Goal: Information Seeking & Learning: Learn about a topic

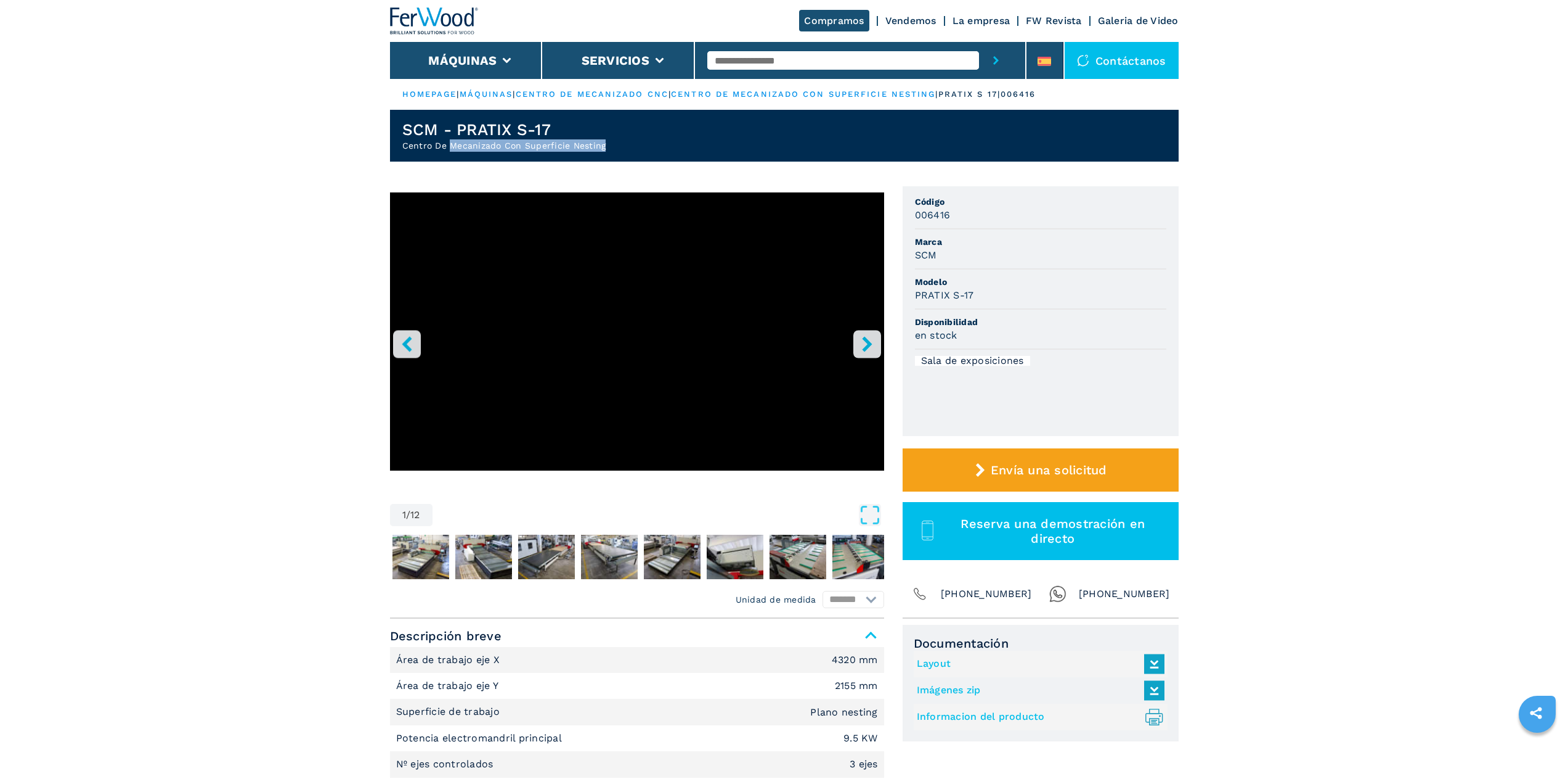
drag, startPoint x: 450, startPoint y: 143, endPoint x: 631, endPoint y: 151, distance: 181.2
click at [631, 151] on header "SCM - PRATIX S-17 Centro De Mecanizado Con Superficie Nesting" at bounding box center [784, 136] width 789 height 52
click at [867, 347] on icon "right-button" at bounding box center [867, 344] width 10 height 16
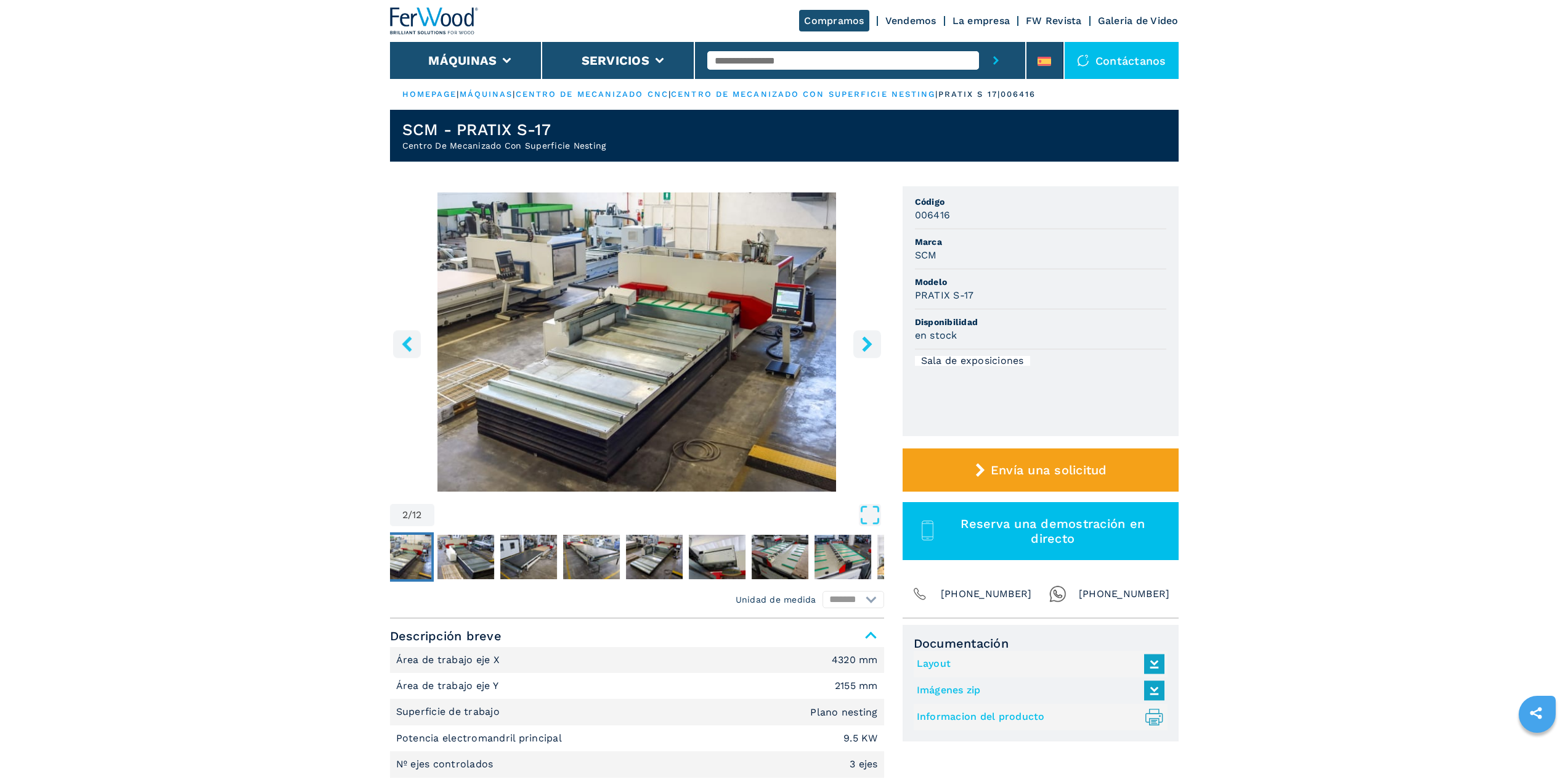
click at [865, 347] on icon "right-button" at bounding box center [867, 344] width 10 height 16
click at [416, 341] on button "left-button" at bounding box center [407, 344] width 28 height 28
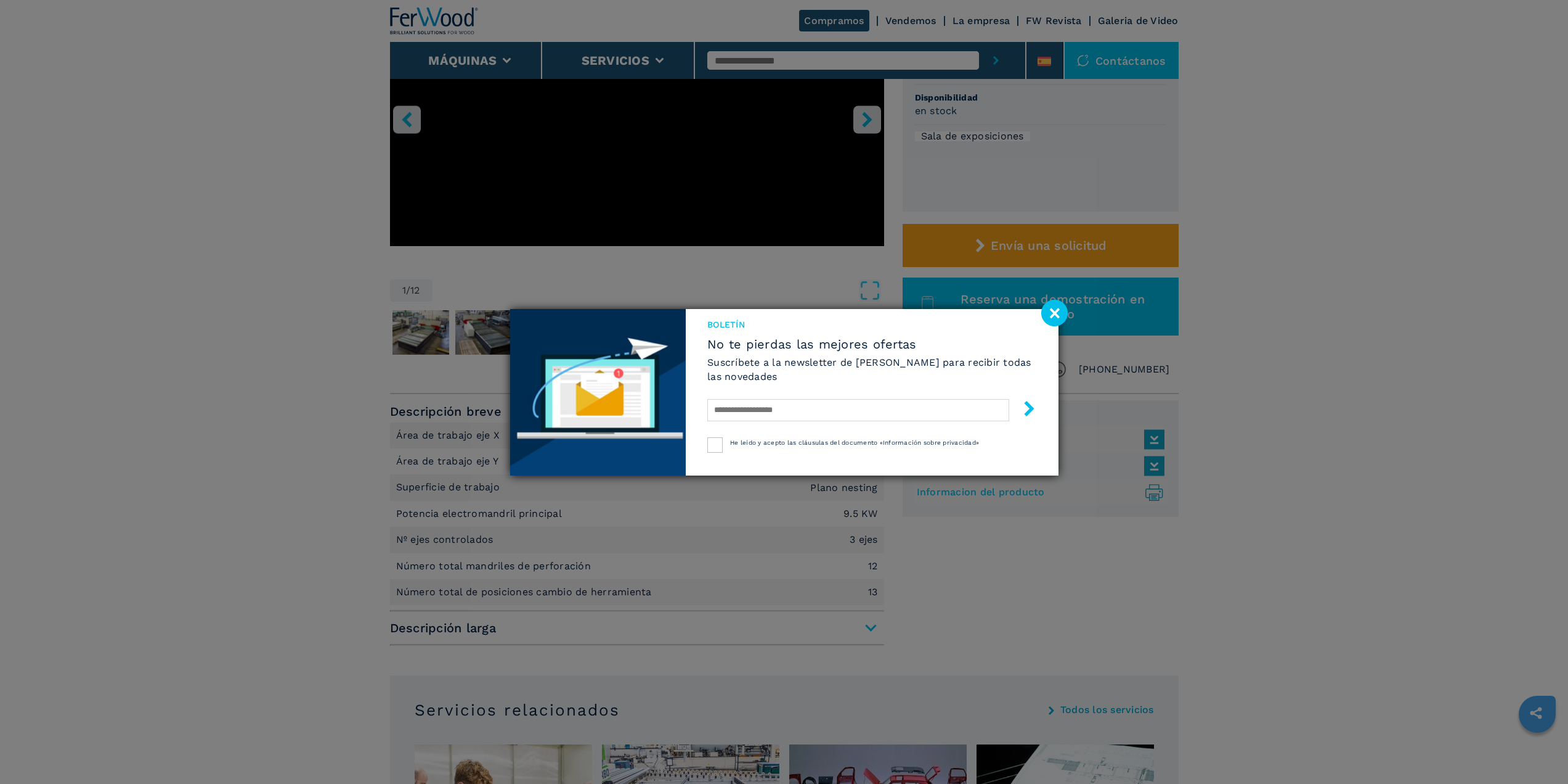
scroll to position [246, 0]
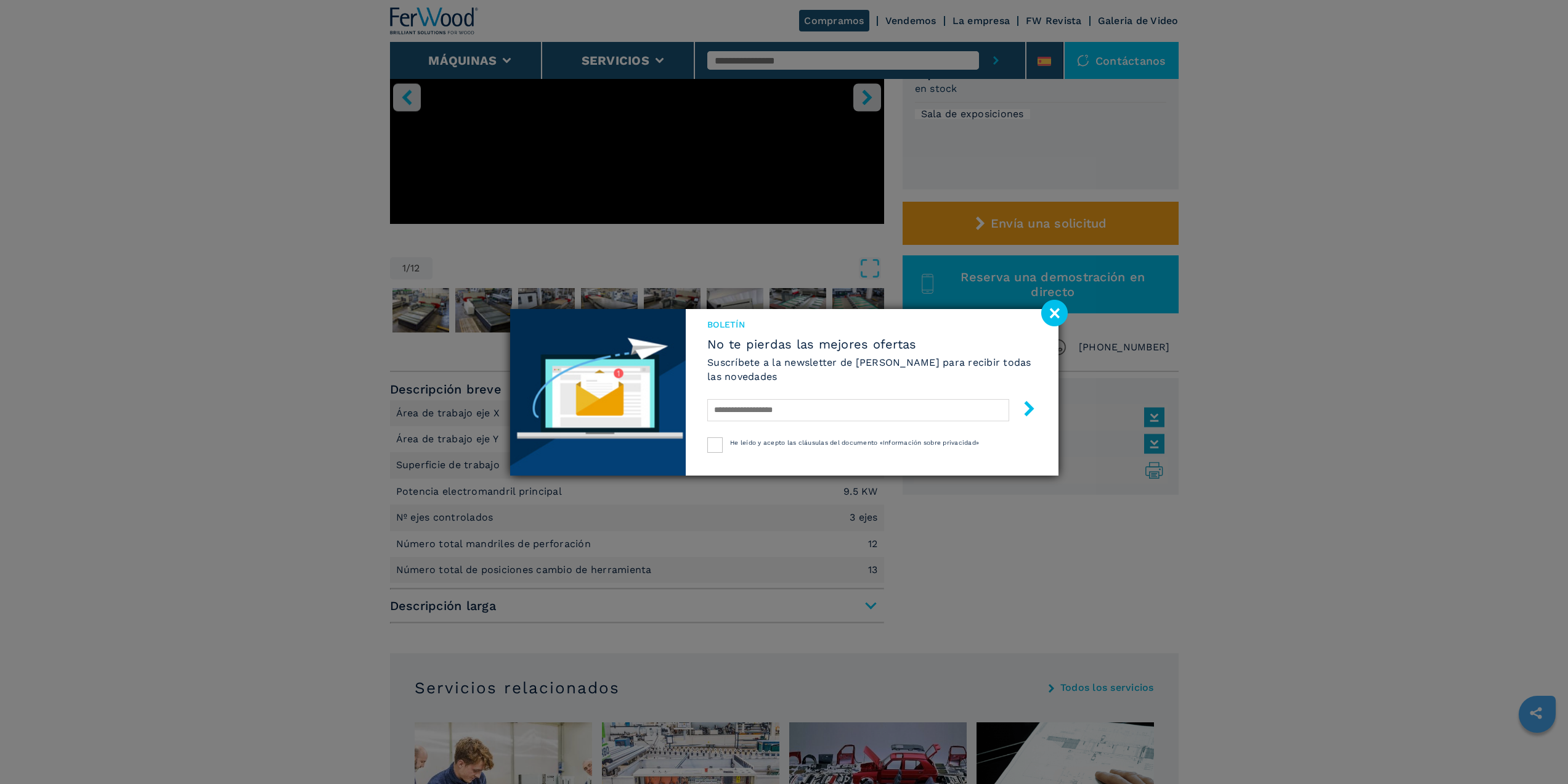
click at [1049, 312] on image at bounding box center [1054, 313] width 27 height 27
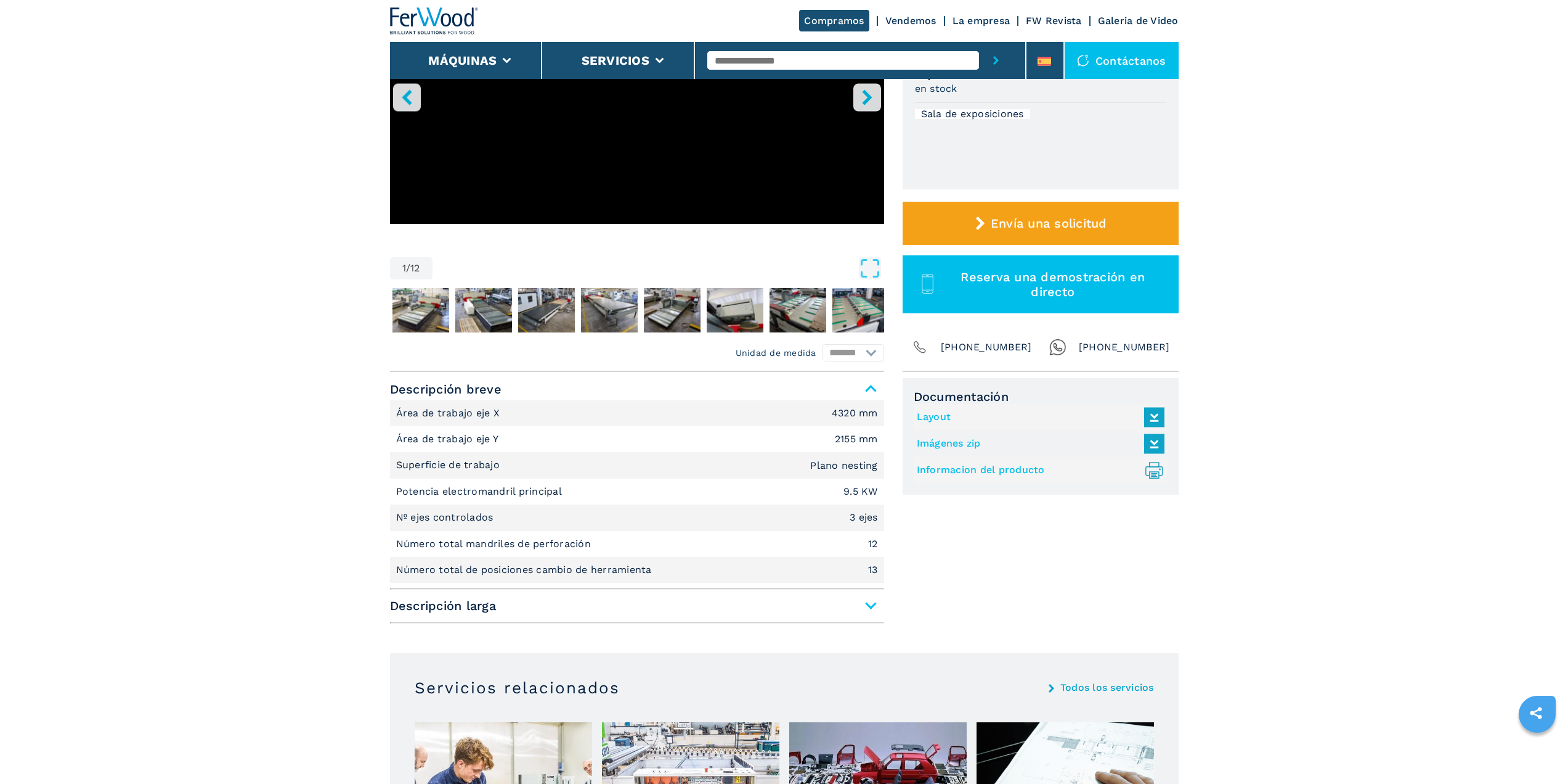
scroll to position [0, 0]
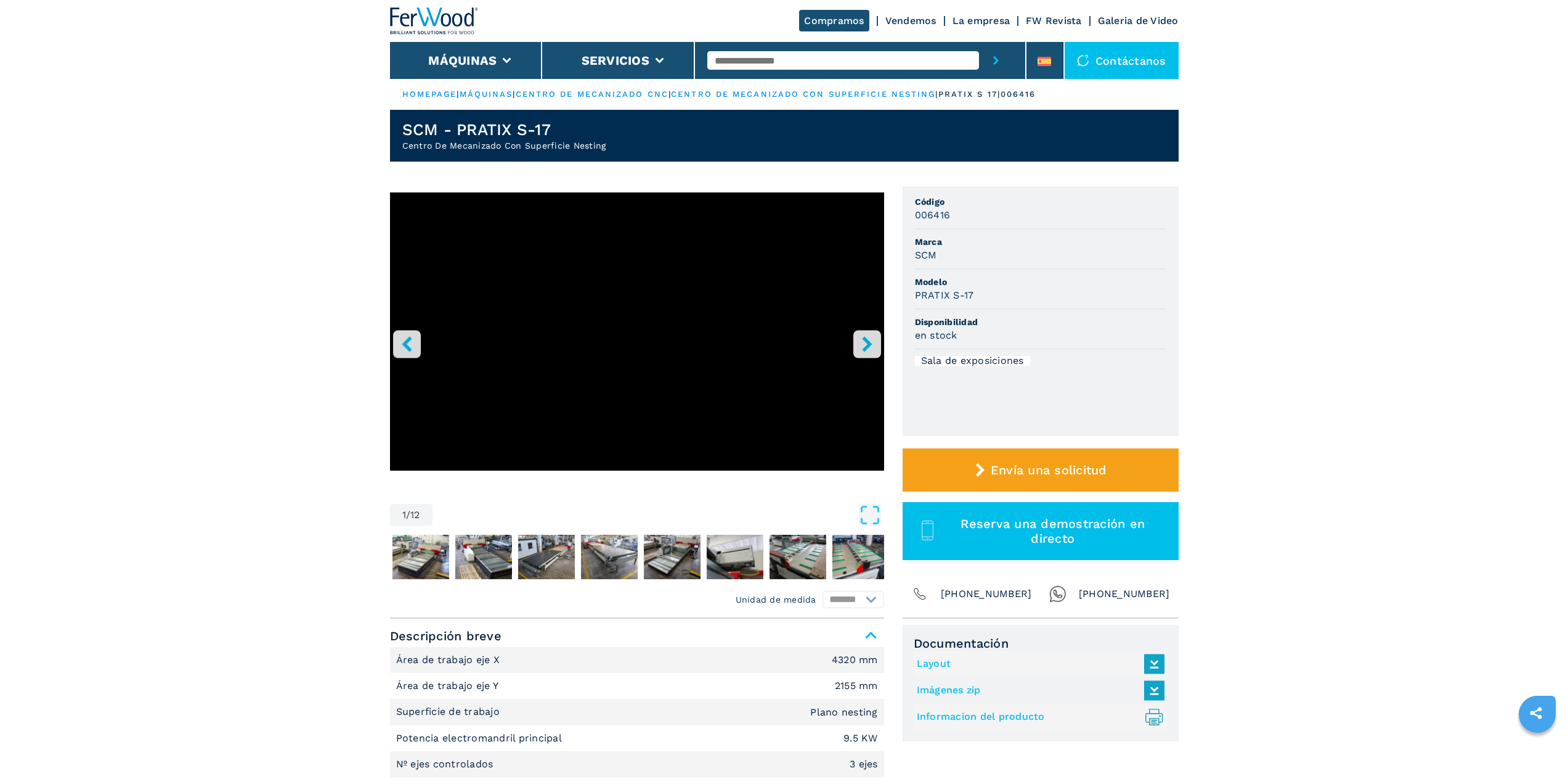
click at [403, 338] on icon "left-button" at bounding box center [407, 344] width 16 height 16
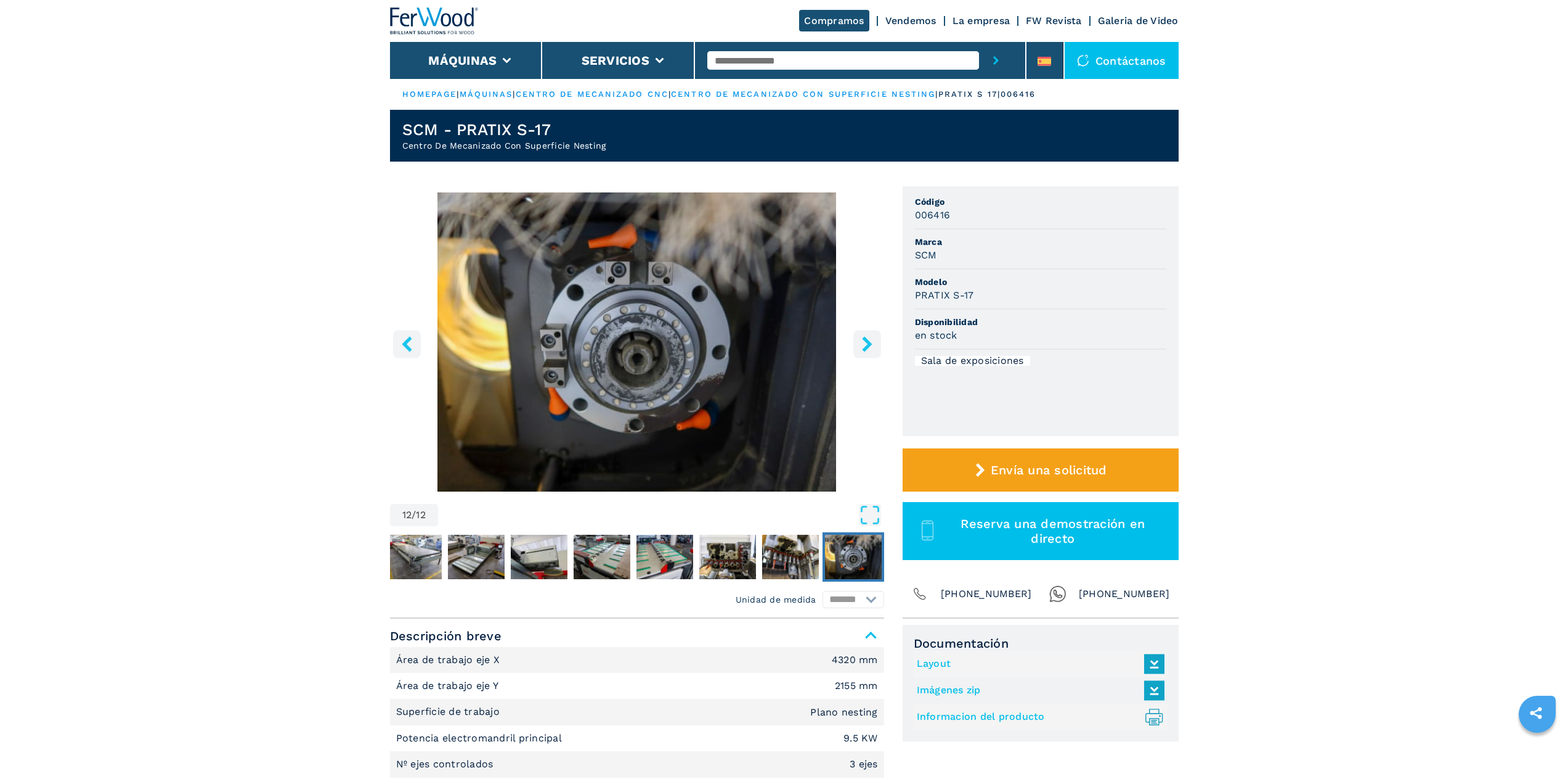
click at [403, 338] on icon "left-button" at bounding box center [407, 344] width 16 height 16
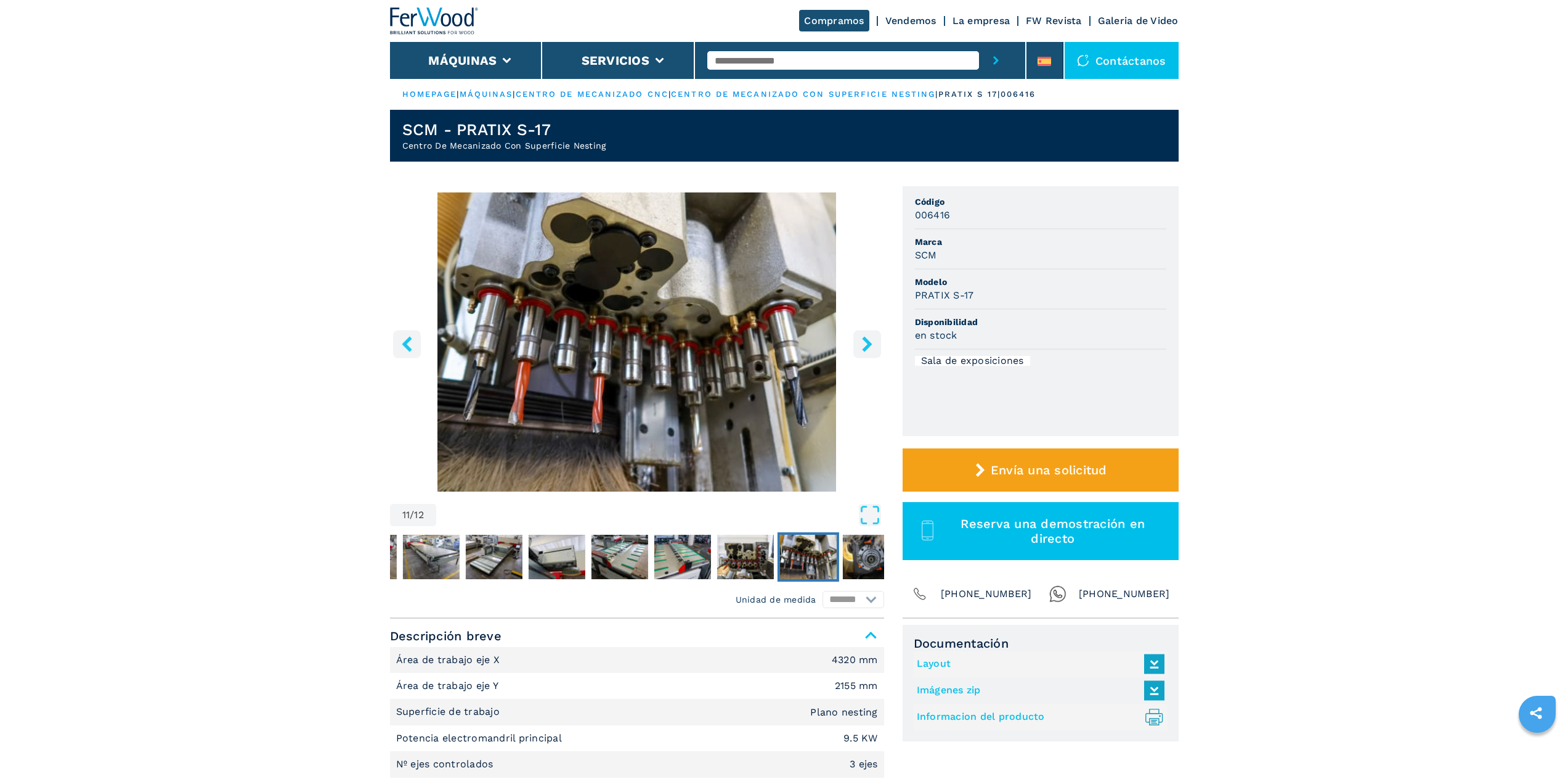
click at [404, 339] on icon "left-button" at bounding box center [407, 344] width 16 height 16
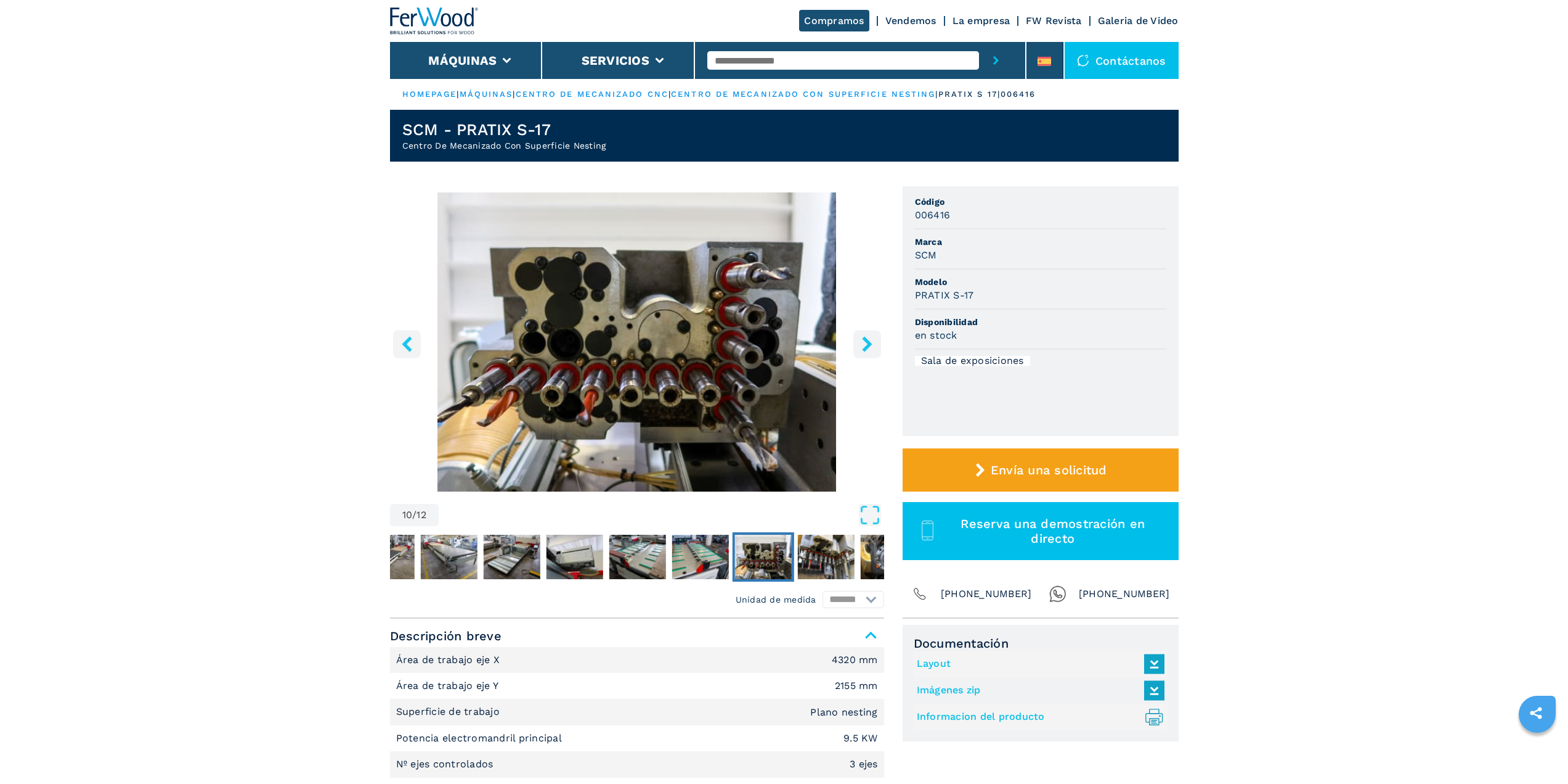
click at [404, 339] on icon "left-button" at bounding box center [407, 344] width 16 height 16
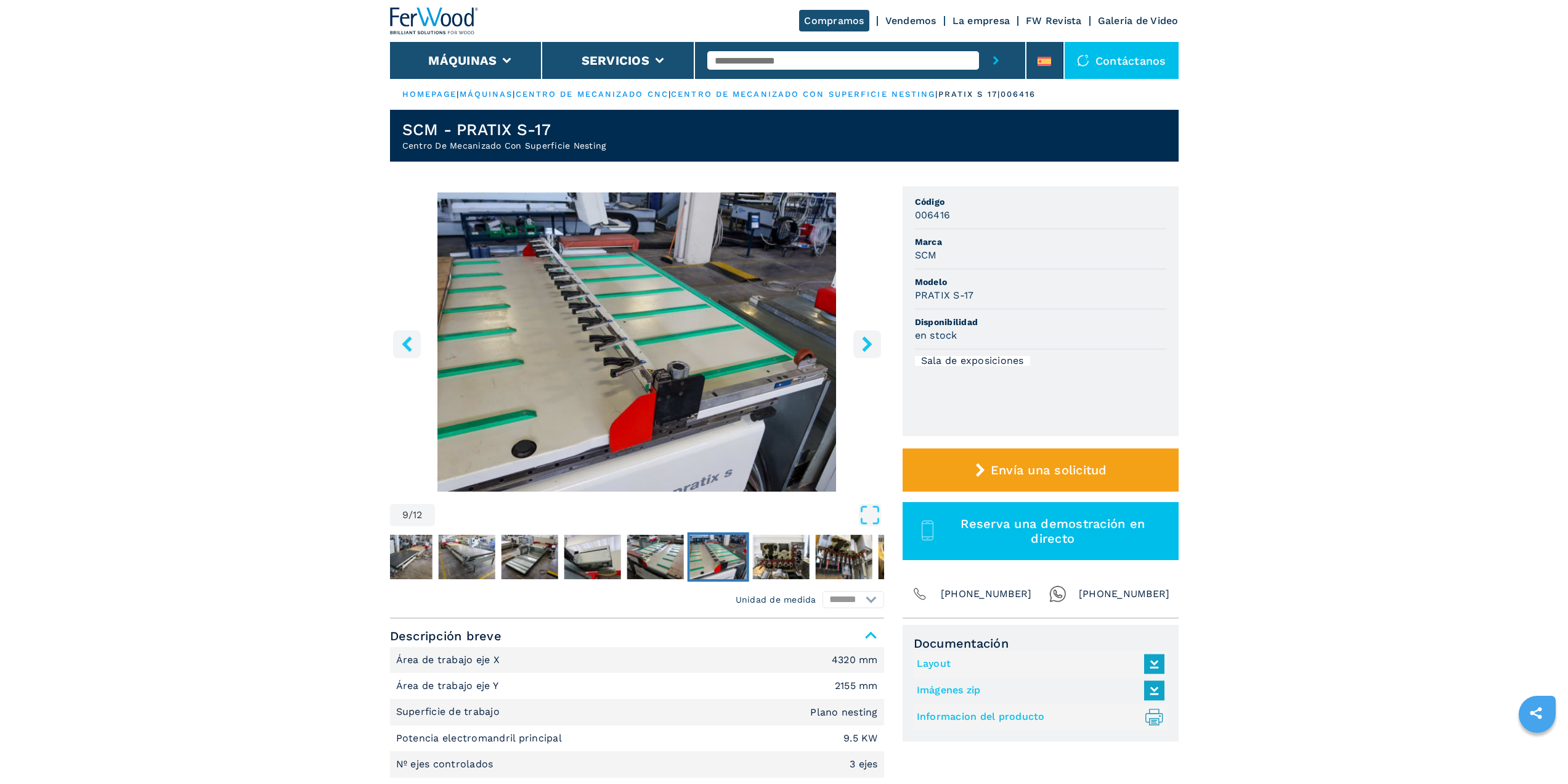
click at [404, 339] on icon "left-button" at bounding box center [407, 344] width 16 height 16
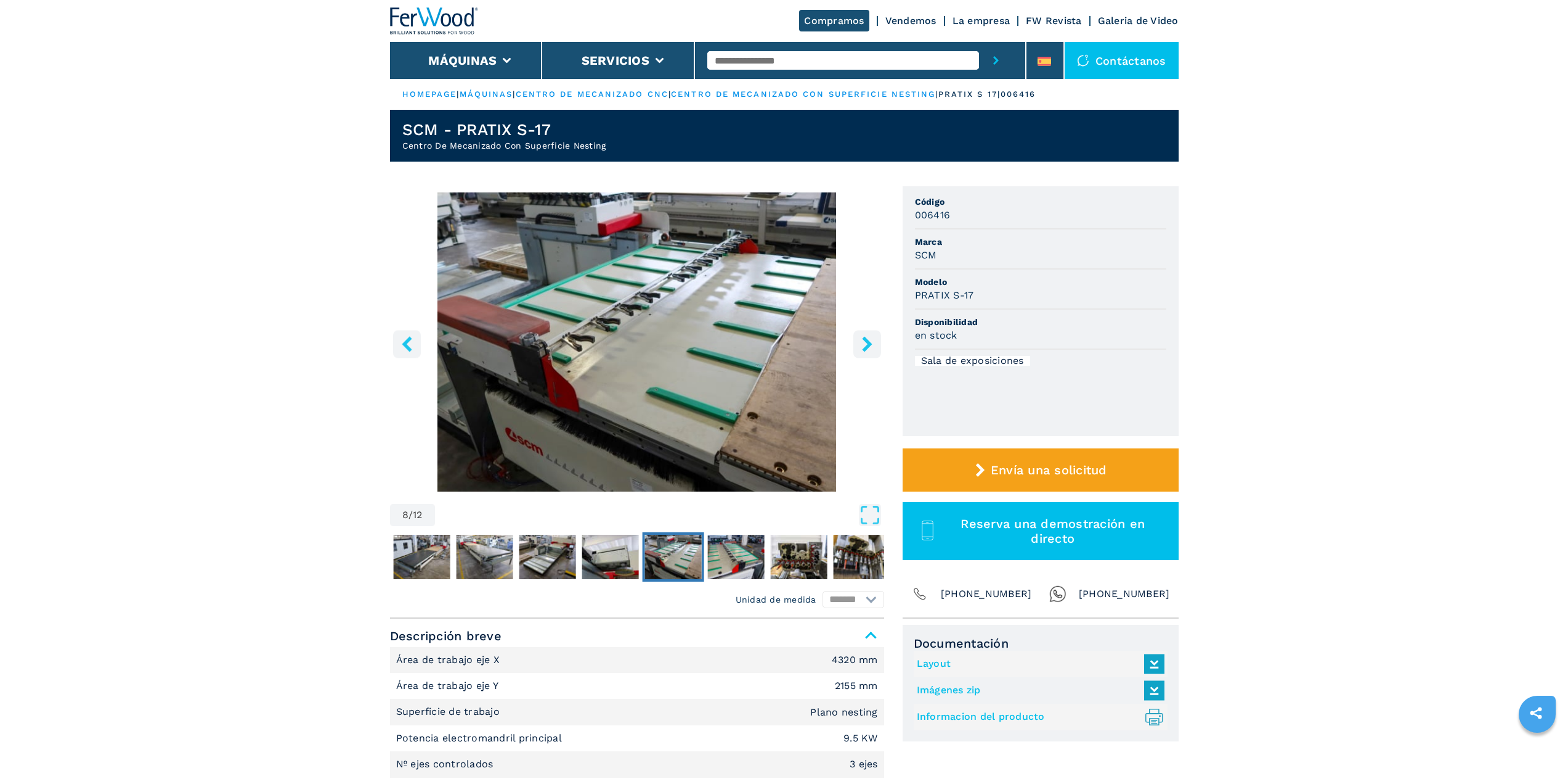
click at [404, 339] on icon "left-button" at bounding box center [407, 344] width 16 height 16
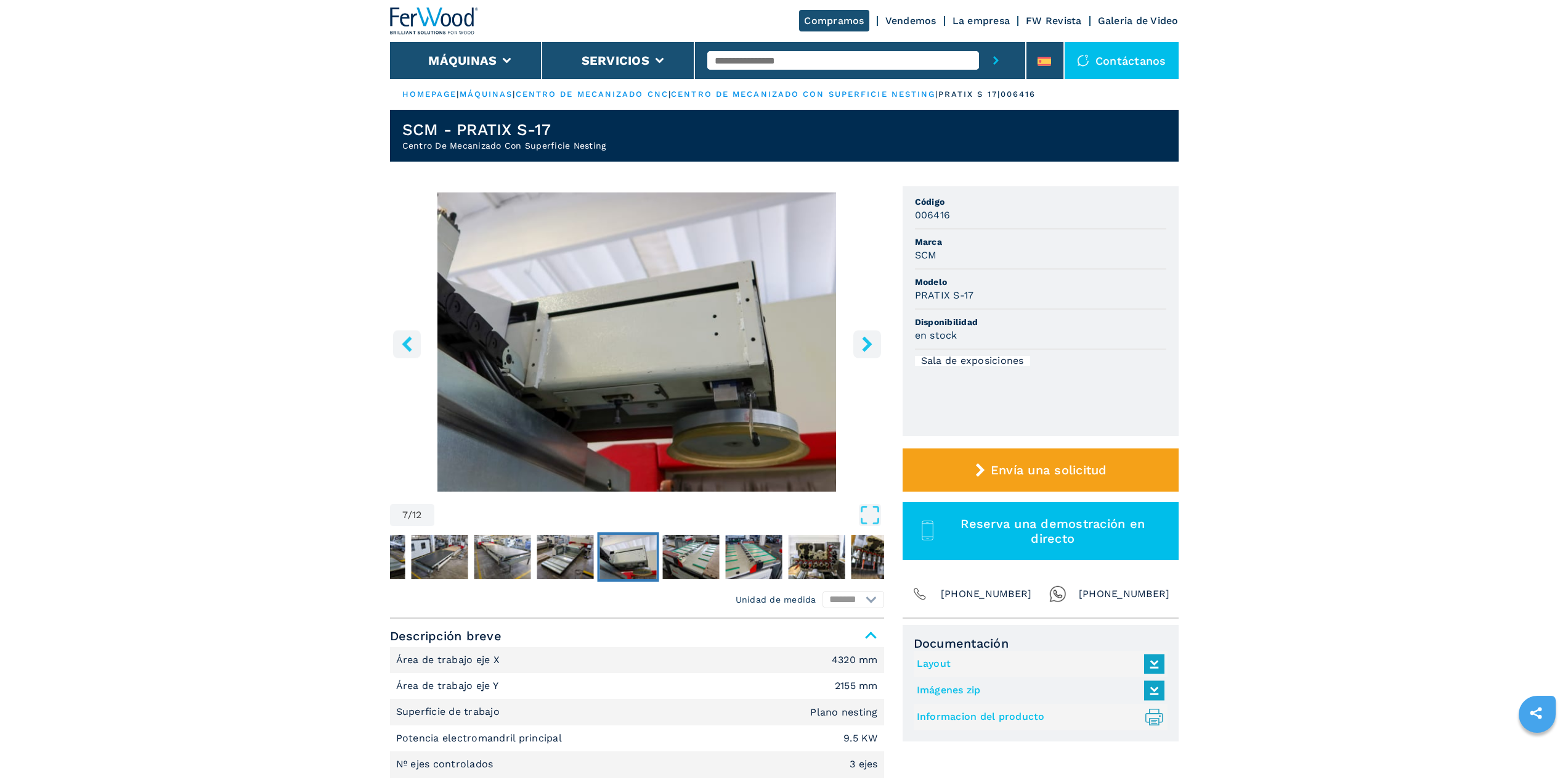
click at [404, 339] on icon "left-button" at bounding box center [407, 344] width 16 height 16
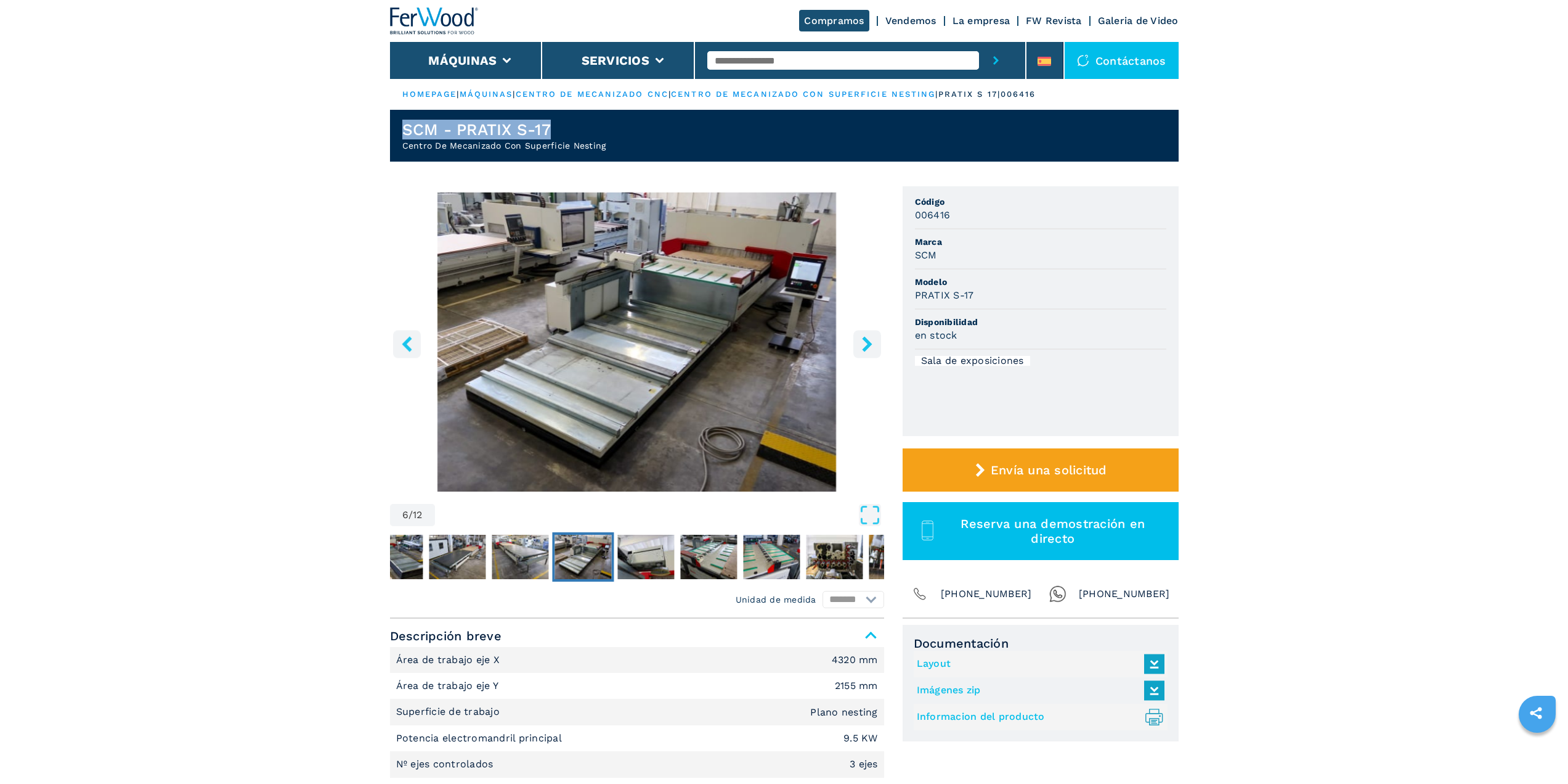
drag, startPoint x: 405, startPoint y: 125, endPoint x: 581, endPoint y: 137, distance: 176.4
click at [581, 137] on h1 "SCM - PRATIX S-17" at bounding box center [505, 129] width 204 height 20
drag, startPoint x: 401, startPoint y: 128, endPoint x: 641, endPoint y: 156, distance: 241.6
click at [641, 156] on header "SCM - PRATIX S-17 Centro De Mecanizado Con Superficie Nesting" at bounding box center [784, 136] width 789 height 52
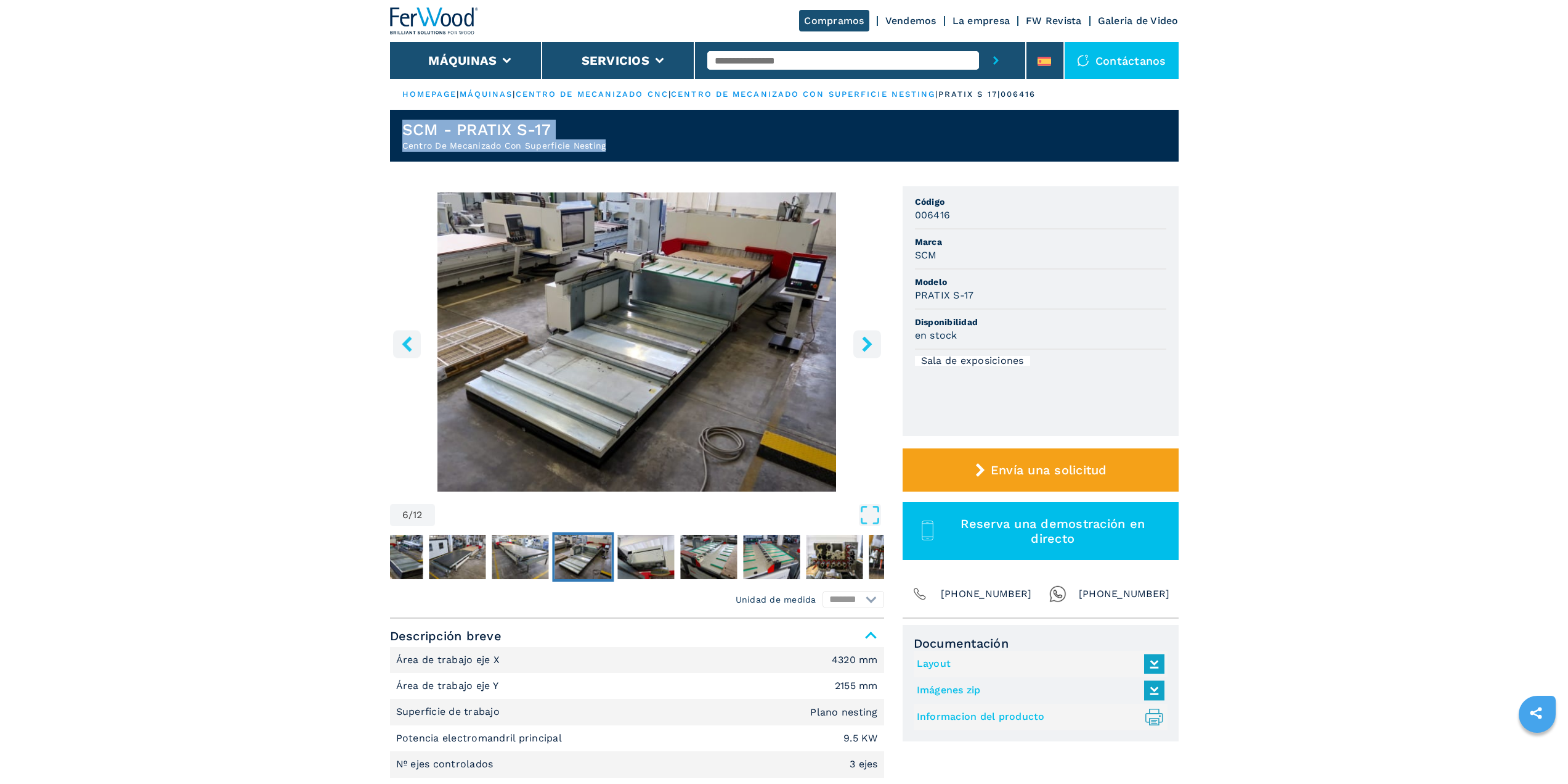
click at [641, 156] on header "SCM - PRATIX S-17 Centro De Mecanizado Con Superficie Nesting" at bounding box center [784, 136] width 789 height 52
click at [412, 16] on img at bounding box center [434, 21] width 89 height 27
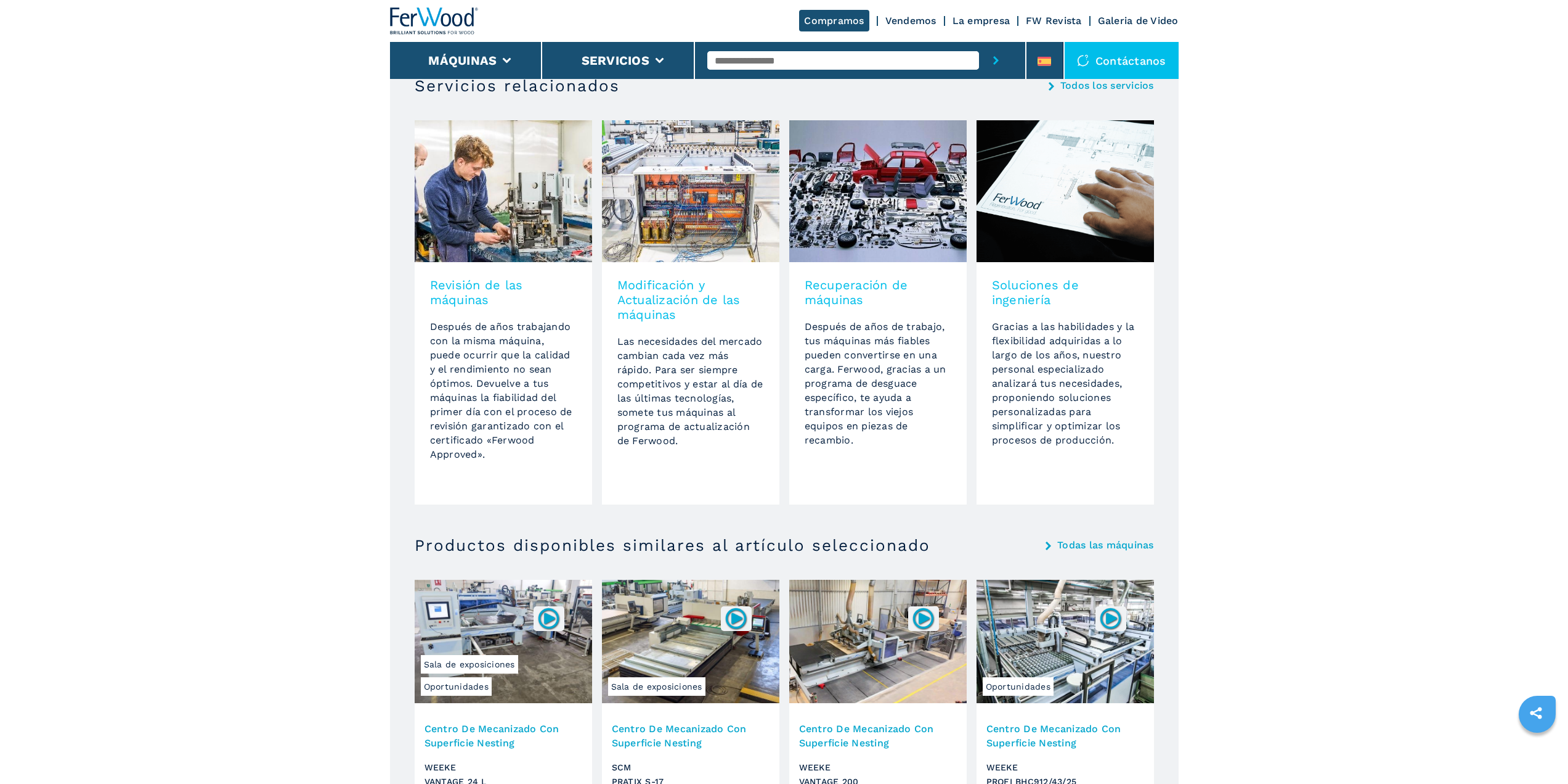
scroll to position [1049, 0]
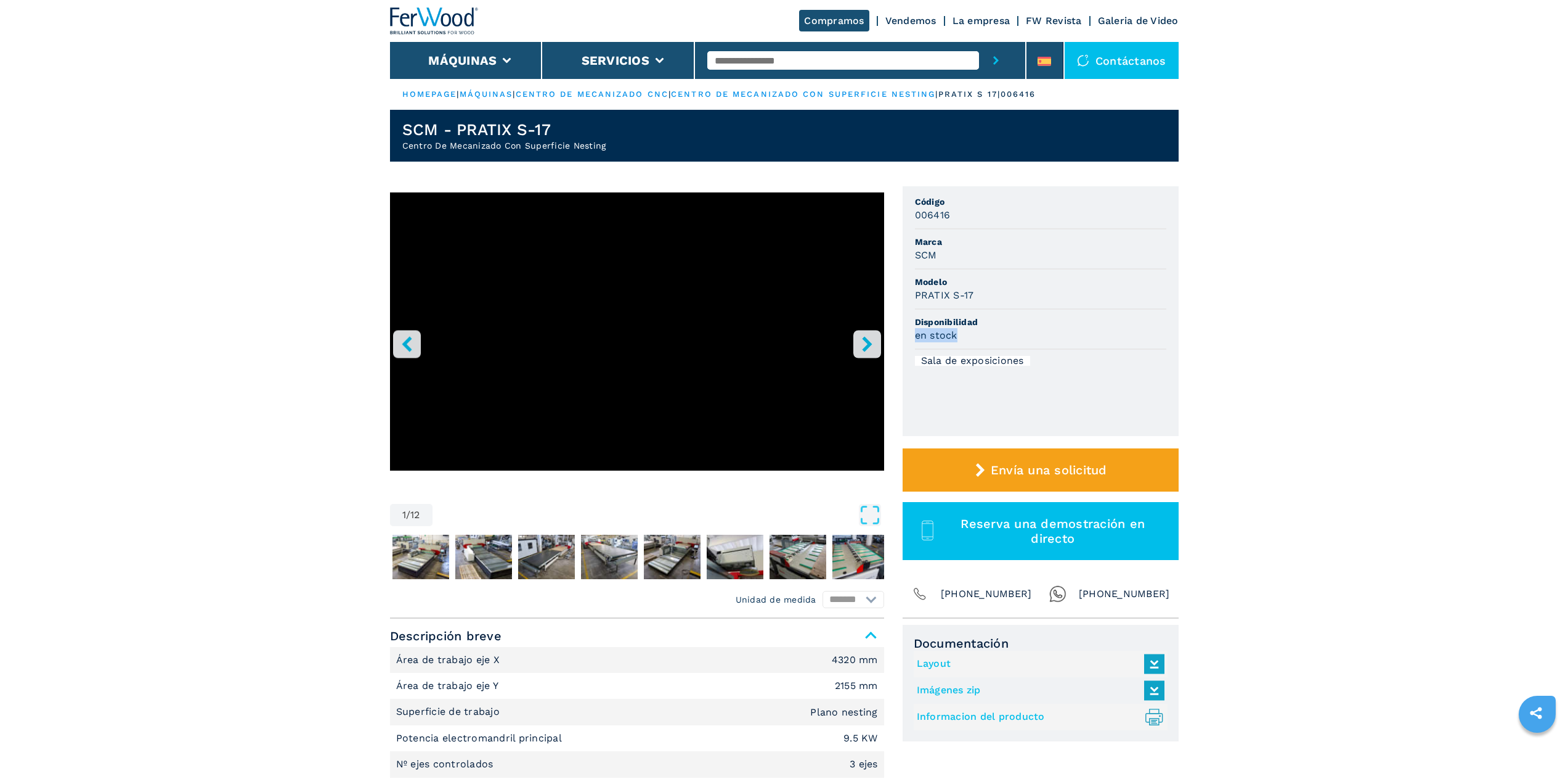
drag, startPoint x: 917, startPoint y: 335, endPoint x: 981, endPoint y: 336, distance: 64.0
click at [981, 336] on div "en stock" at bounding box center [1040, 335] width 251 height 14
click at [865, 341] on icon "right-button" at bounding box center [867, 344] width 10 height 16
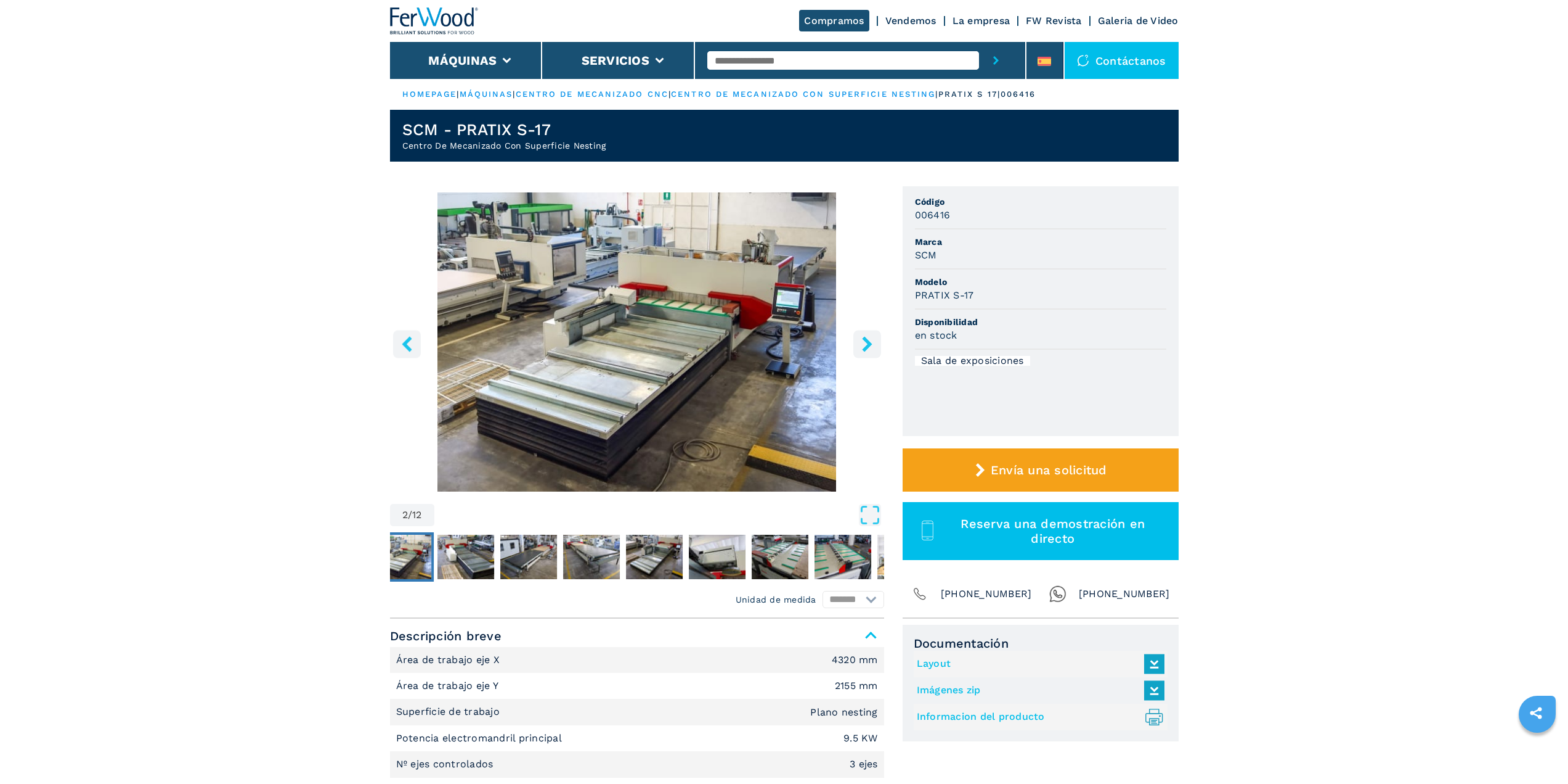
click at [865, 341] on icon "right-button" at bounding box center [867, 344] width 10 height 16
click at [413, 345] on icon "left-button" at bounding box center [407, 344] width 16 height 16
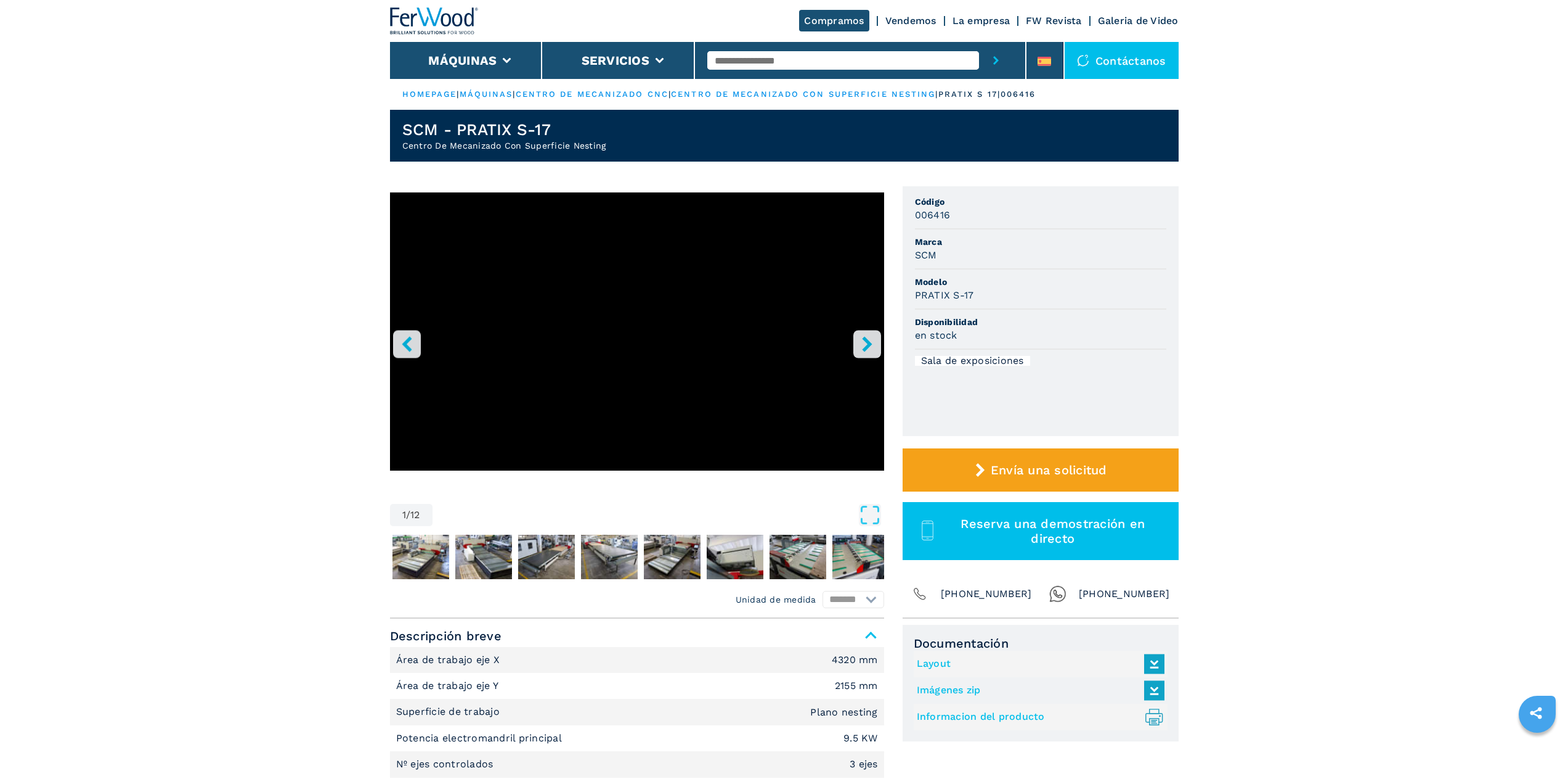
click at [416, 350] on button "left-button" at bounding box center [407, 344] width 28 height 28
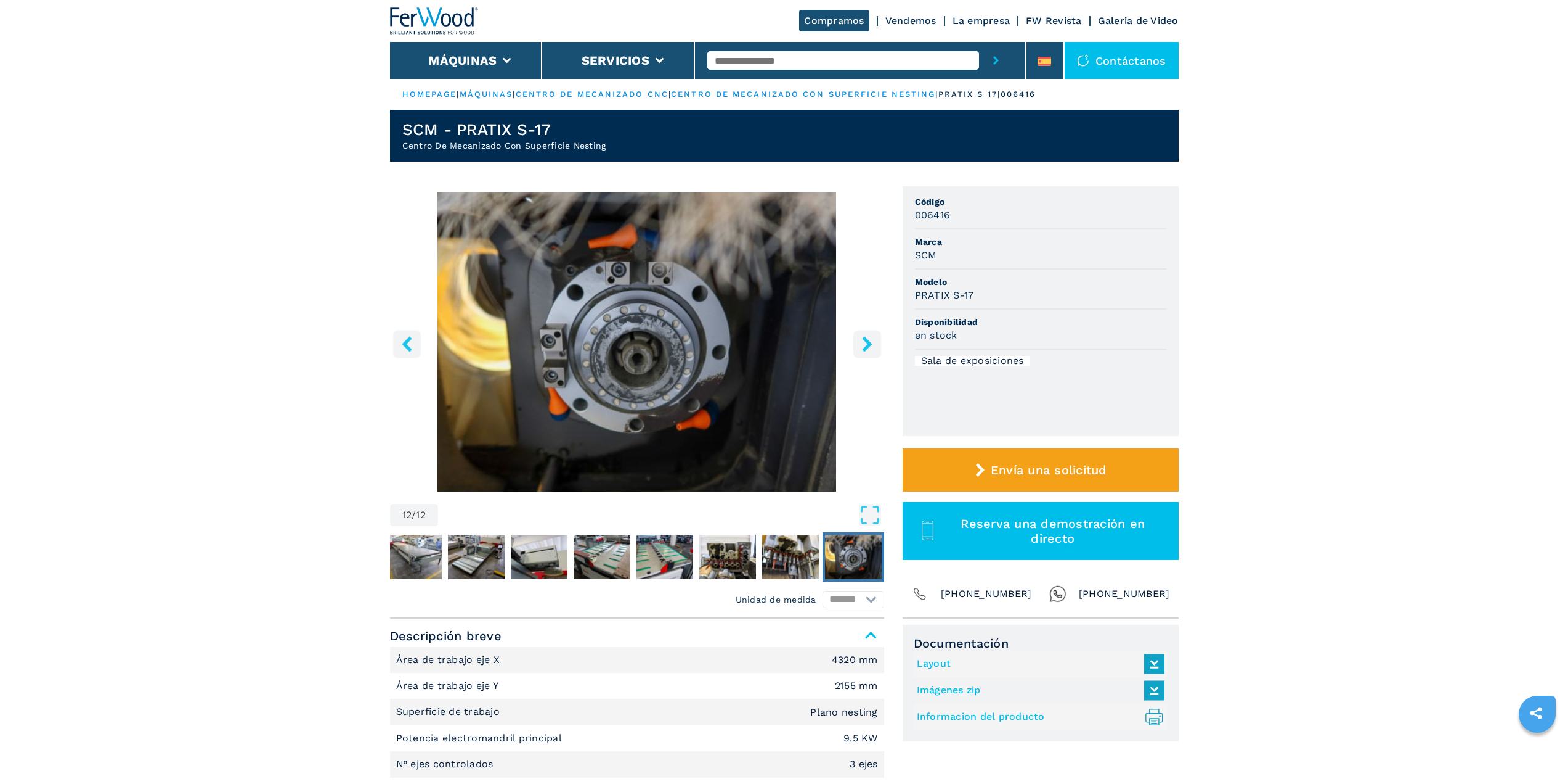
click at [416, 350] on button "left-button" at bounding box center [407, 344] width 28 height 28
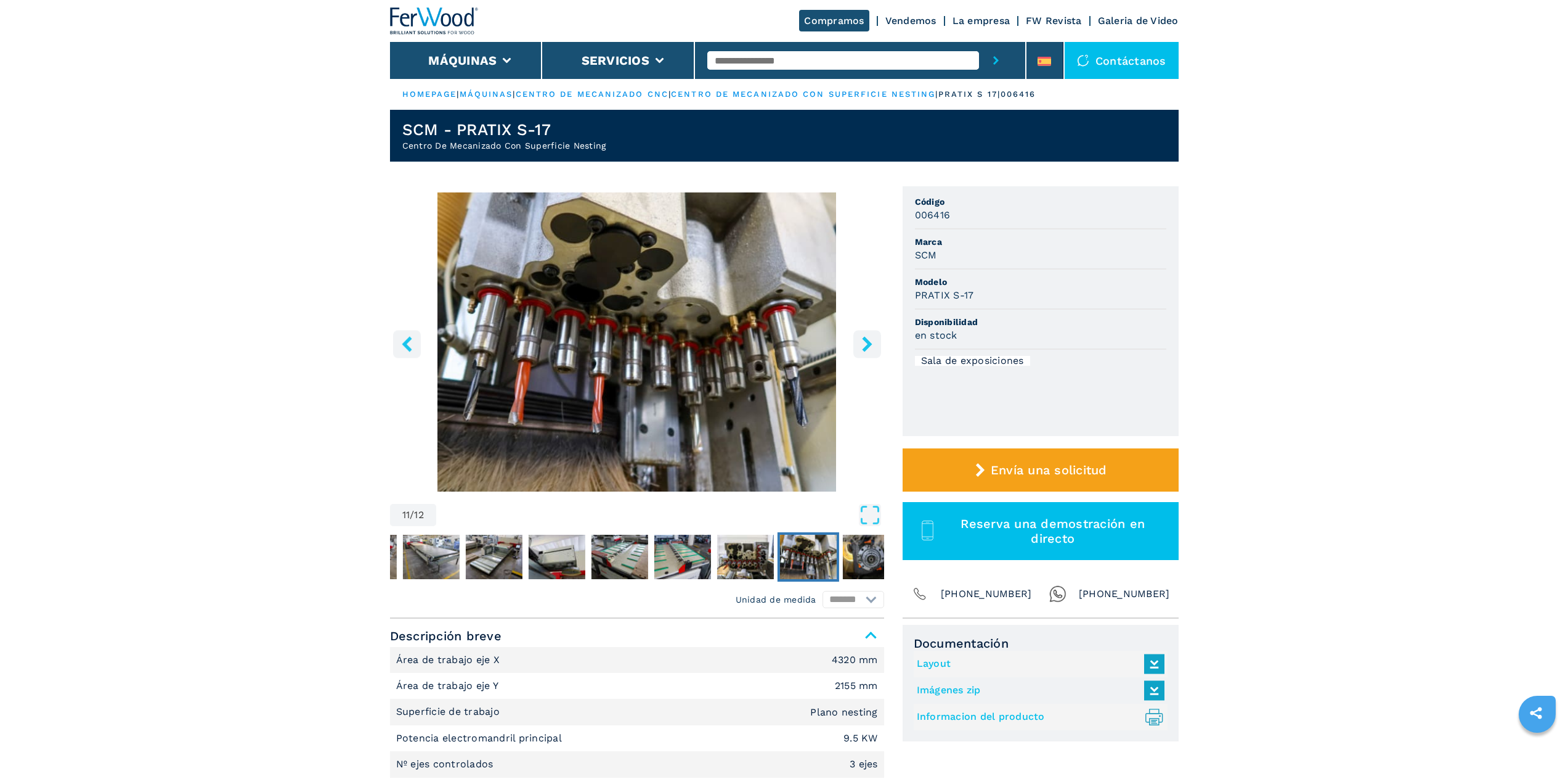
click at [428, 352] on img "Go to Slide 11" at bounding box center [637, 342] width 494 height 299
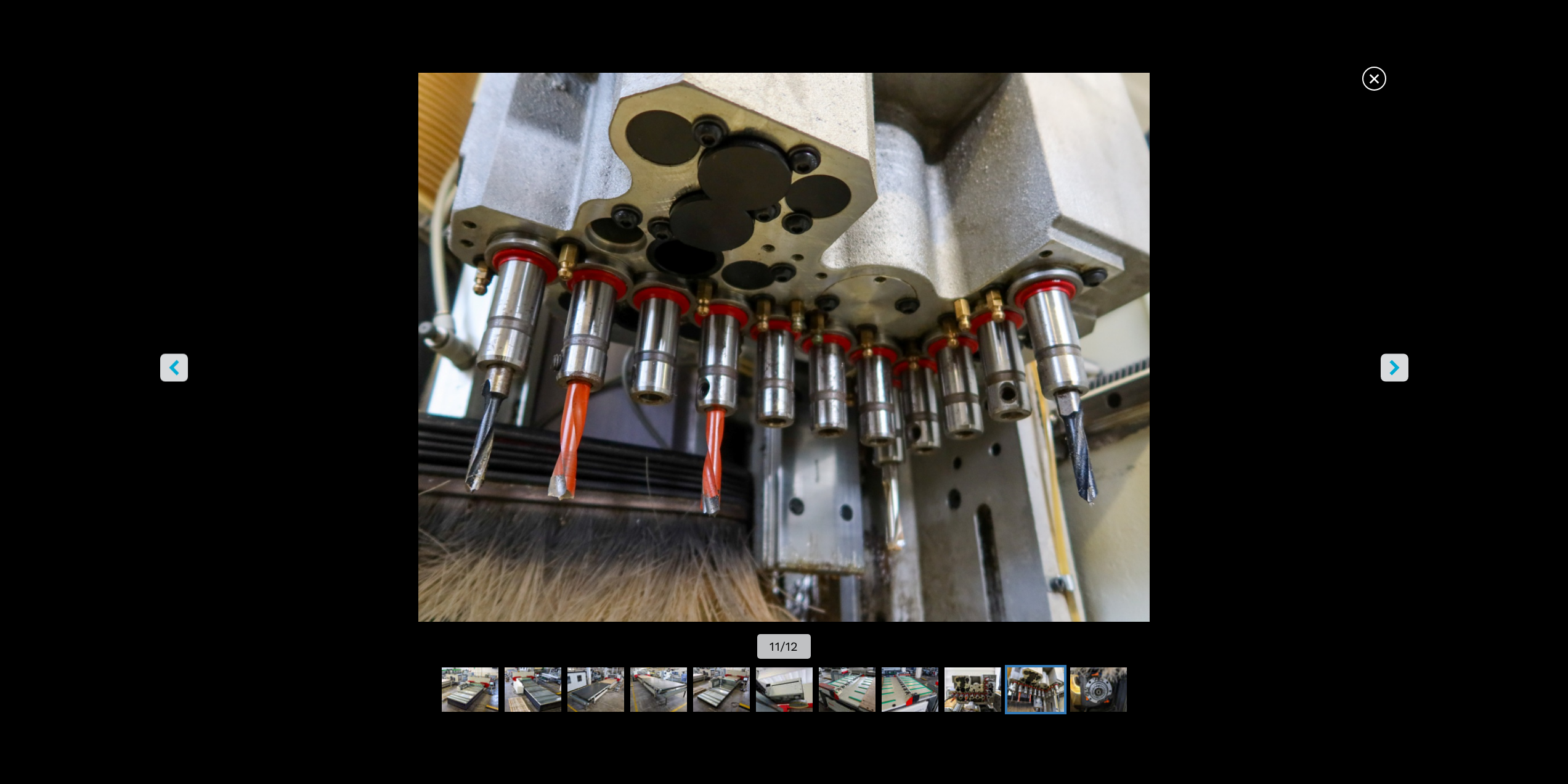
click at [1375, 82] on span "×" at bounding box center [1374, 76] width 22 height 22
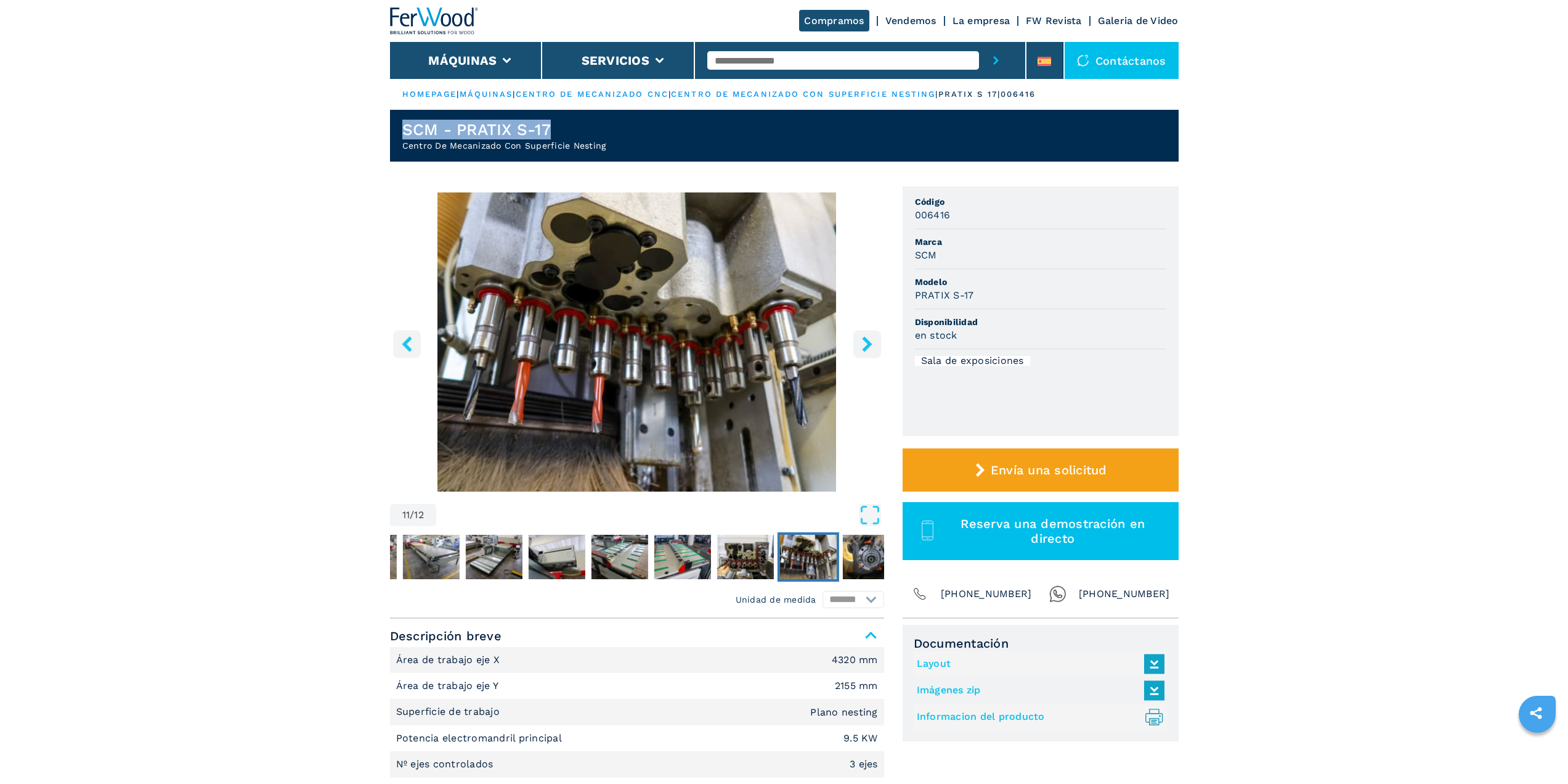
drag, startPoint x: 403, startPoint y: 128, endPoint x: 564, endPoint y: 134, distance: 161.1
click at [564, 134] on h1 "SCM - PRATIX S-17" at bounding box center [505, 129] width 204 height 20
drag, startPoint x: 409, startPoint y: 130, endPoint x: 620, endPoint y: 150, distance: 211.9
click at [620, 150] on header "SCM - PRATIX S-17 Centro De Mecanizado Con Superficie Nesting" at bounding box center [784, 136] width 789 height 52
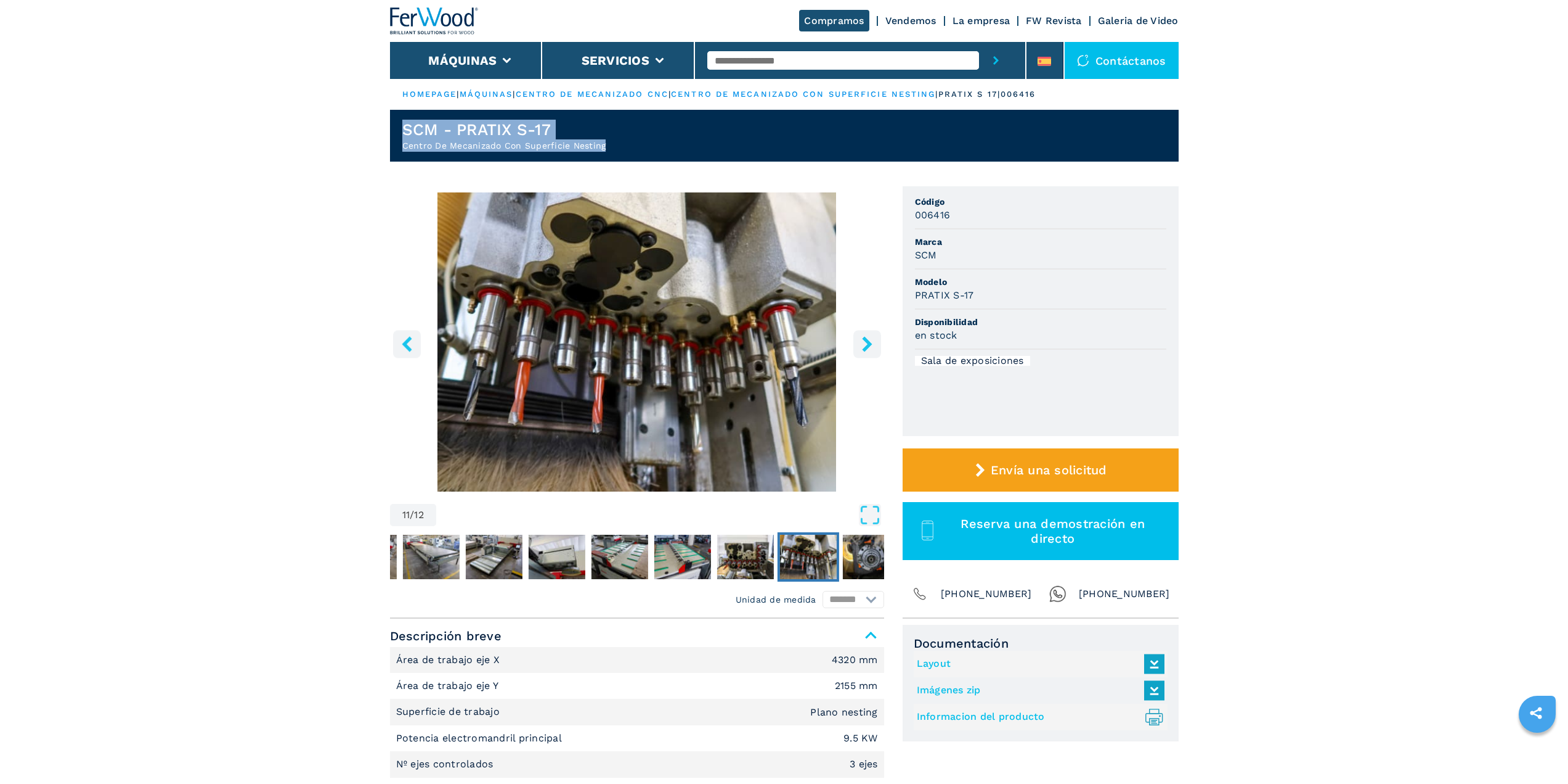
click at [620, 150] on header "SCM - PRATIX S-17 Centro De Mecanizado Con Superficie Nesting" at bounding box center [784, 136] width 789 height 52
drag, startPoint x: 399, startPoint y: 129, endPoint x: 608, endPoint y: 134, distance: 209.1
click at [608, 134] on header "SCM - PRATIX S-17 Centro De Mecanizado Con Superficie Nesting" at bounding box center [784, 136] width 789 height 52
drag, startPoint x: 445, startPoint y: 126, endPoint x: 620, endPoint y: 136, distance: 175.3
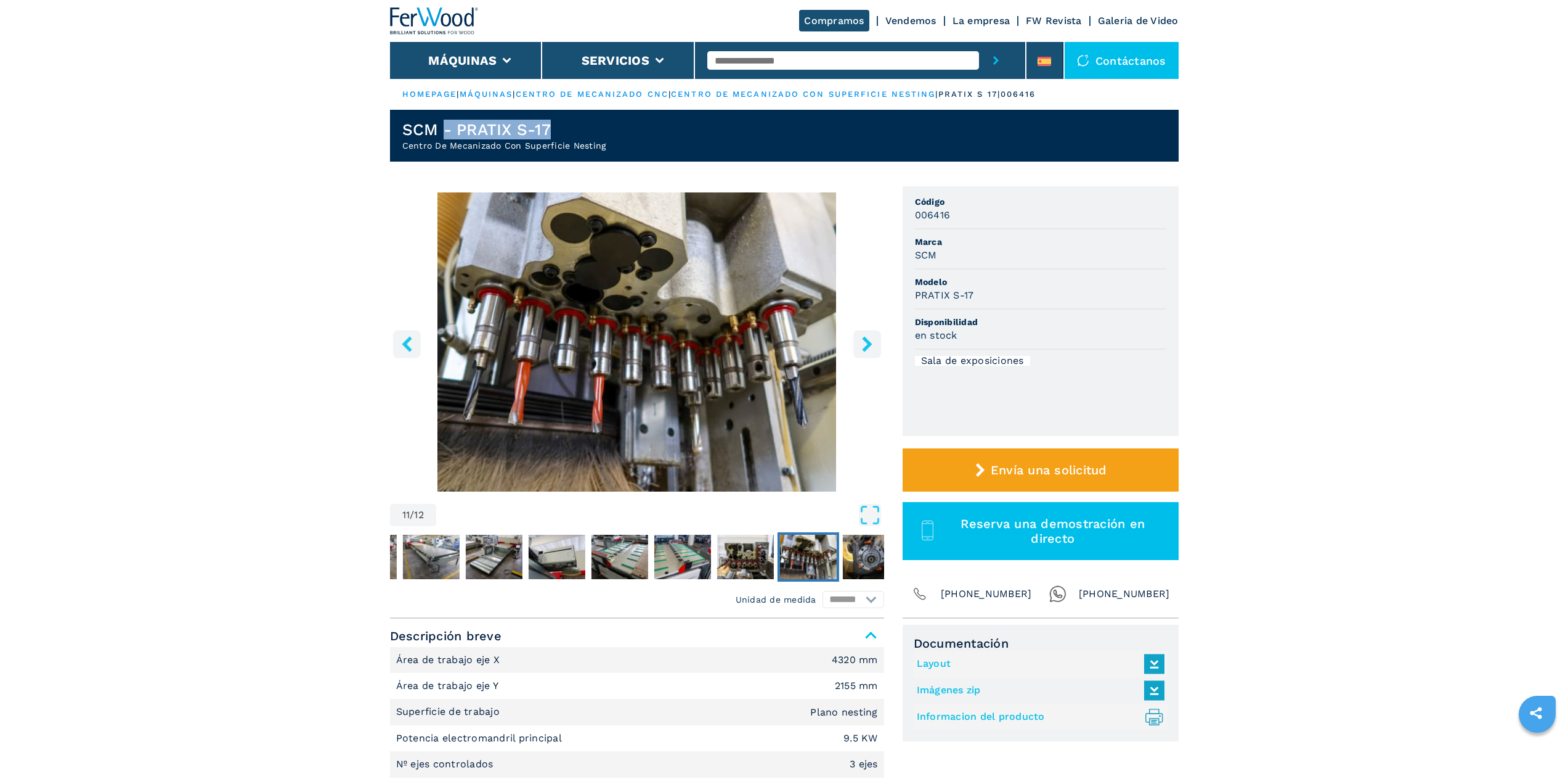
click at [620, 136] on header "SCM - PRATIX S-17 Centro De Mecanizado Con Superficie Nesting" at bounding box center [784, 136] width 789 height 52
drag, startPoint x: 406, startPoint y: 129, endPoint x: 641, endPoint y: 150, distance: 235.9
click at [641, 150] on header "SCM - PRATIX S-17 Centro De Mecanizado Con Superficie Nesting" at bounding box center [784, 136] width 789 height 52
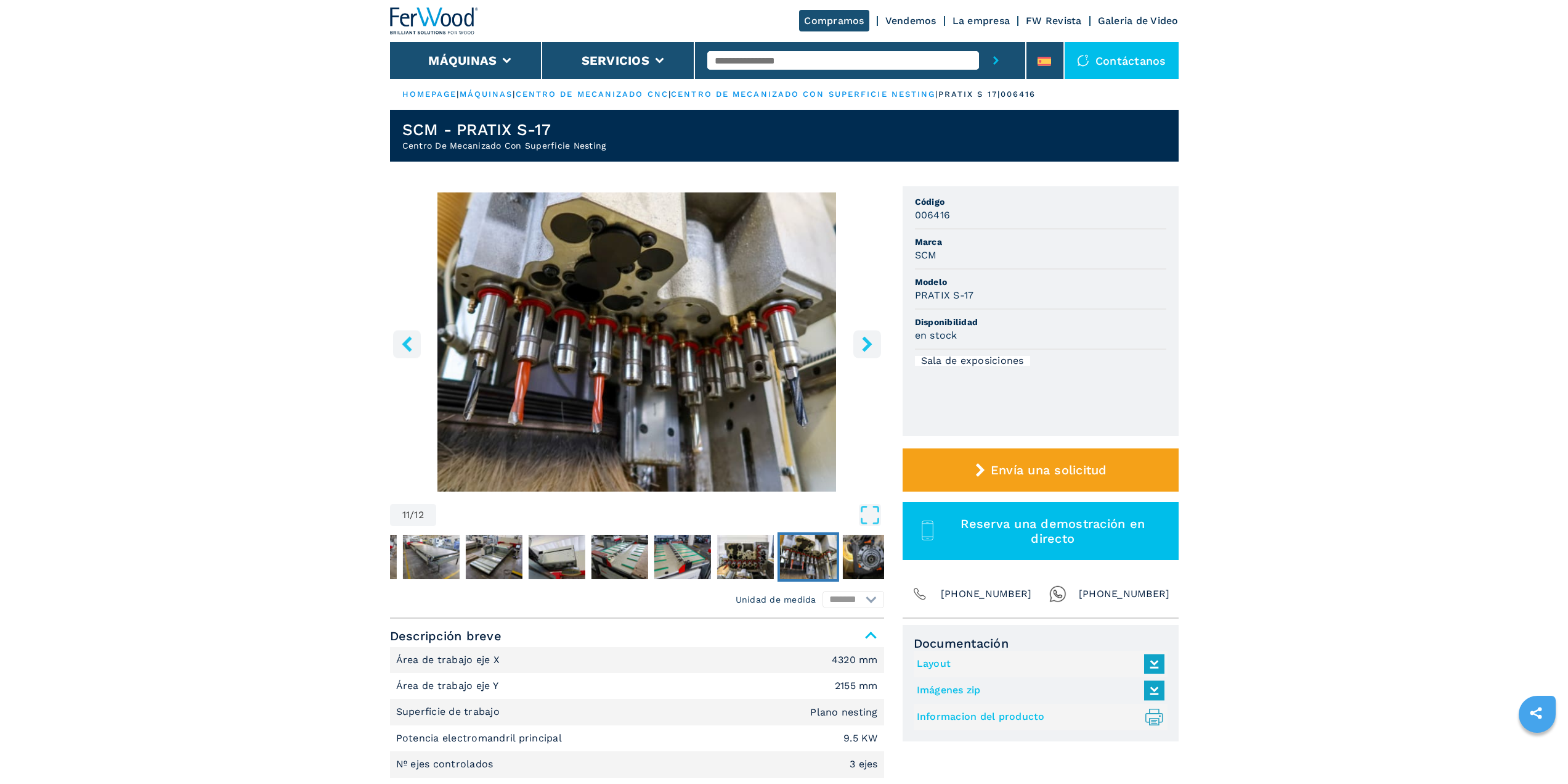
click at [863, 344] on icon "right-button" at bounding box center [867, 344] width 16 height 16
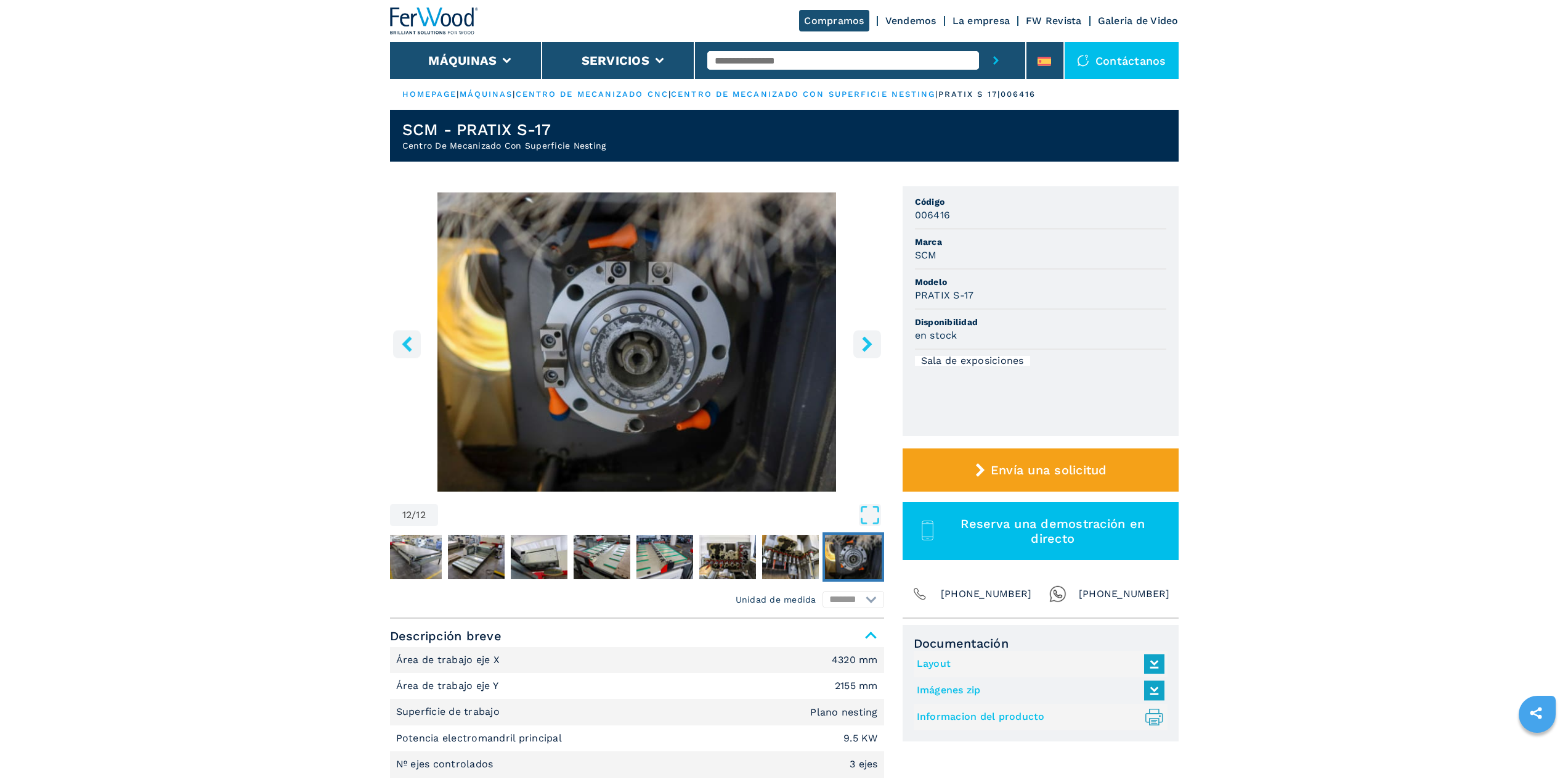
click at [407, 348] on icon "left-button" at bounding box center [406, 344] width 10 height 16
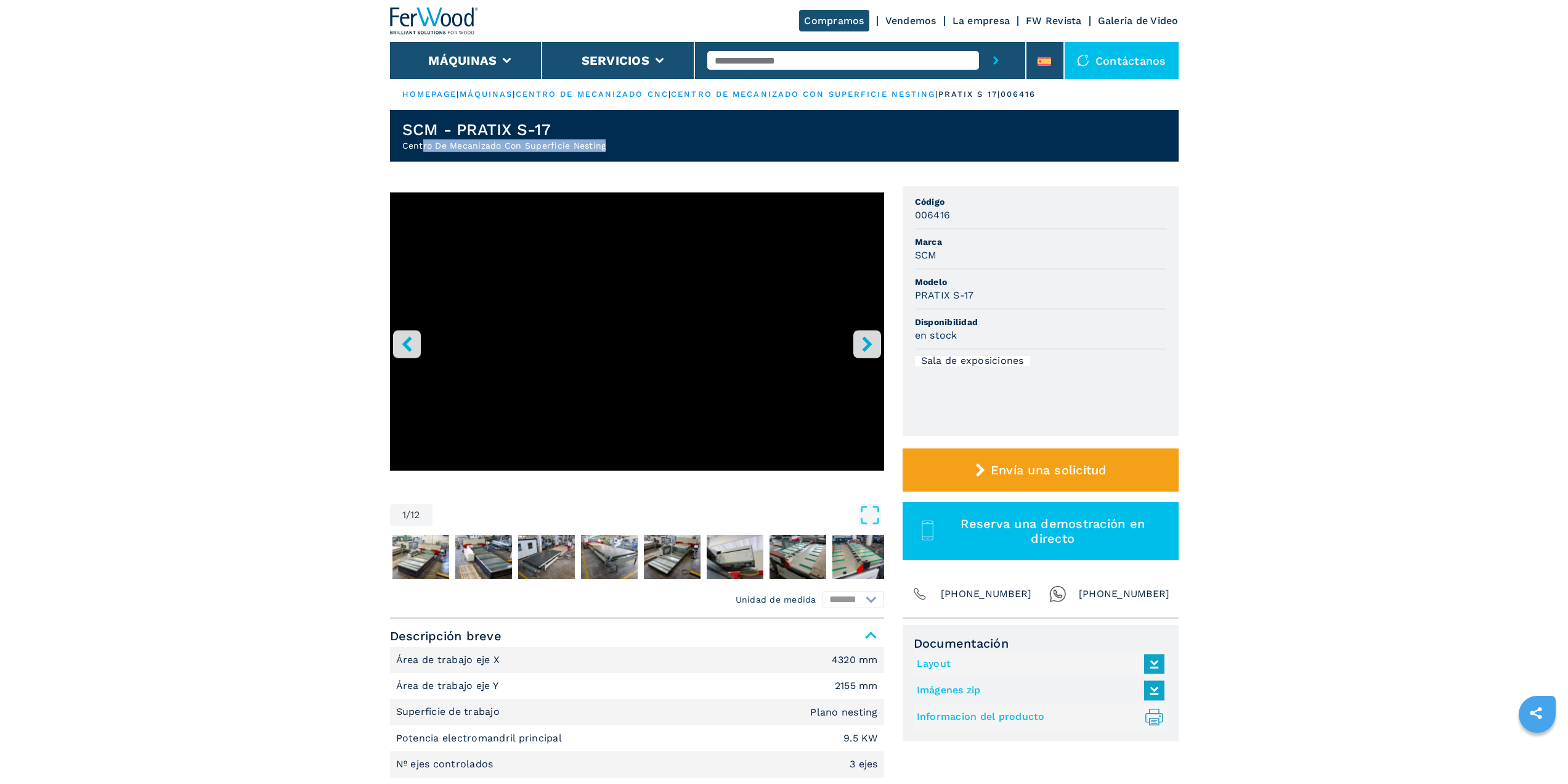
drag, startPoint x: 422, startPoint y: 143, endPoint x: 631, endPoint y: 149, distance: 209.1
click at [631, 149] on header "SCM - PRATIX S-17 Centro De Mecanizado Con Superficie Nesting" at bounding box center [784, 136] width 789 height 52
drag, startPoint x: 401, startPoint y: 128, endPoint x: 569, endPoint y: 135, distance: 168.1
click at [569, 135] on header "SCM - PRATIX S-17 Centro De Mecanizado Con Superficie Nesting" at bounding box center [784, 136] width 789 height 52
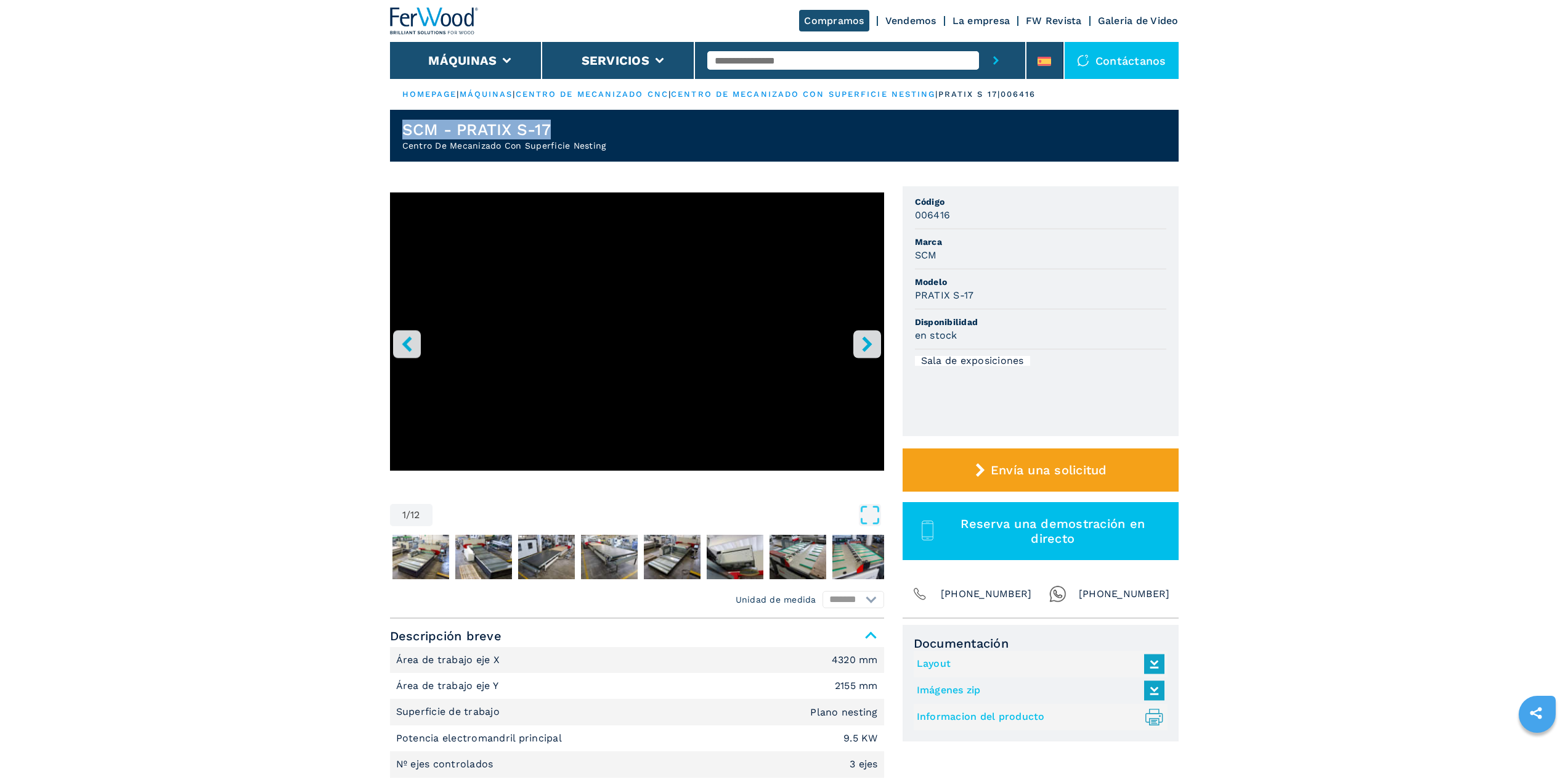
click at [569, 135] on h1 "SCM - PRATIX S-17" at bounding box center [505, 129] width 204 height 20
drag, startPoint x: 404, startPoint y: 131, endPoint x: 570, endPoint y: 137, distance: 166.1
click at [570, 137] on h1 "SCM - PRATIX S-17" at bounding box center [505, 129] width 204 height 20
click at [867, 336] on icon "right-button" at bounding box center [867, 344] width 16 height 16
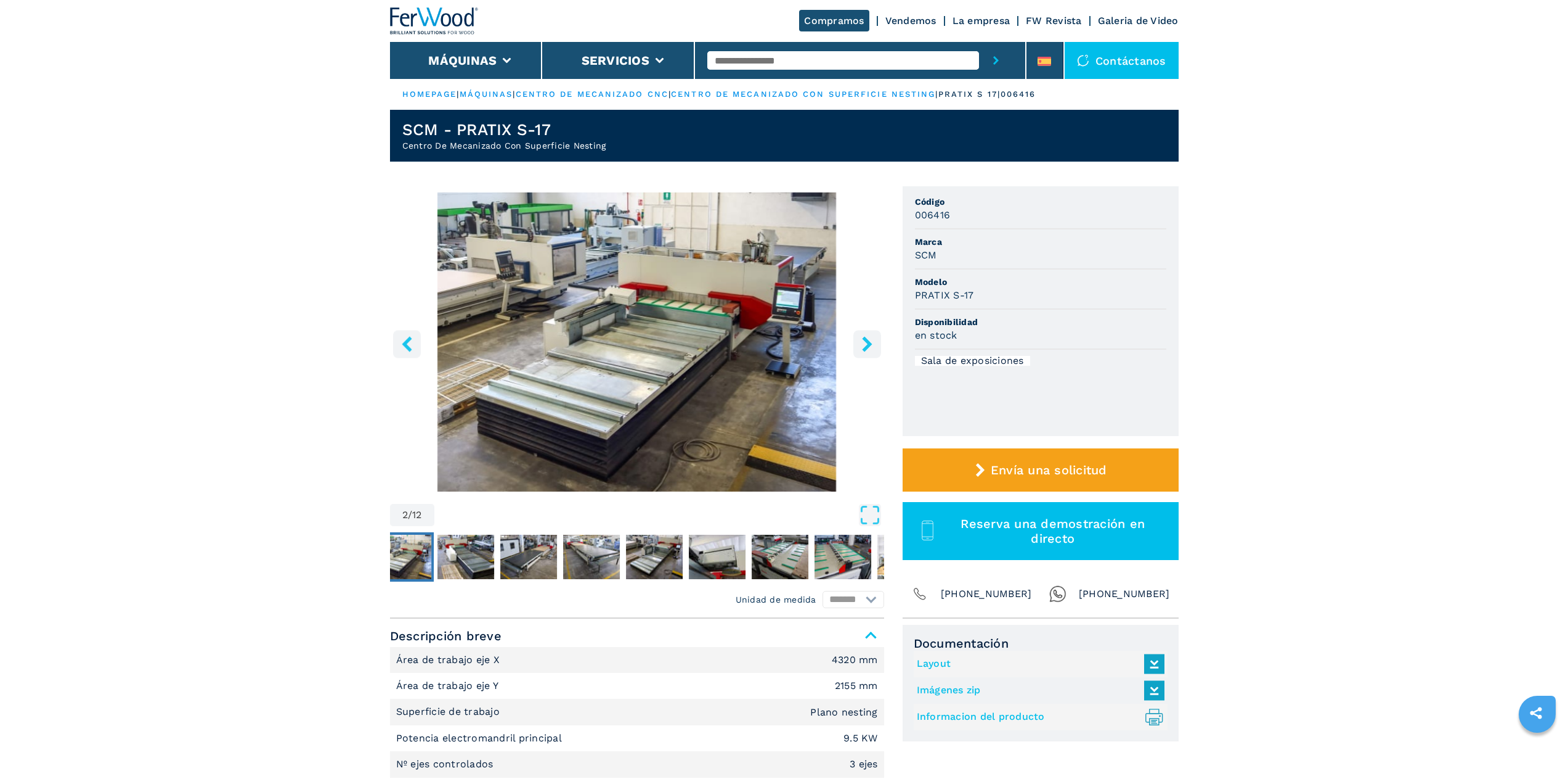
click at [407, 344] on icon "left-button" at bounding box center [407, 344] width 16 height 16
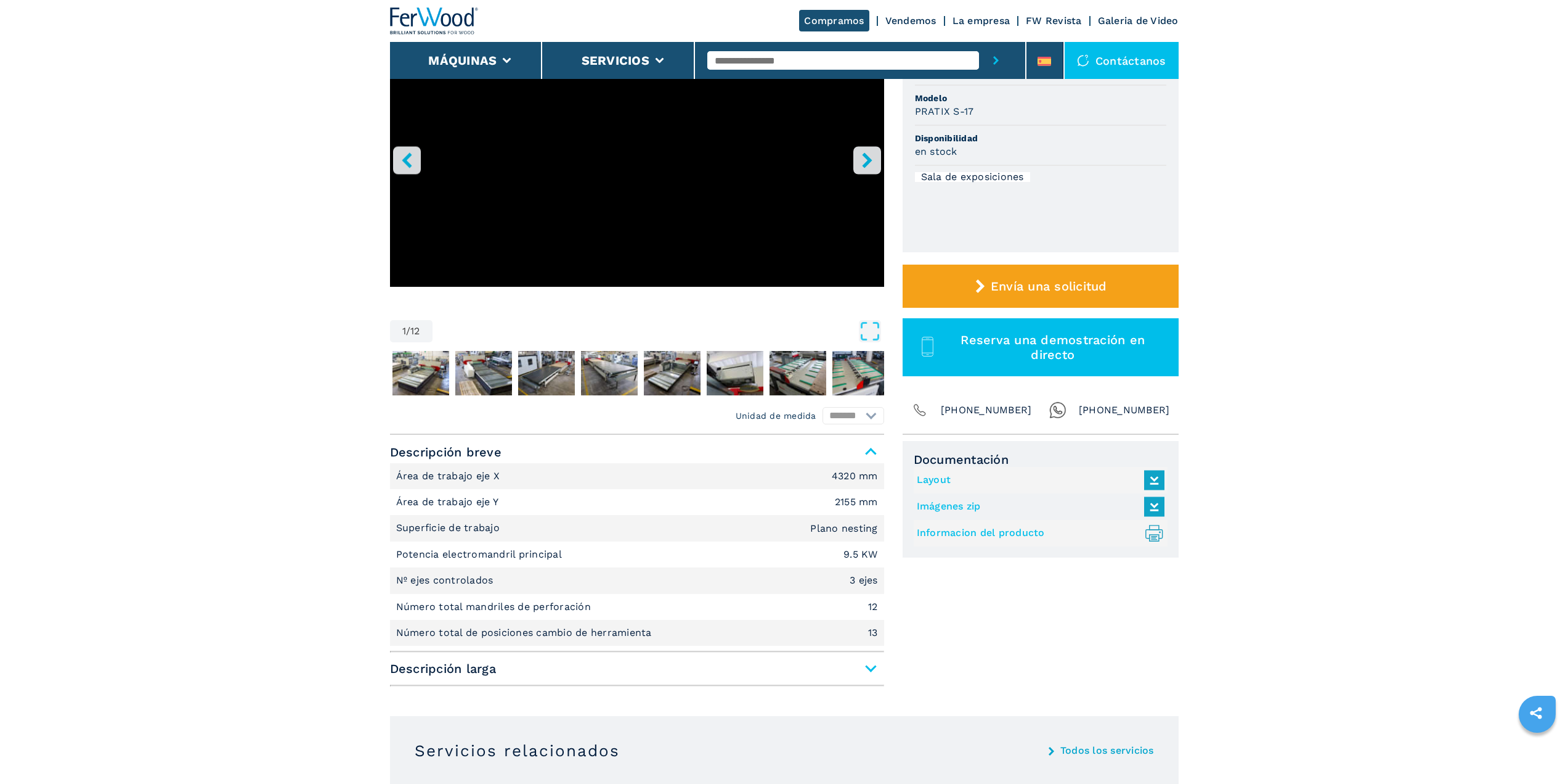
scroll to position [185, 0]
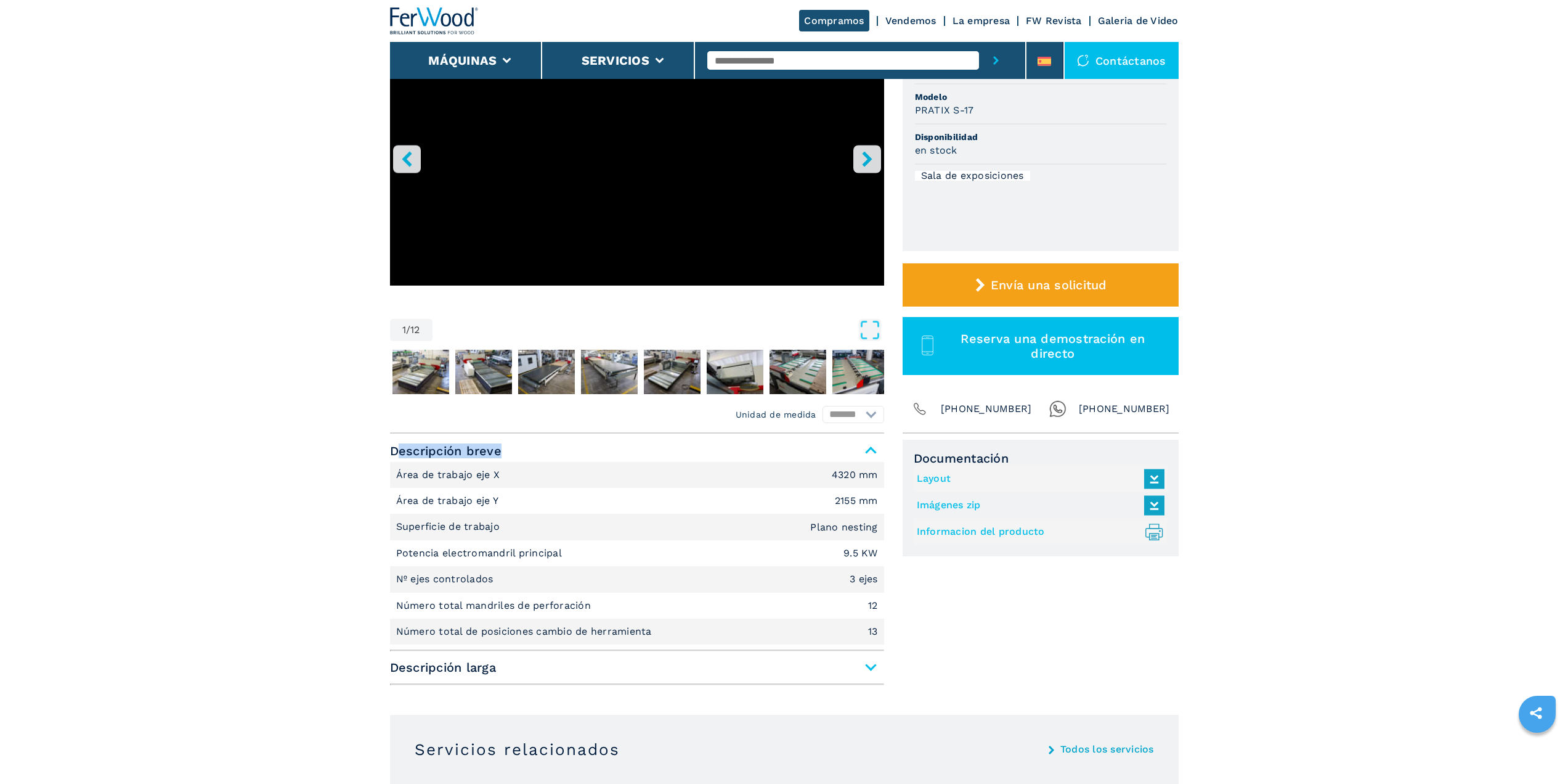
drag, startPoint x: 401, startPoint y: 449, endPoint x: 511, endPoint y: 450, distance: 110.0
click at [511, 450] on span "Descripción breve" at bounding box center [637, 451] width 494 height 22
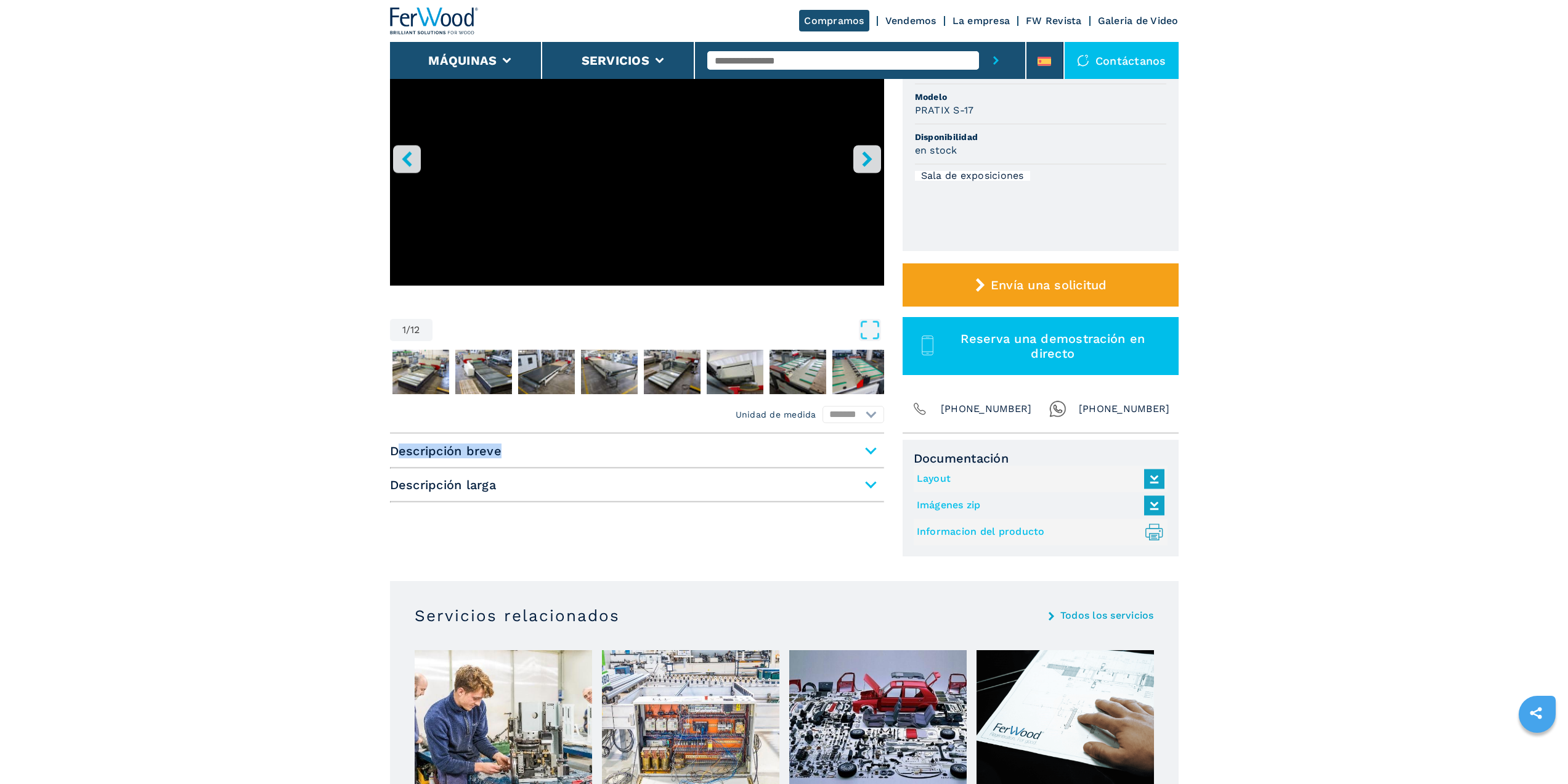
click at [511, 450] on span "Descripción breve" at bounding box center [637, 451] width 494 height 22
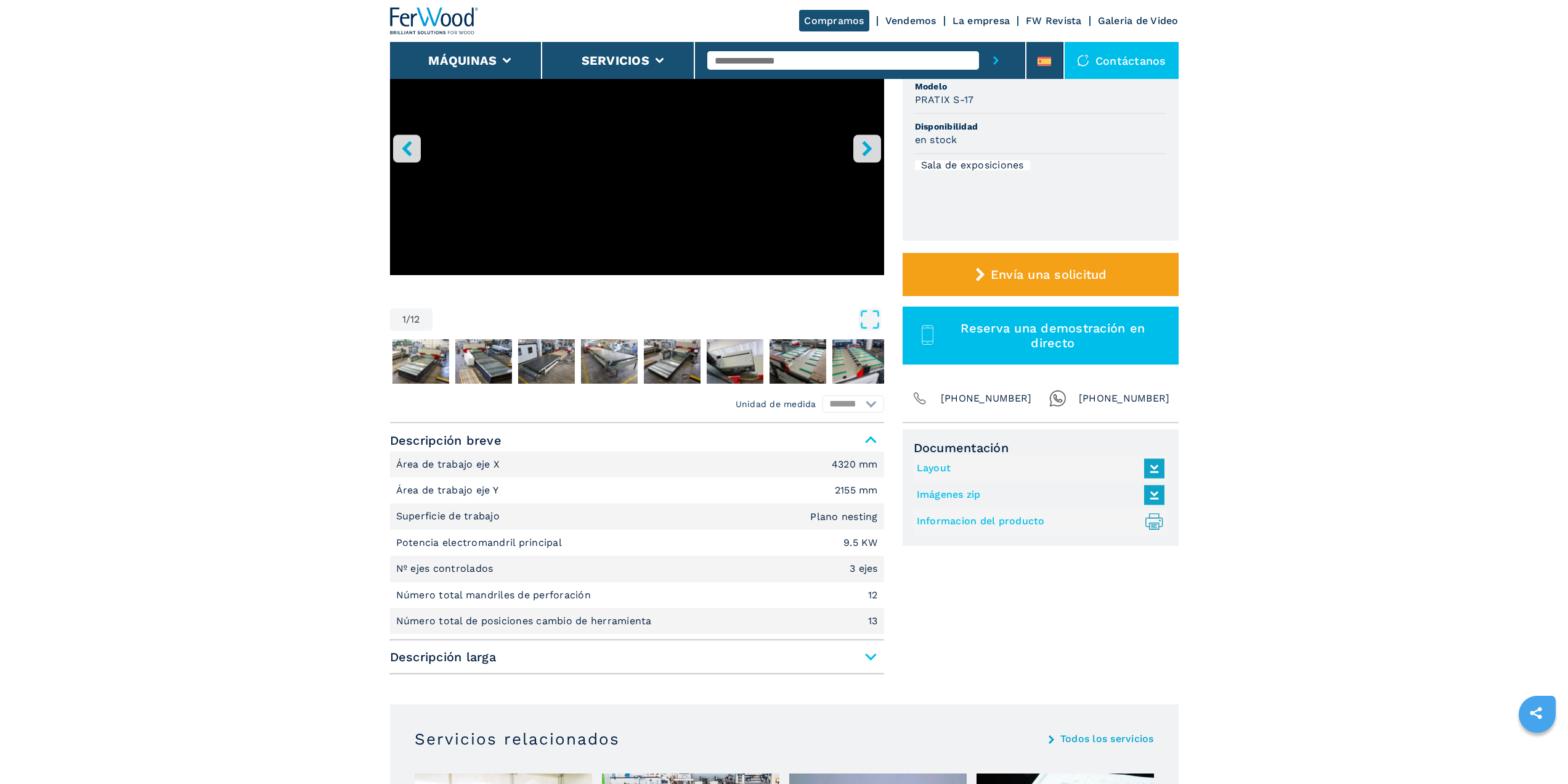
scroll to position [0, 0]
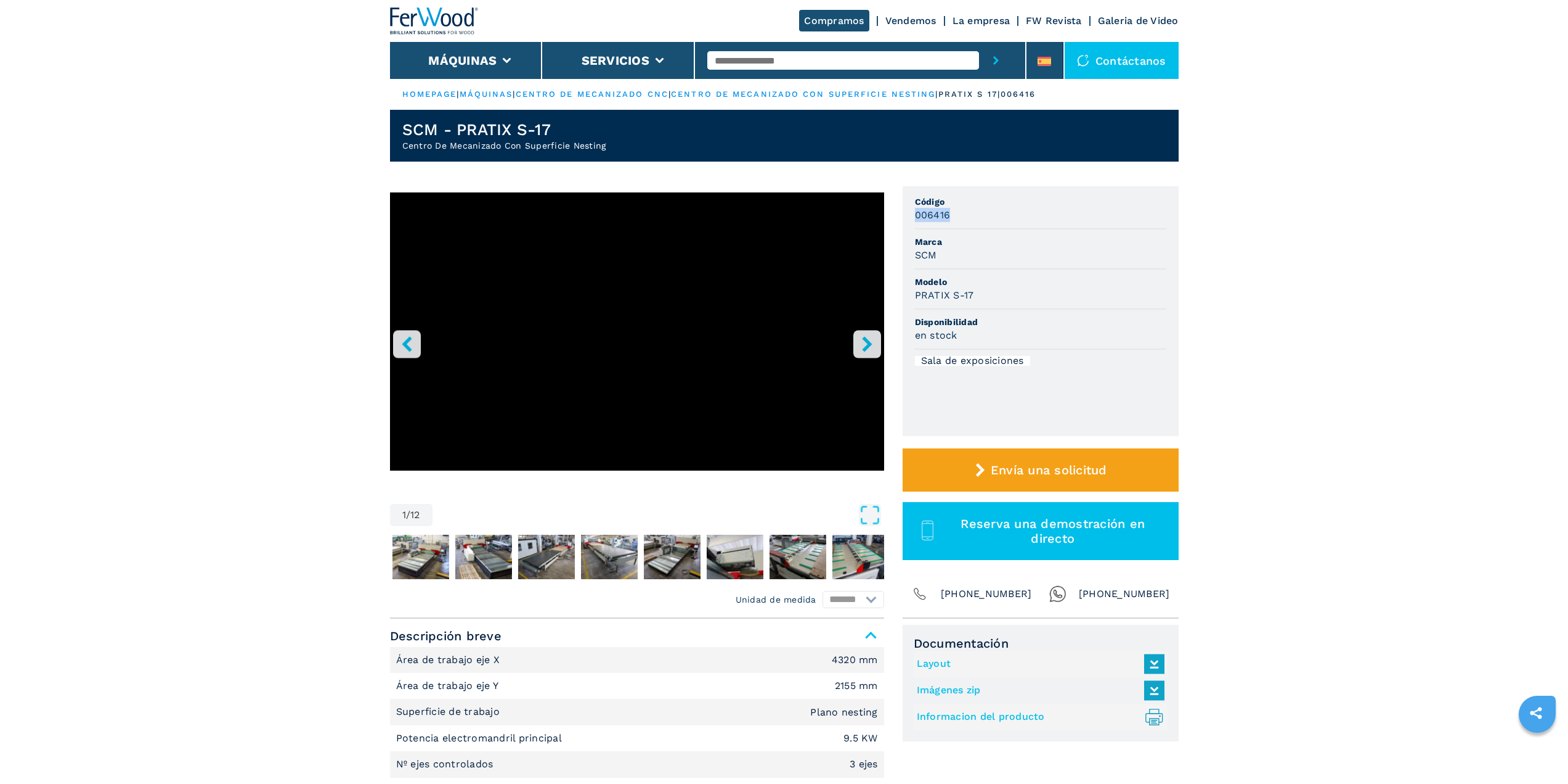
drag, startPoint x: 917, startPoint y: 214, endPoint x: 962, endPoint y: 214, distance: 45.0
click at [962, 214] on div "006416" at bounding box center [1040, 214] width 251 height 14
drag, startPoint x: 918, startPoint y: 256, endPoint x: 947, endPoint y: 255, distance: 29.0
click at [947, 255] on div "SCM" at bounding box center [1040, 255] width 251 height 14
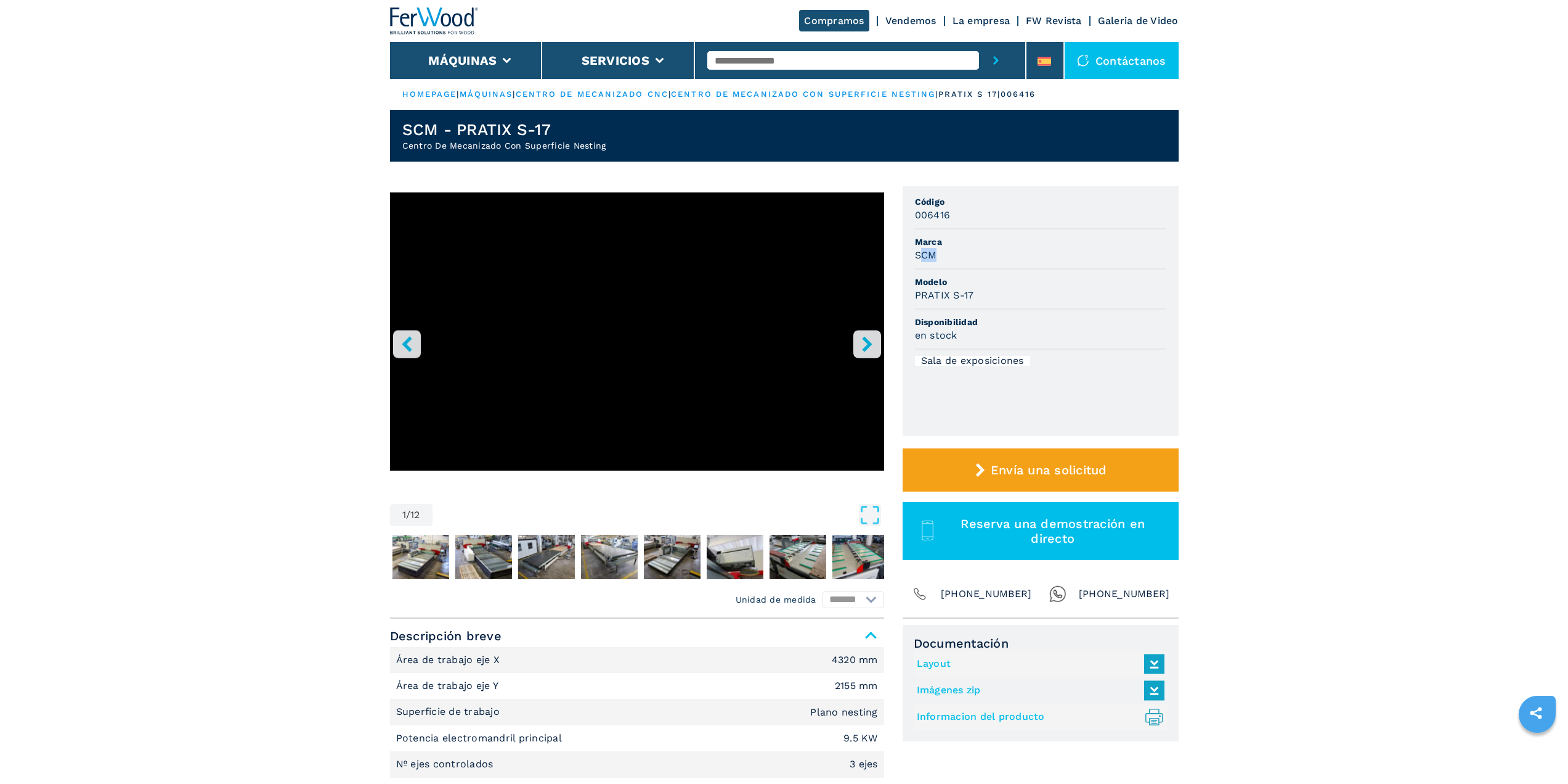
click at [947, 255] on div "SCM" at bounding box center [1040, 255] width 251 height 14
drag, startPoint x: 914, startPoint y: 258, endPoint x: 949, endPoint y: 257, distance: 35.0
click at [949, 257] on div "SCM" at bounding box center [1040, 255] width 251 height 14
drag, startPoint x: 921, startPoint y: 296, endPoint x: 987, endPoint y: 296, distance: 66.0
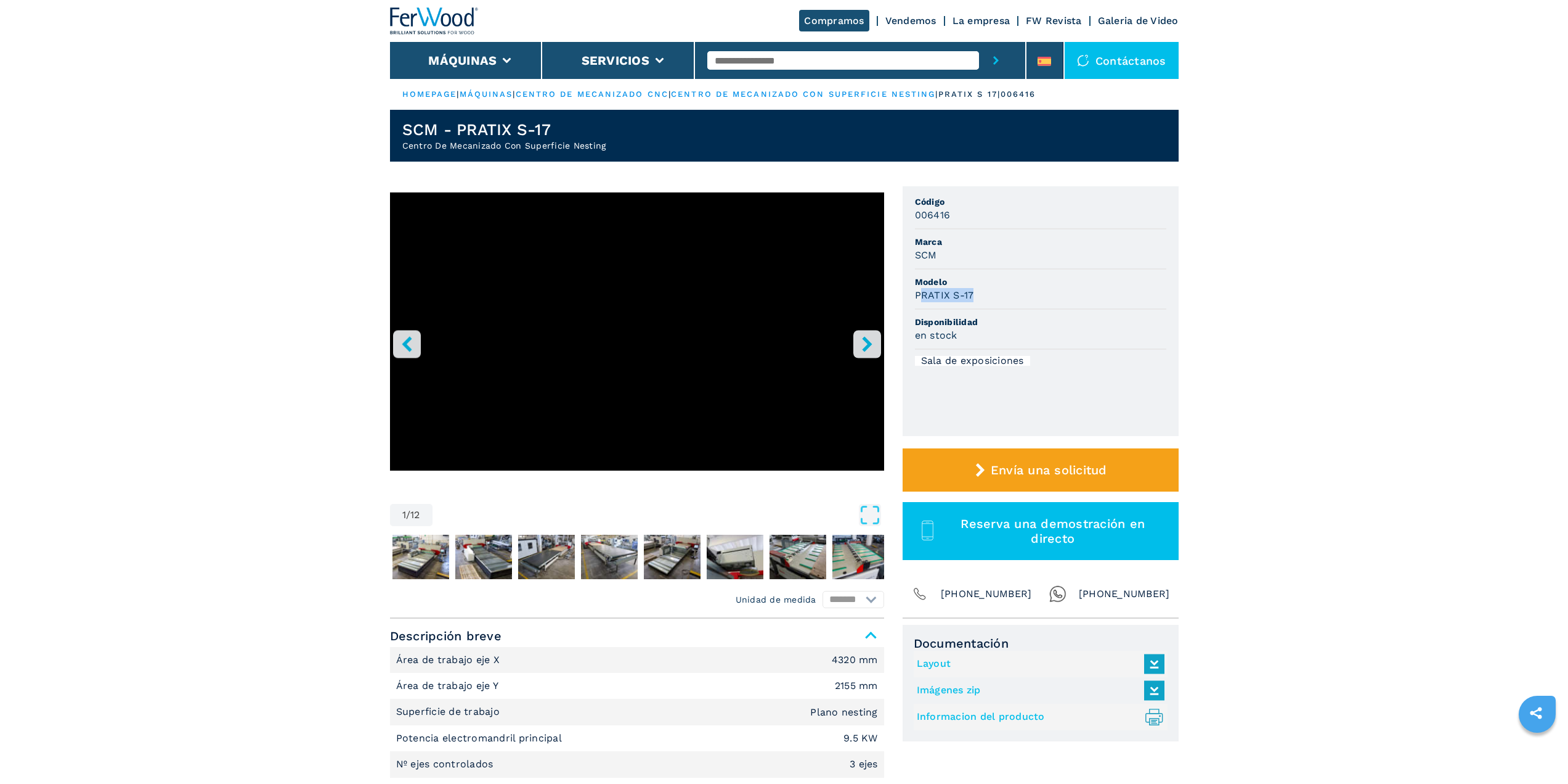
click at [987, 296] on div "PRATIX S-17" at bounding box center [1040, 295] width 251 height 14
drag, startPoint x: 918, startPoint y: 335, endPoint x: 965, endPoint y: 335, distance: 47.0
click at [965, 335] on div "en stock" at bounding box center [1040, 335] width 251 height 14
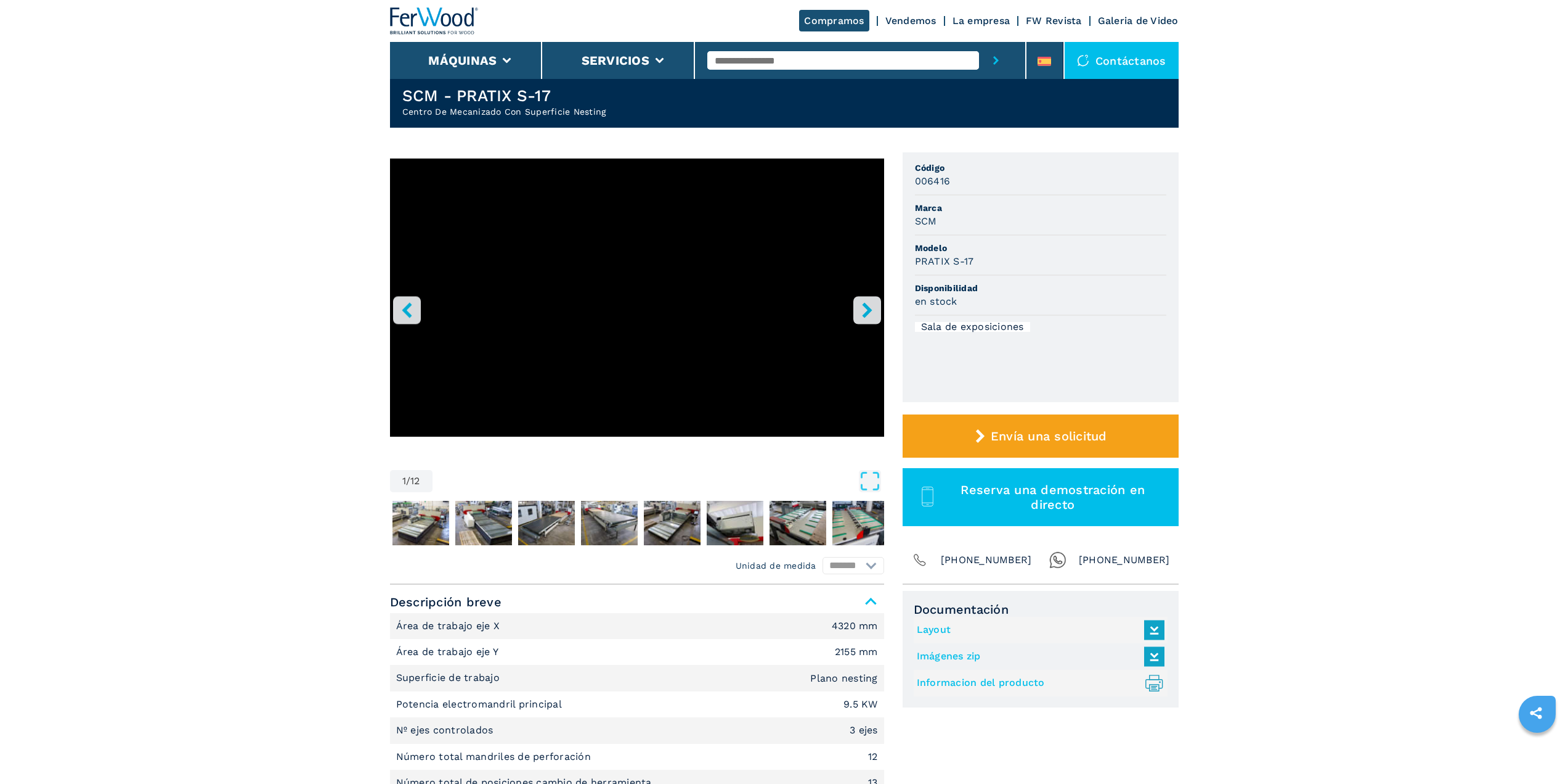
scroll to position [61, 0]
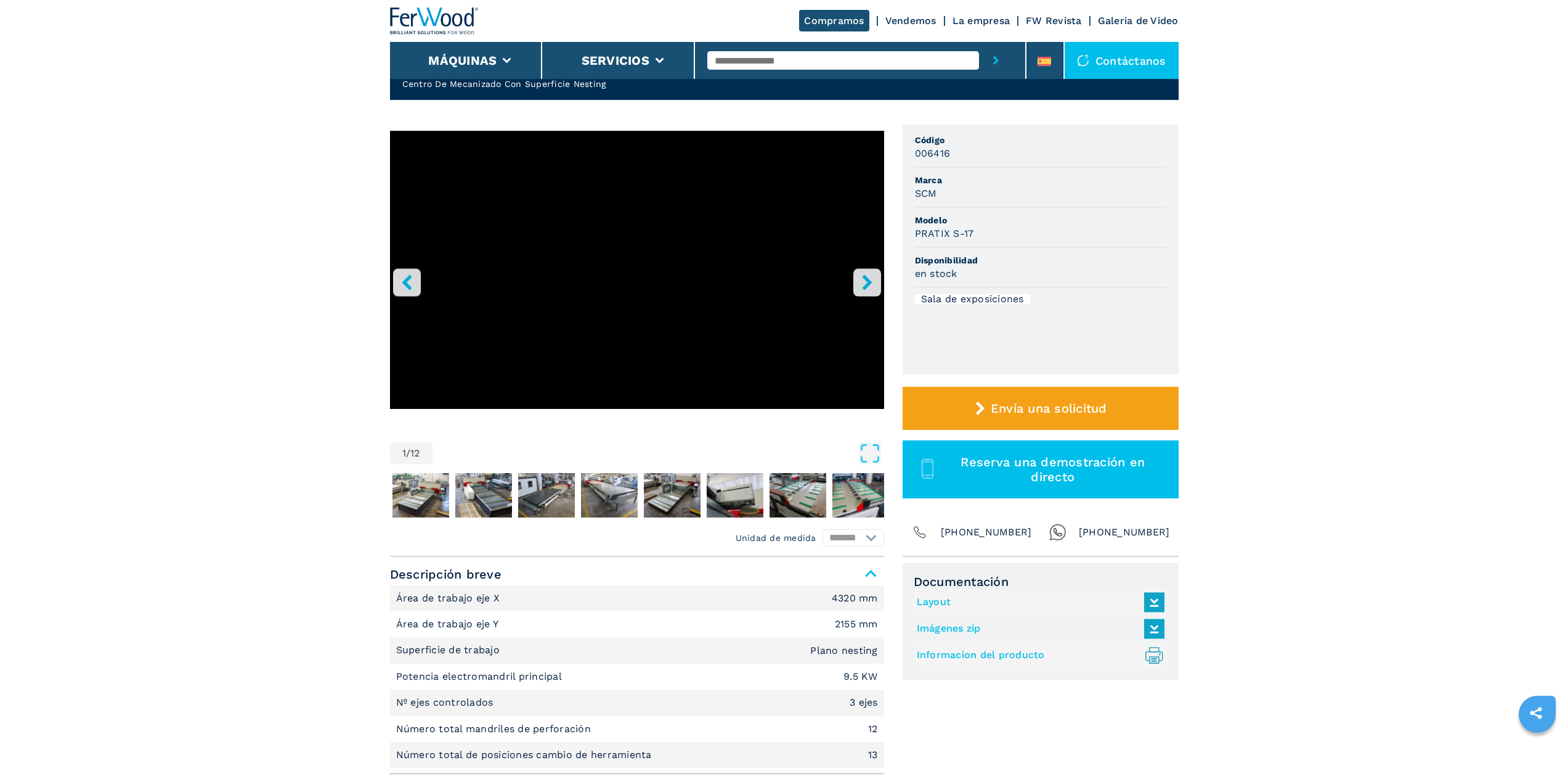
click at [867, 286] on icon "right-button" at bounding box center [867, 282] width 10 height 16
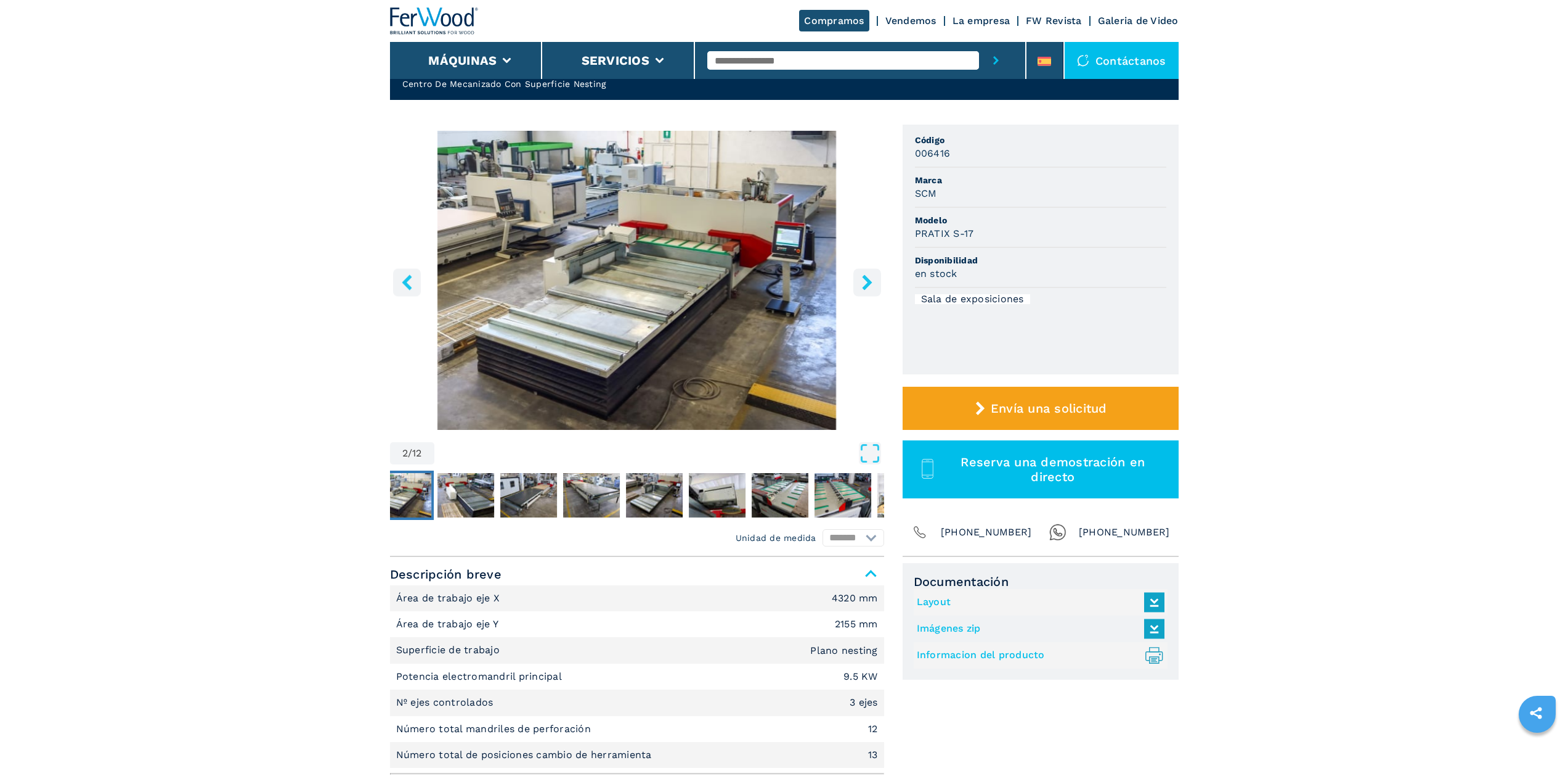
click at [409, 283] on icon "left-button" at bounding box center [407, 282] width 16 height 16
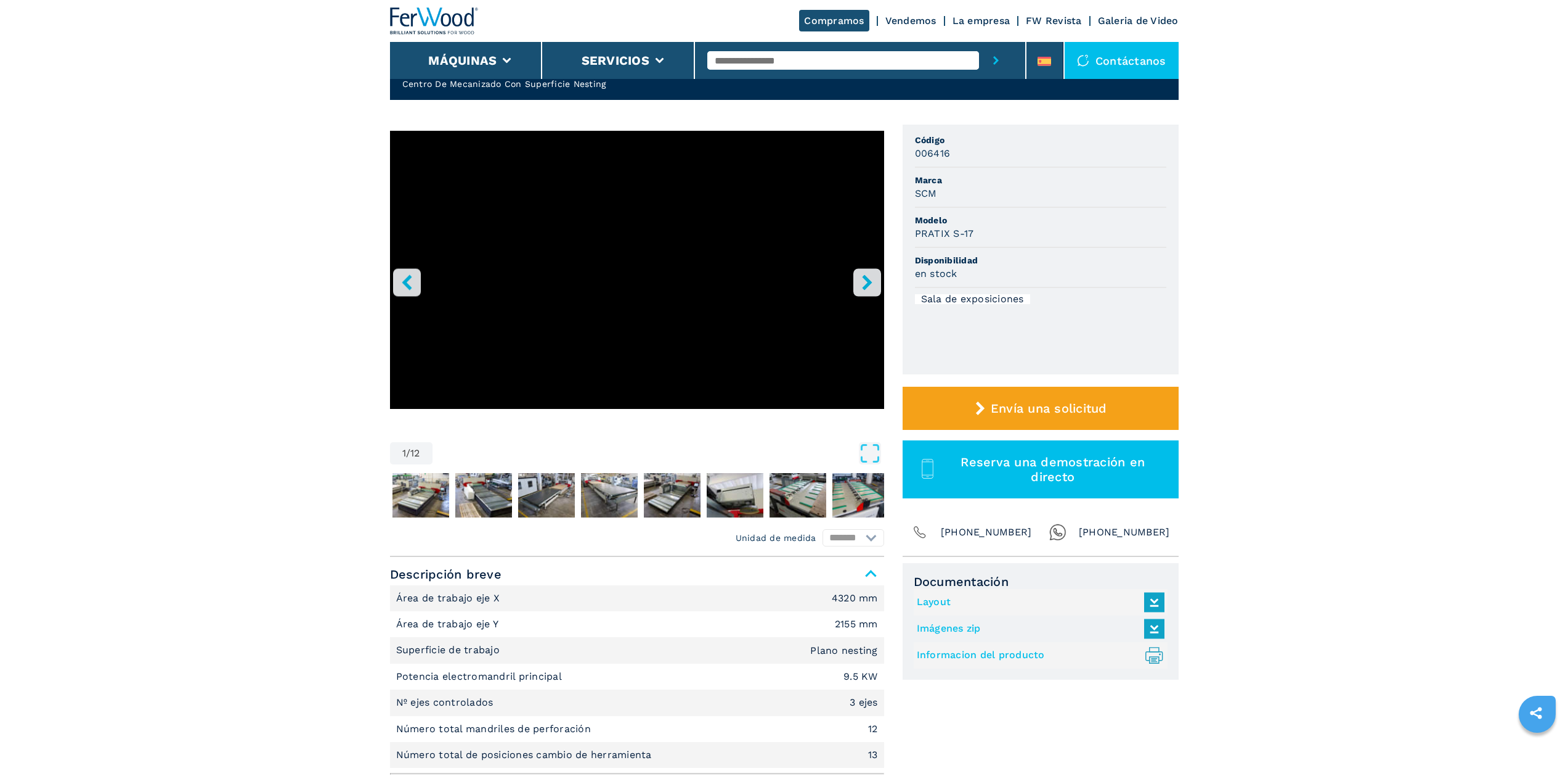
click at [868, 283] on icon "right-button" at bounding box center [867, 282] width 10 height 16
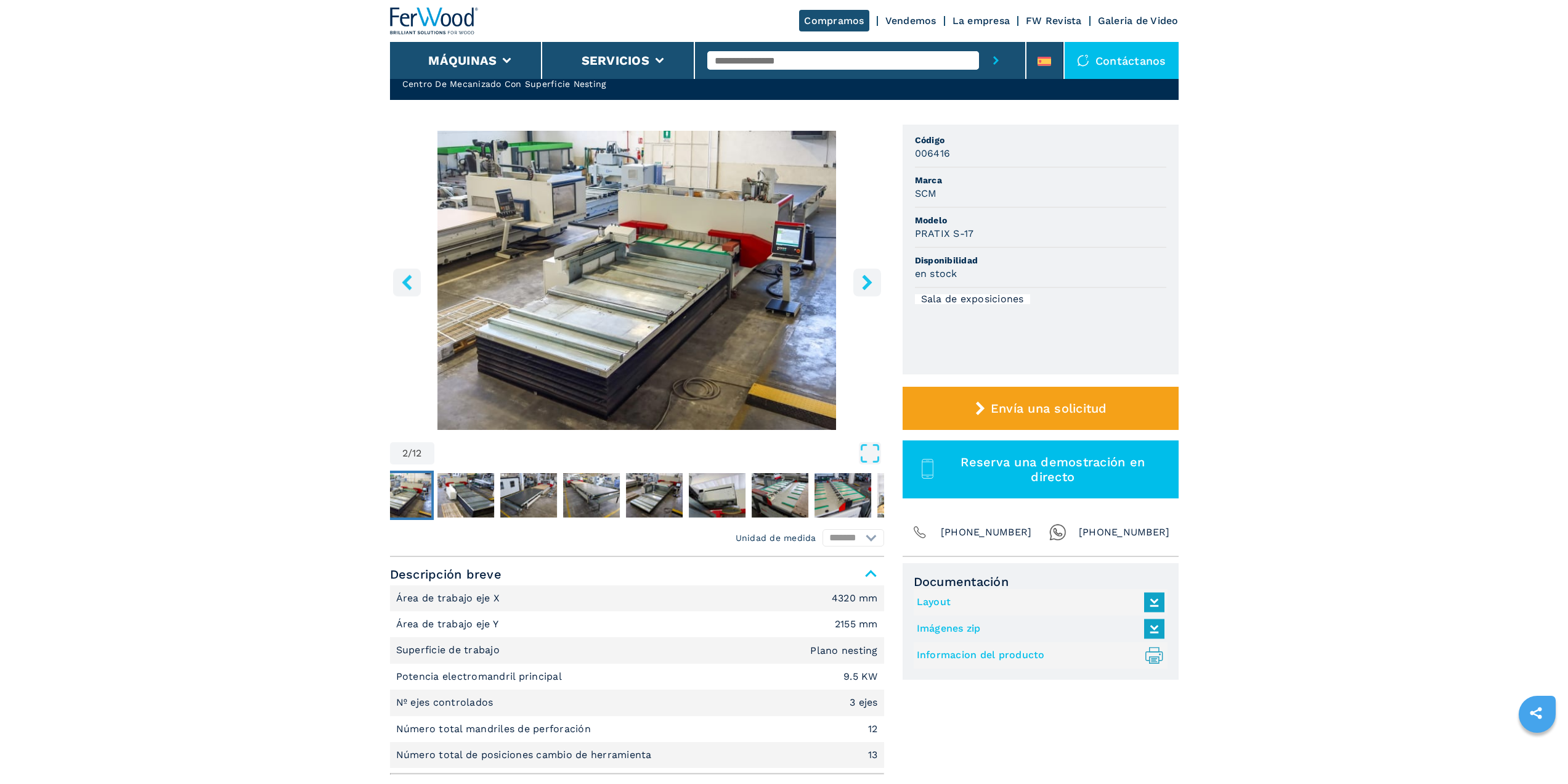
click at [868, 283] on icon "right-button" at bounding box center [867, 282] width 10 height 16
click at [408, 290] on icon "left-button" at bounding box center [407, 282] width 16 height 16
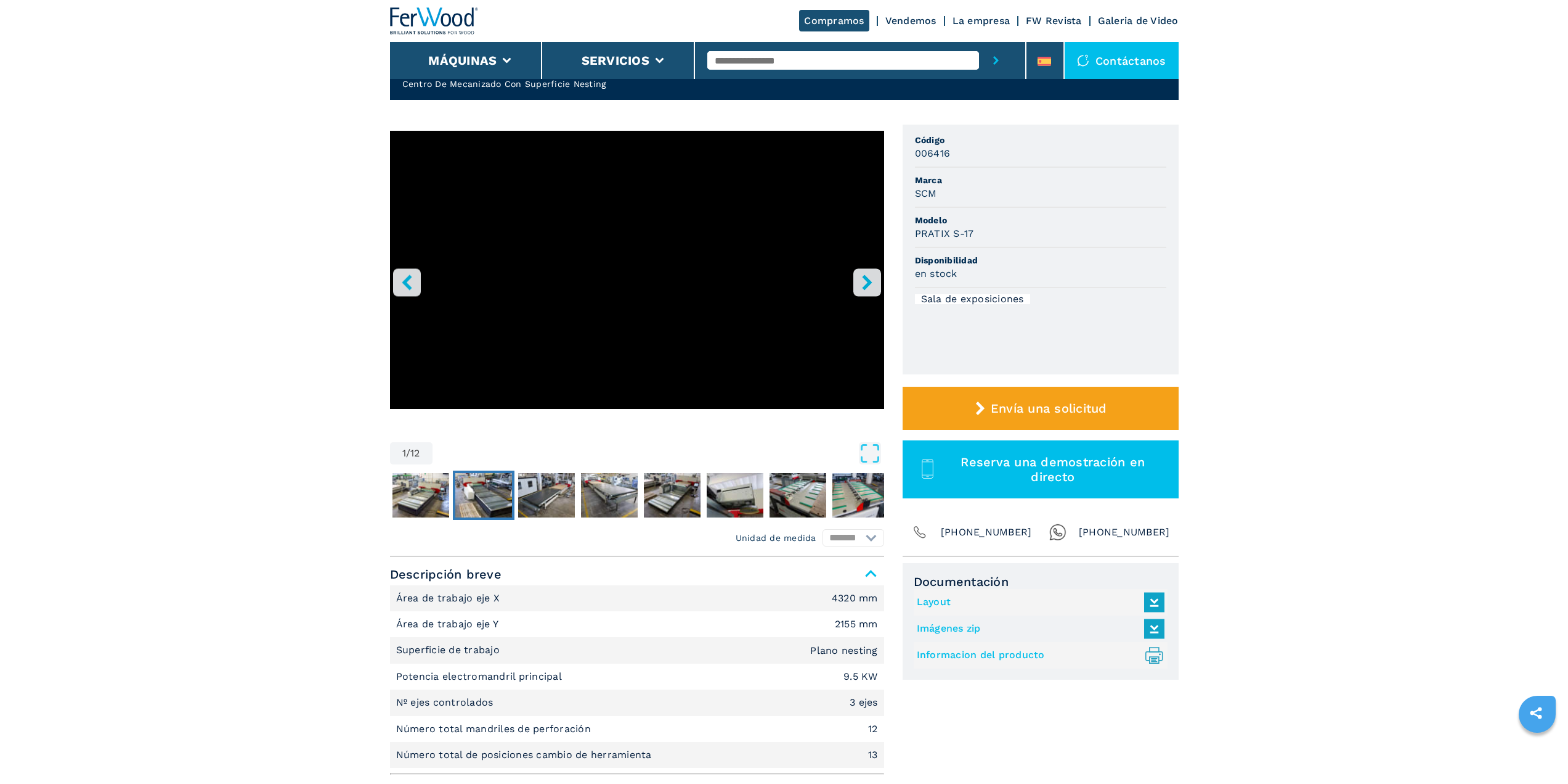
click at [494, 503] on img "Go to Slide 3" at bounding box center [484, 494] width 57 height 44
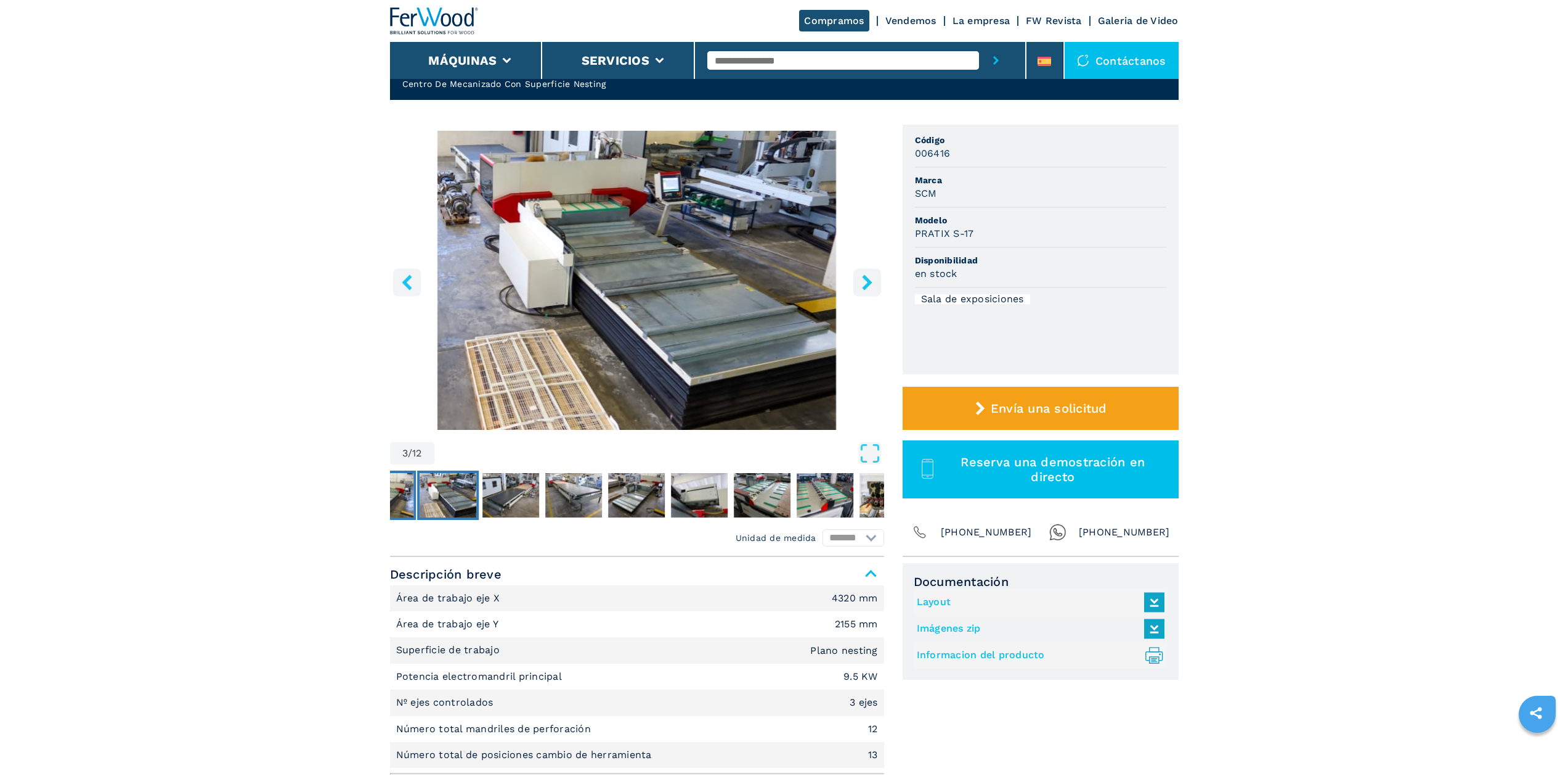
click at [394, 491] on img "Go to Slide 2" at bounding box center [385, 494] width 57 height 44
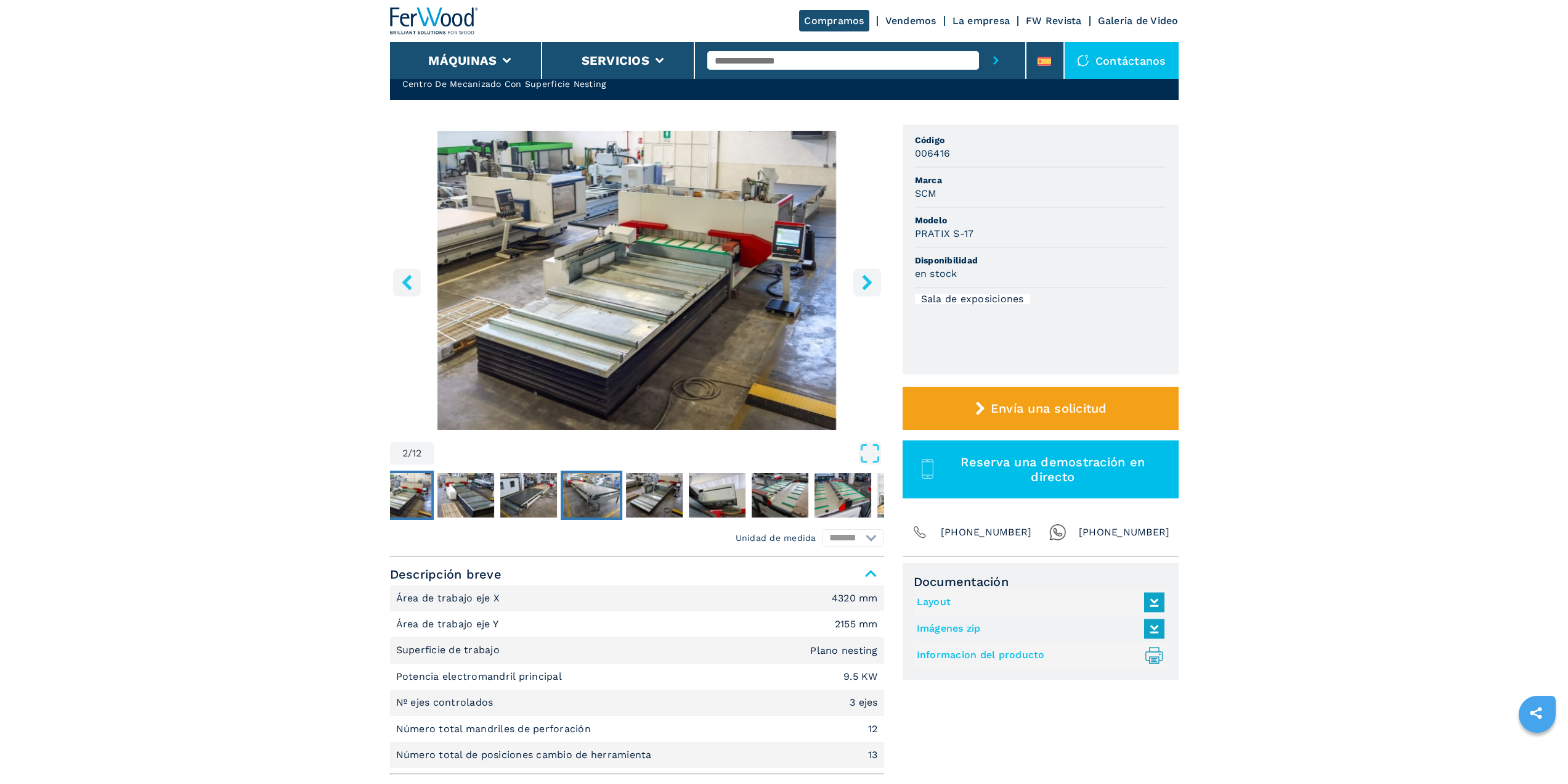
click at [582, 506] on img "Go to Slide 5" at bounding box center [592, 494] width 57 height 44
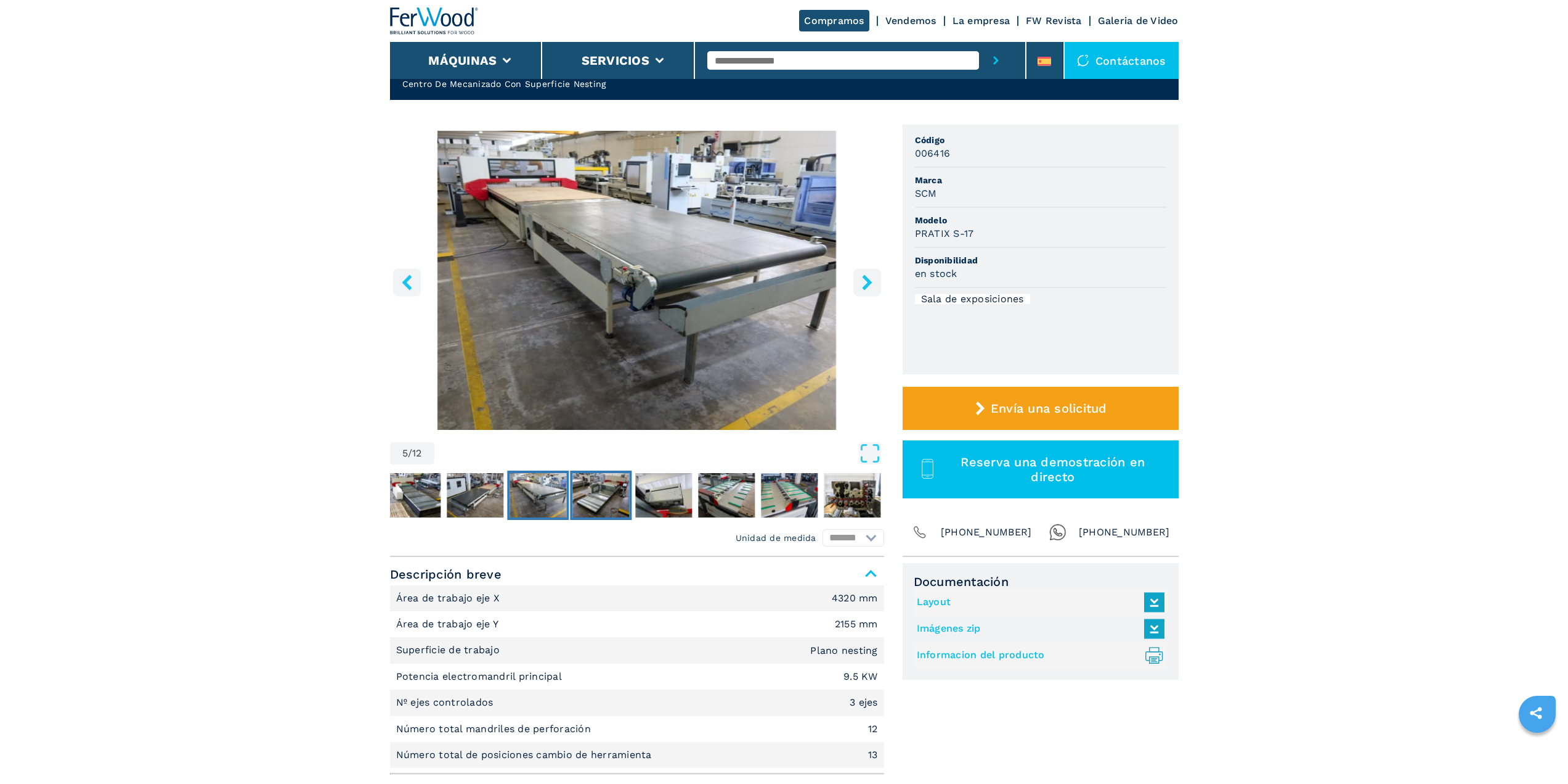
click at [621, 500] on img "Go to Slide 6" at bounding box center [601, 494] width 57 height 44
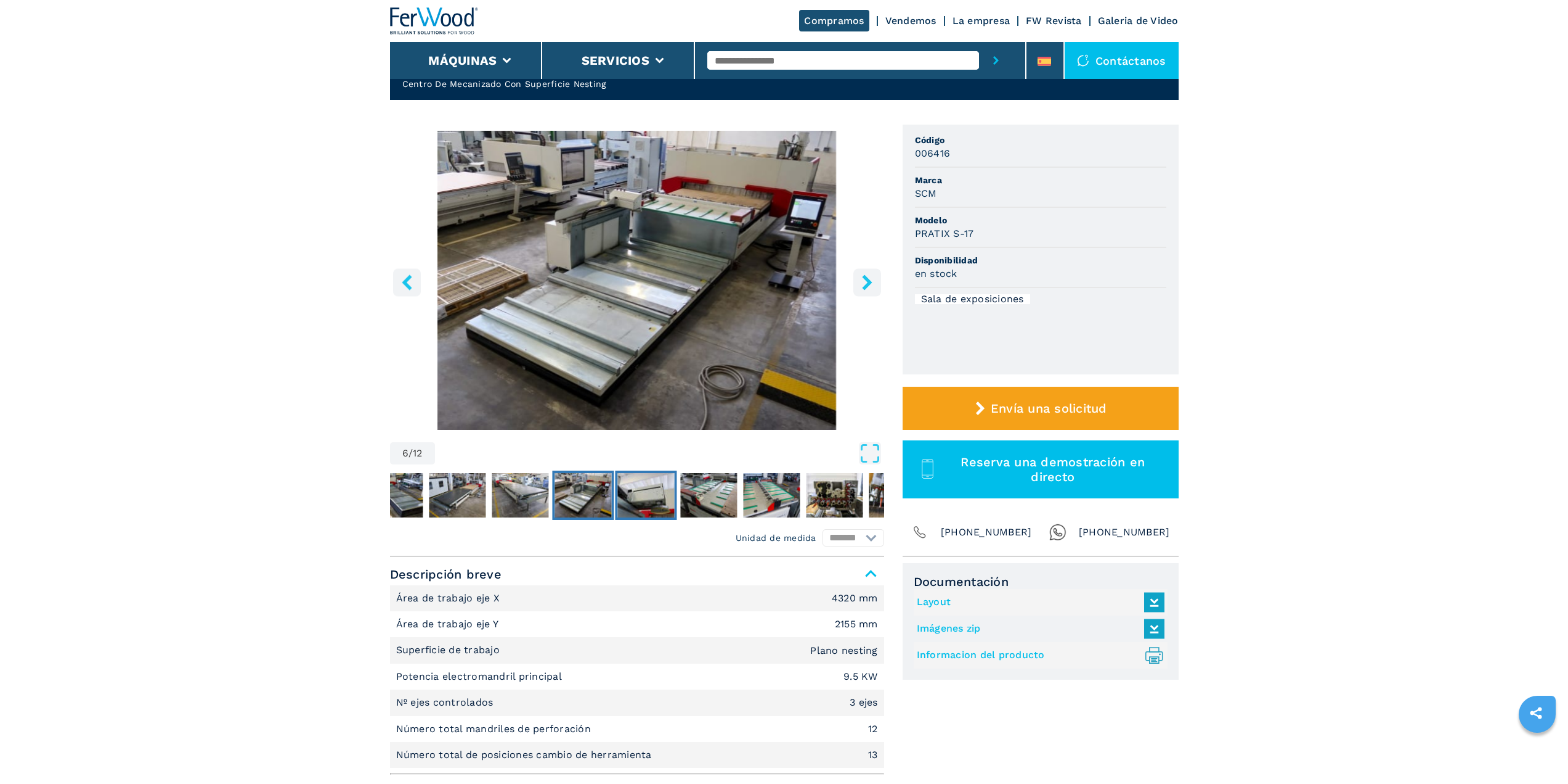
click at [654, 500] on img "Go to Slide 7" at bounding box center [646, 494] width 57 height 44
click at [690, 498] on img "Go to Slide 8" at bounding box center [708, 494] width 57 height 44
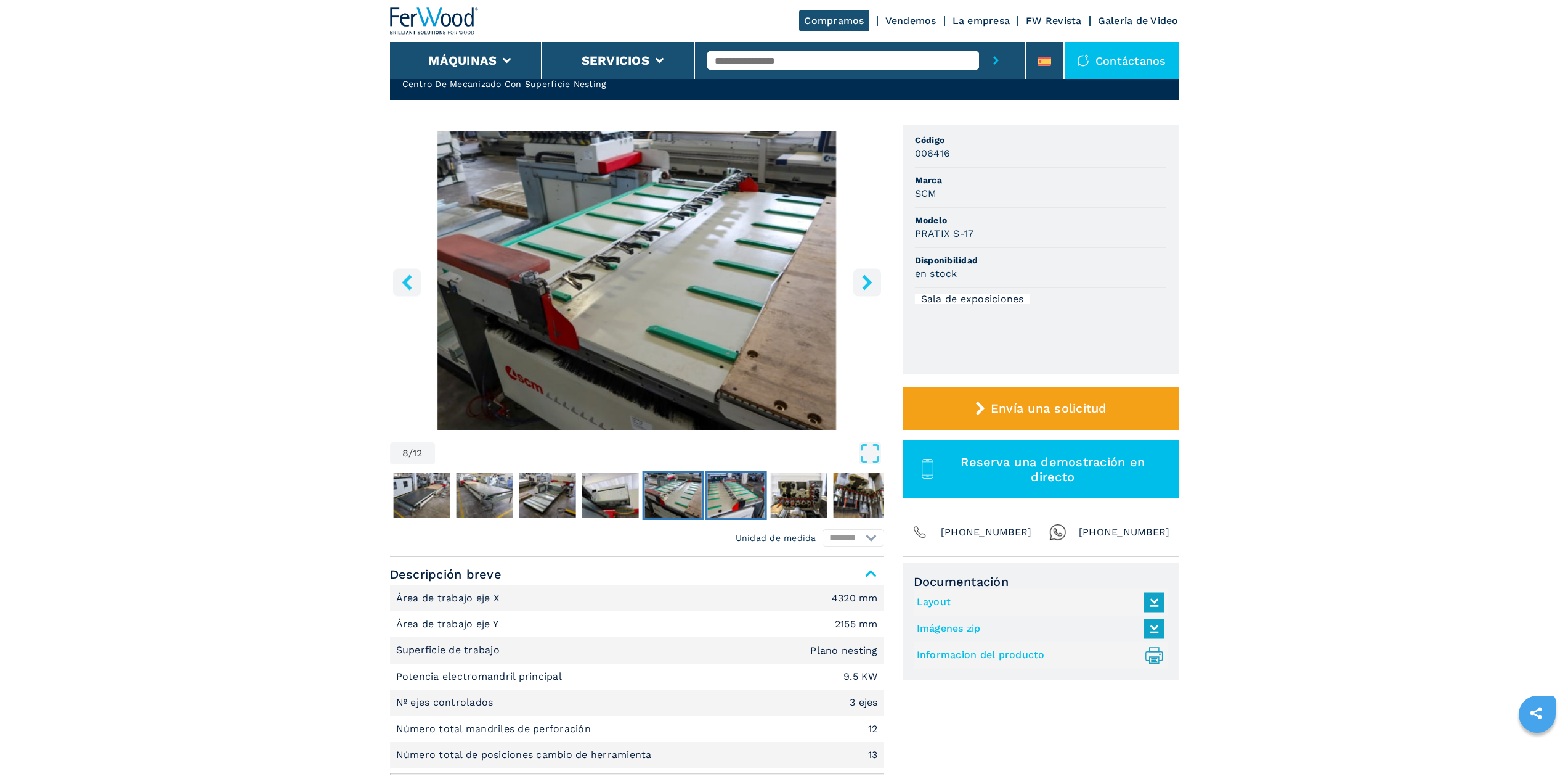
click at [737, 500] on img "Go to Slide 9" at bounding box center [736, 494] width 57 height 44
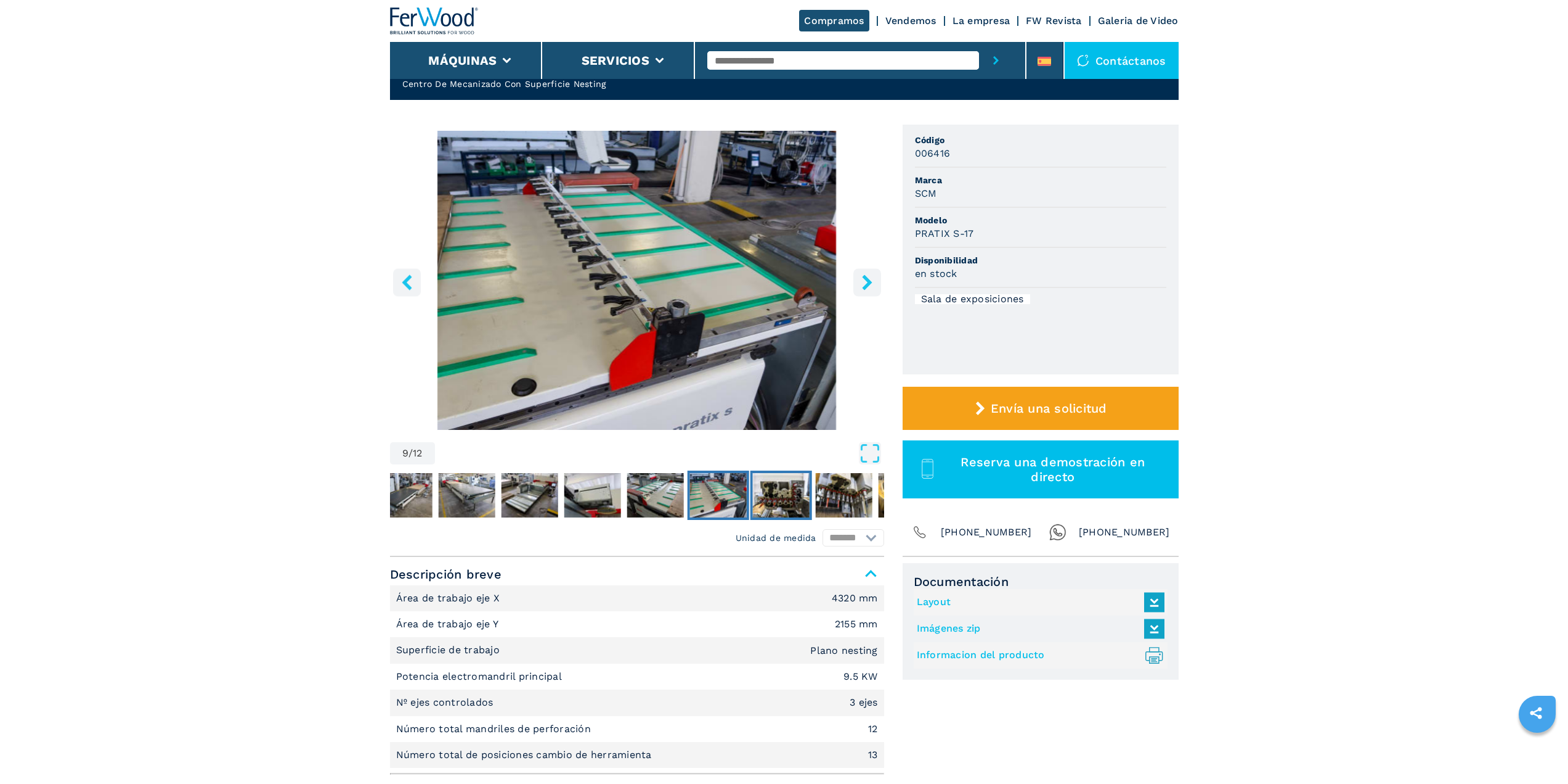
click at [777, 502] on img "Go to Slide 10" at bounding box center [781, 494] width 57 height 44
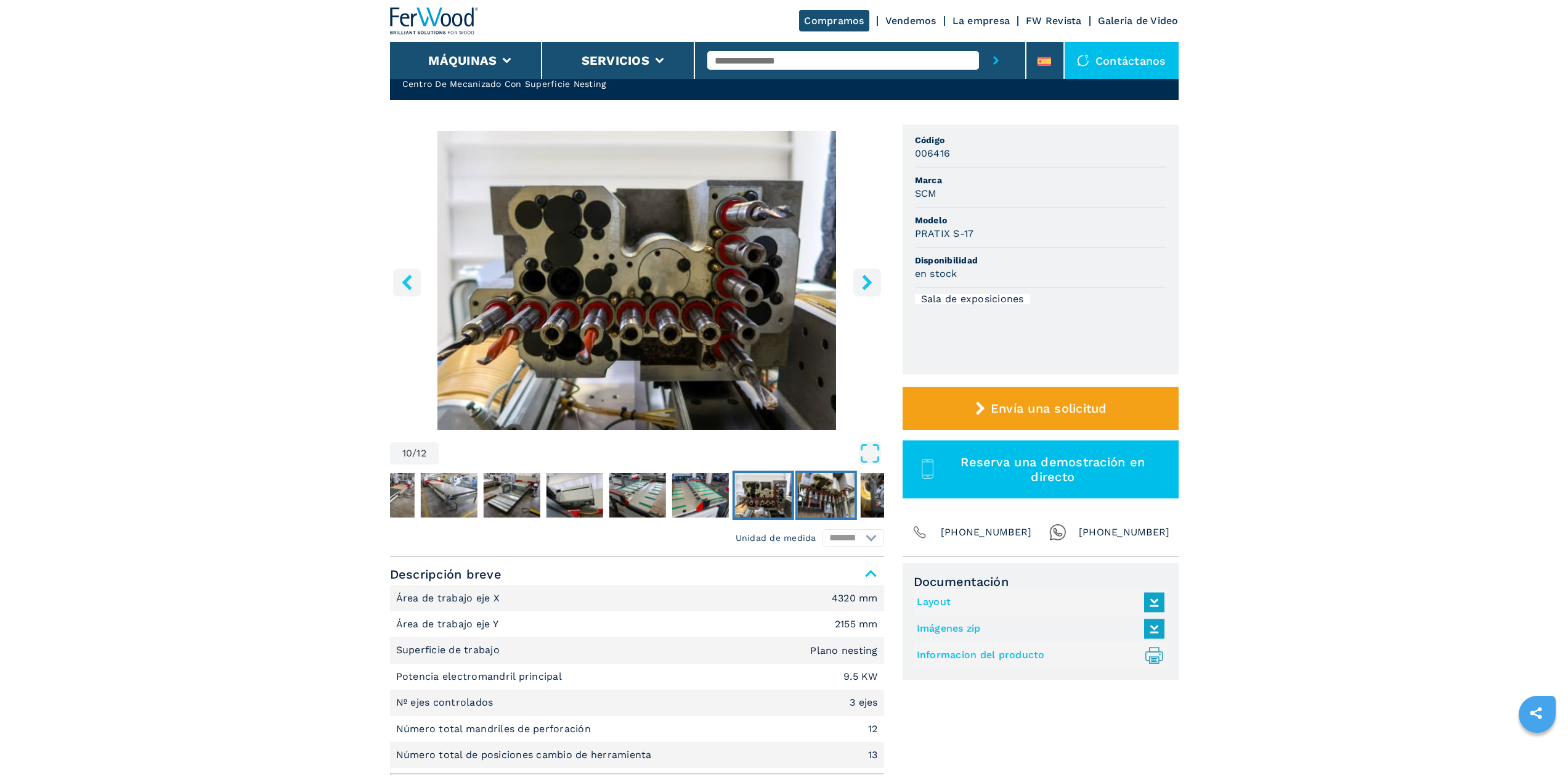
click at [820, 493] on img "Go to Slide 11" at bounding box center [826, 494] width 57 height 44
click at [816, 494] on img "Go to Slide 11" at bounding box center [826, 494] width 57 height 44
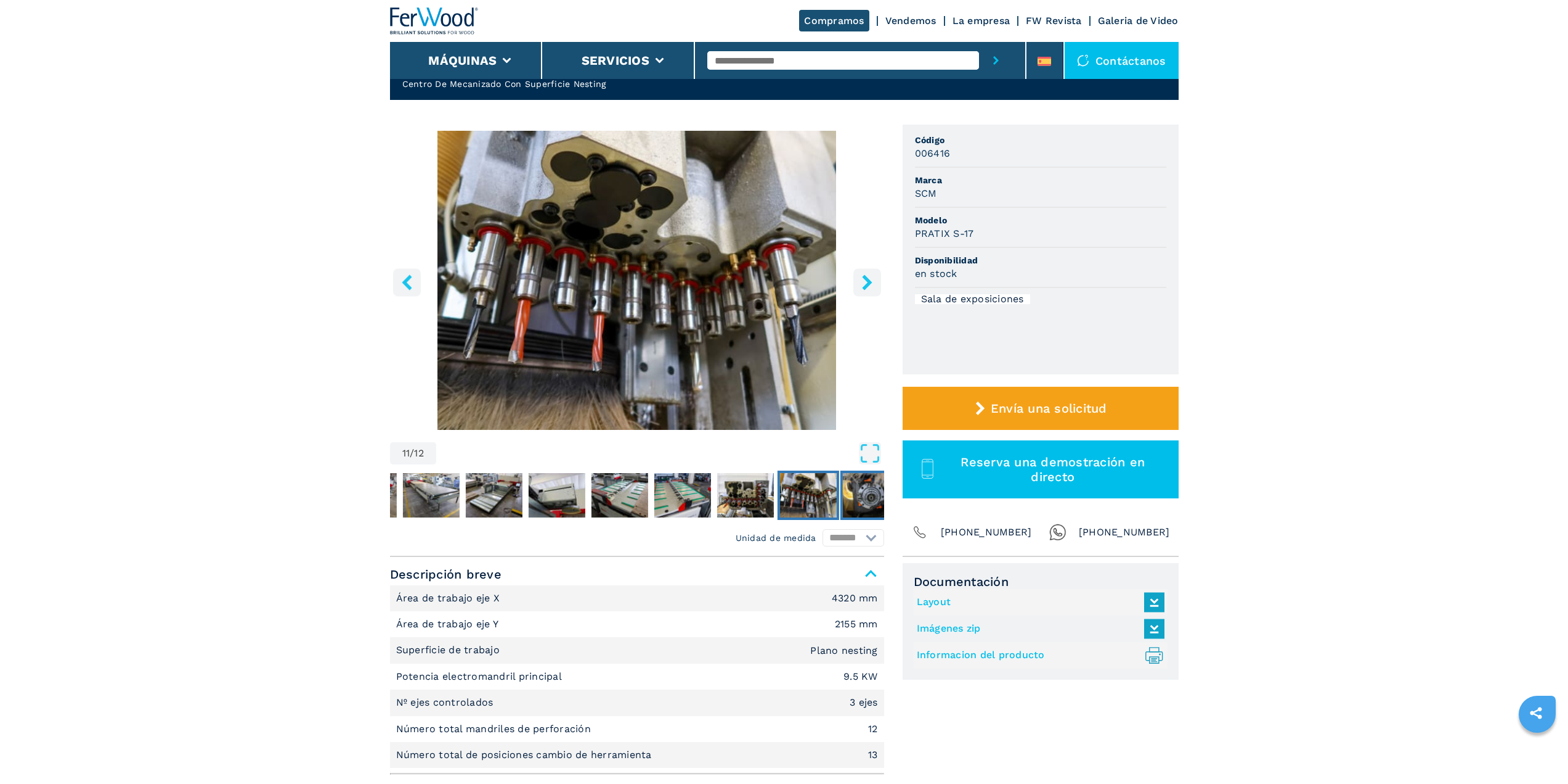
click at [854, 497] on img "Go to Slide 12" at bounding box center [871, 494] width 57 height 44
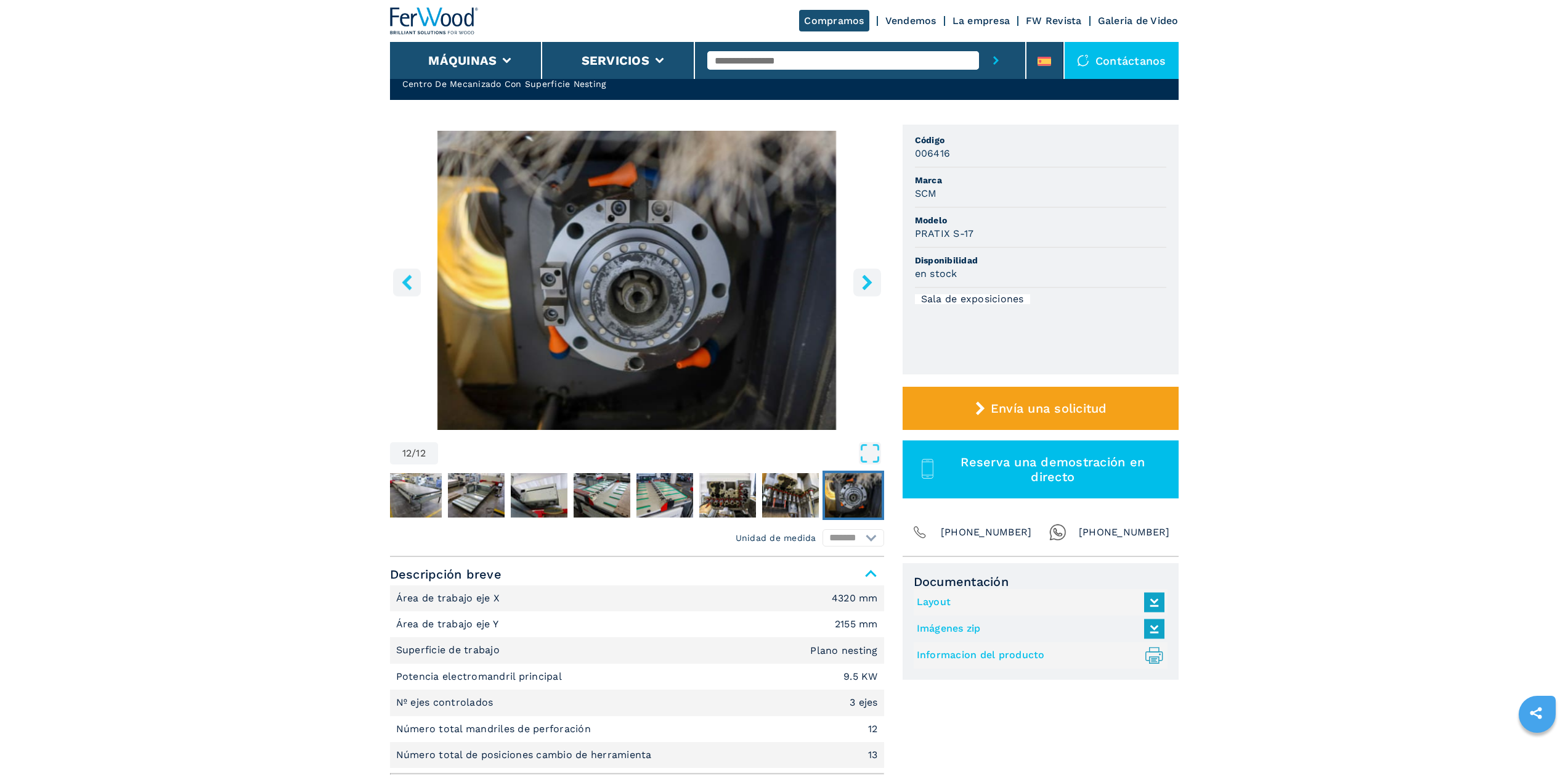
click at [855, 494] on img "Go to Slide 12" at bounding box center [854, 494] width 57 height 44
click at [409, 283] on icon "left-button" at bounding box center [407, 282] width 16 height 16
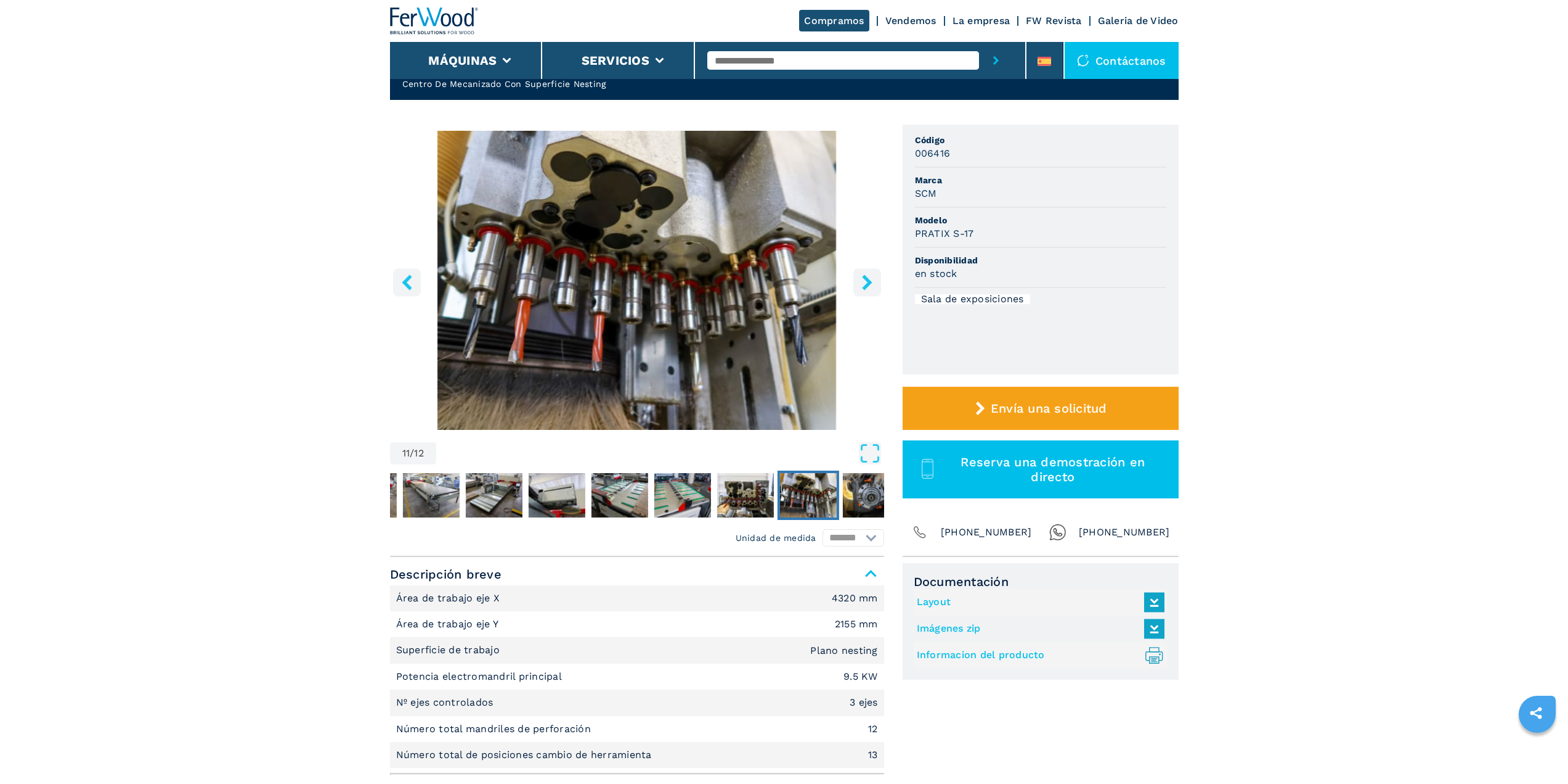
click at [418, 283] on button "left-button" at bounding box center [407, 282] width 28 height 28
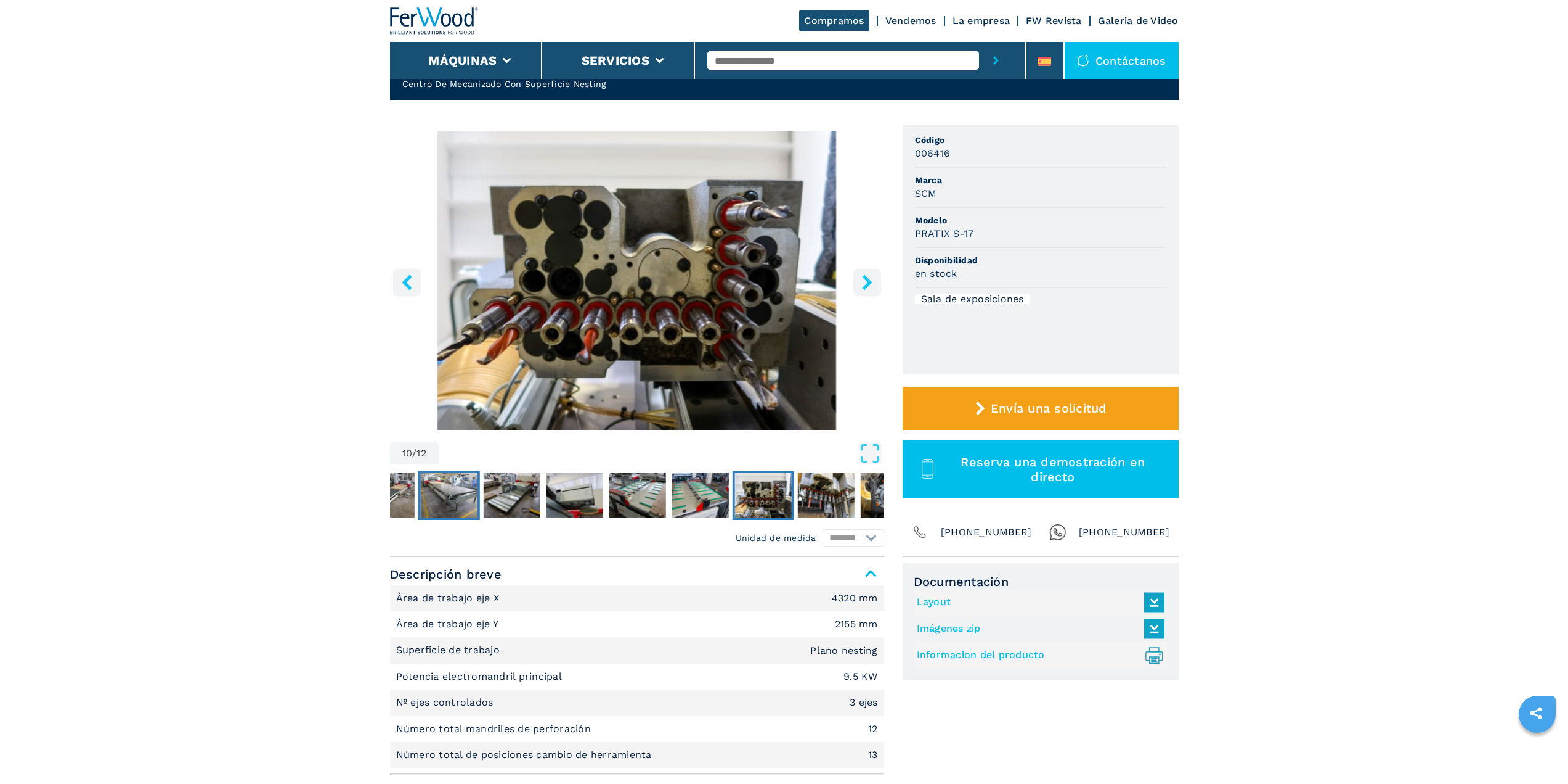
click at [458, 495] on img "Go to Slide 5" at bounding box center [448, 494] width 57 height 44
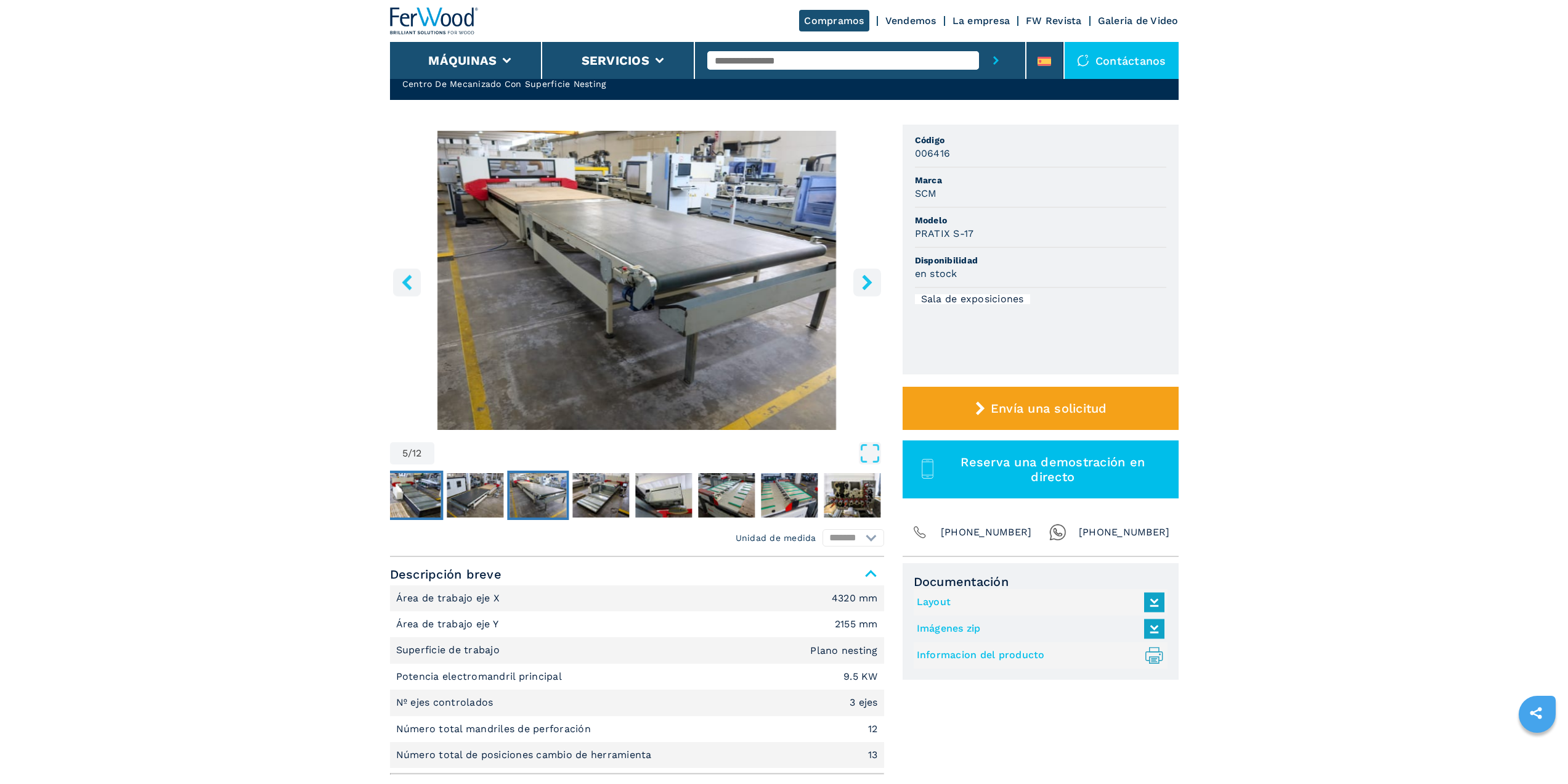
click at [439, 500] on img "Go to Slide 3" at bounding box center [412, 494] width 57 height 44
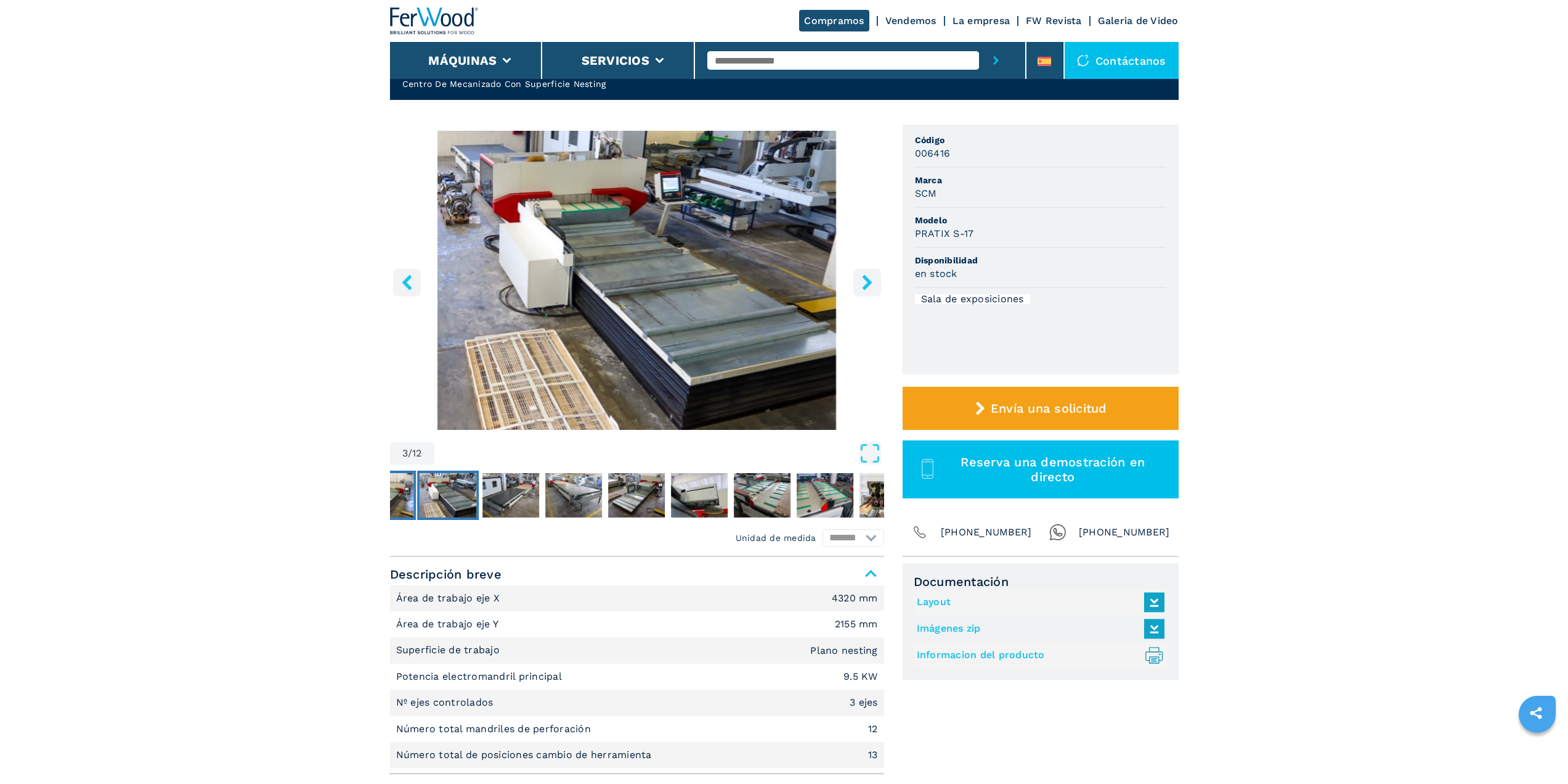
click at [409, 500] on img "Go to Slide 2" at bounding box center [385, 494] width 57 height 44
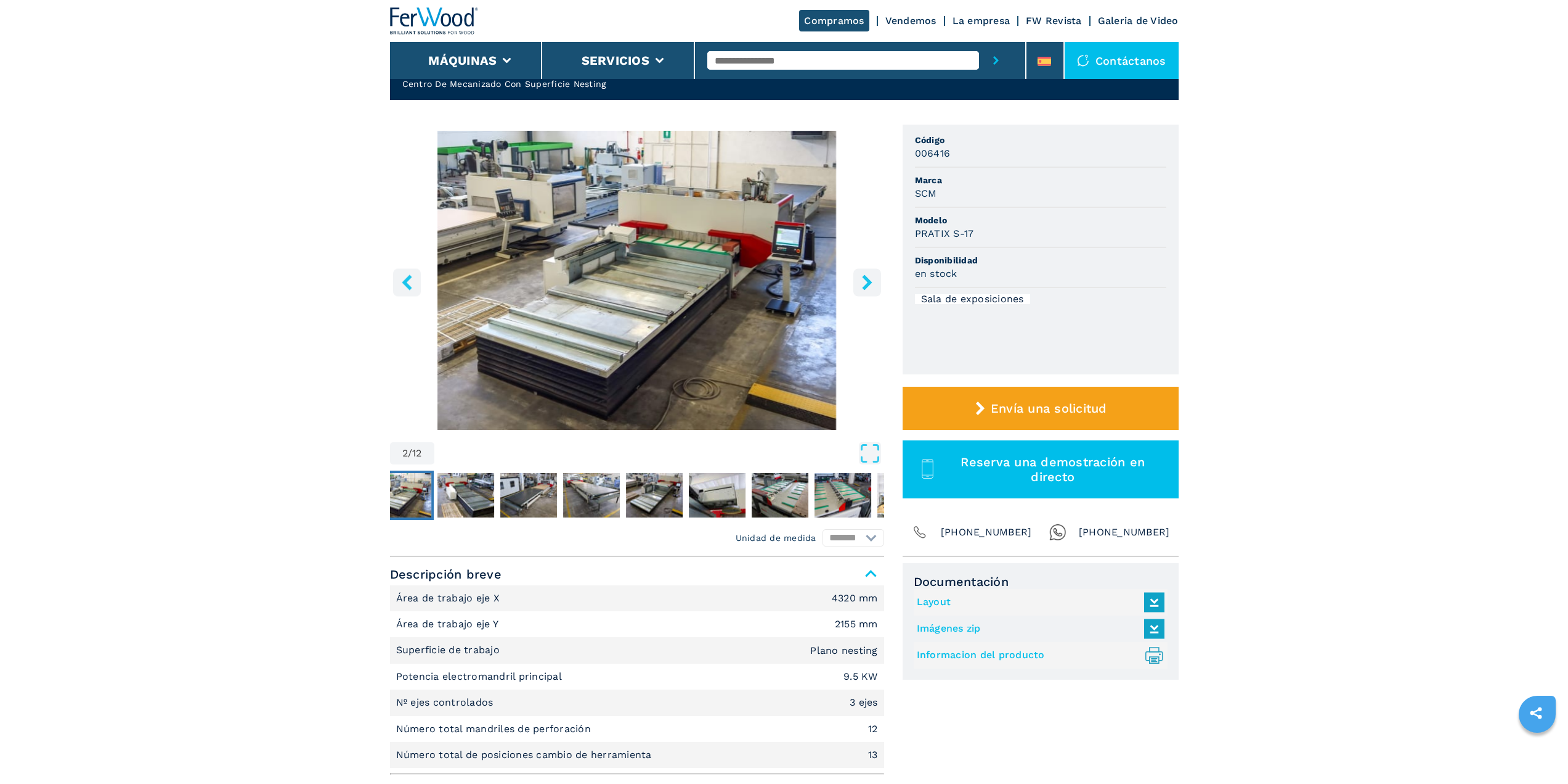
click at [413, 287] on icon "left-button" at bounding box center [407, 282] width 16 height 16
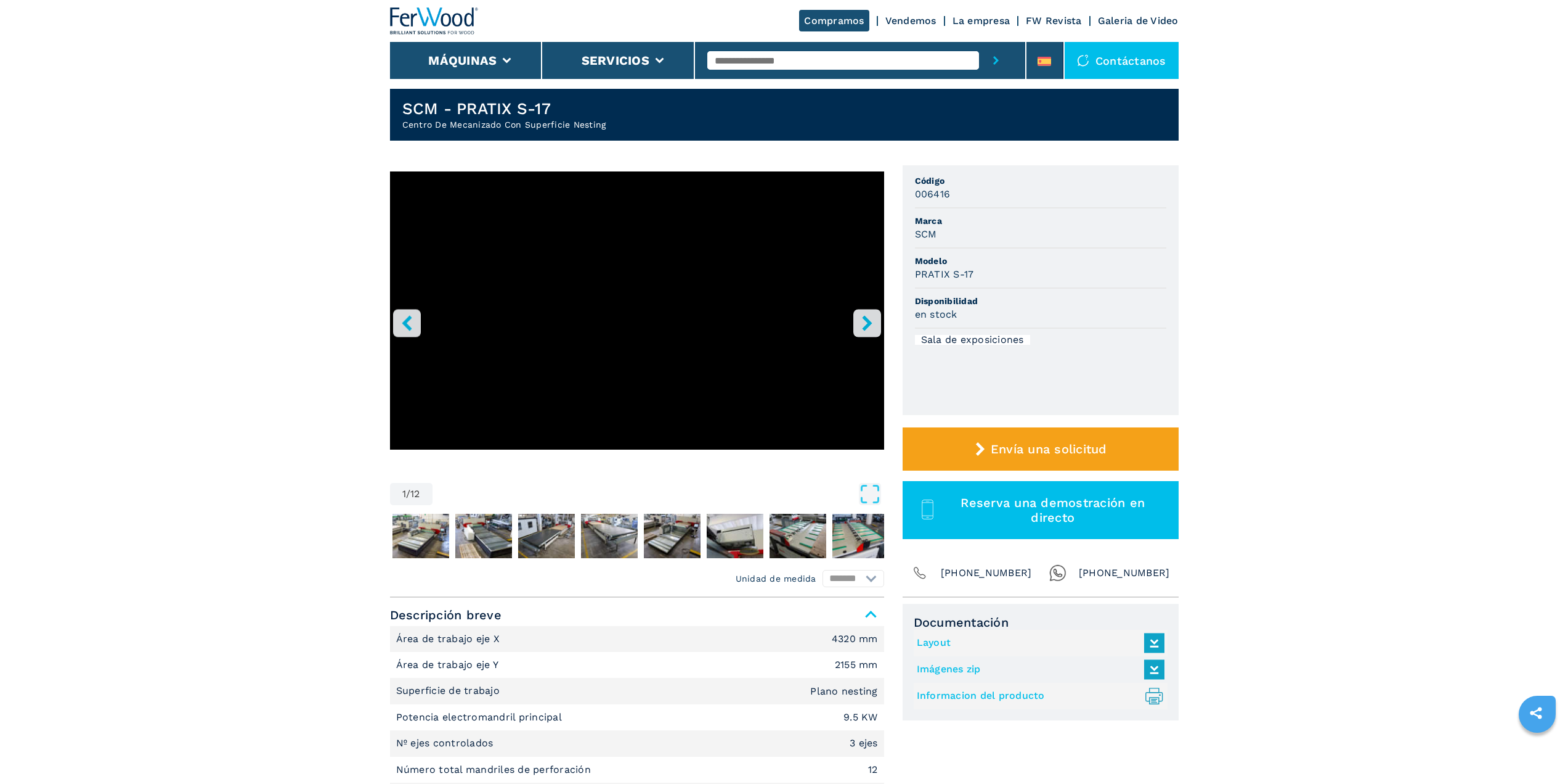
scroll to position [0, 0]
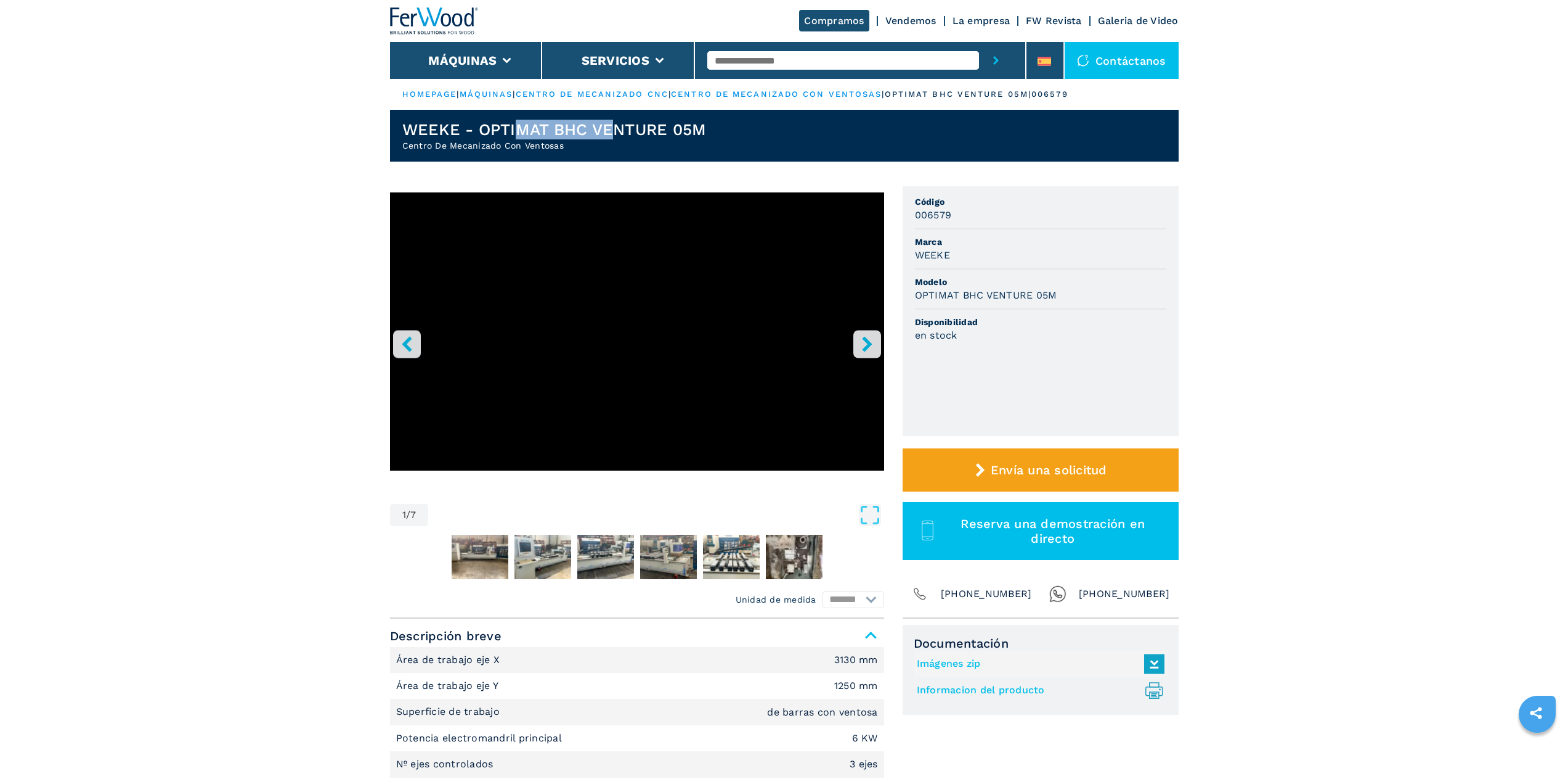
drag, startPoint x: 521, startPoint y: 130, endPoint x: 616, endPoint y: 130, distance: 95.0
click at [616, 130] on h1 "WEEKE - OPTIMAT BHC VENTURE 05M" at bounding box center [555, 129] width 304 height 20
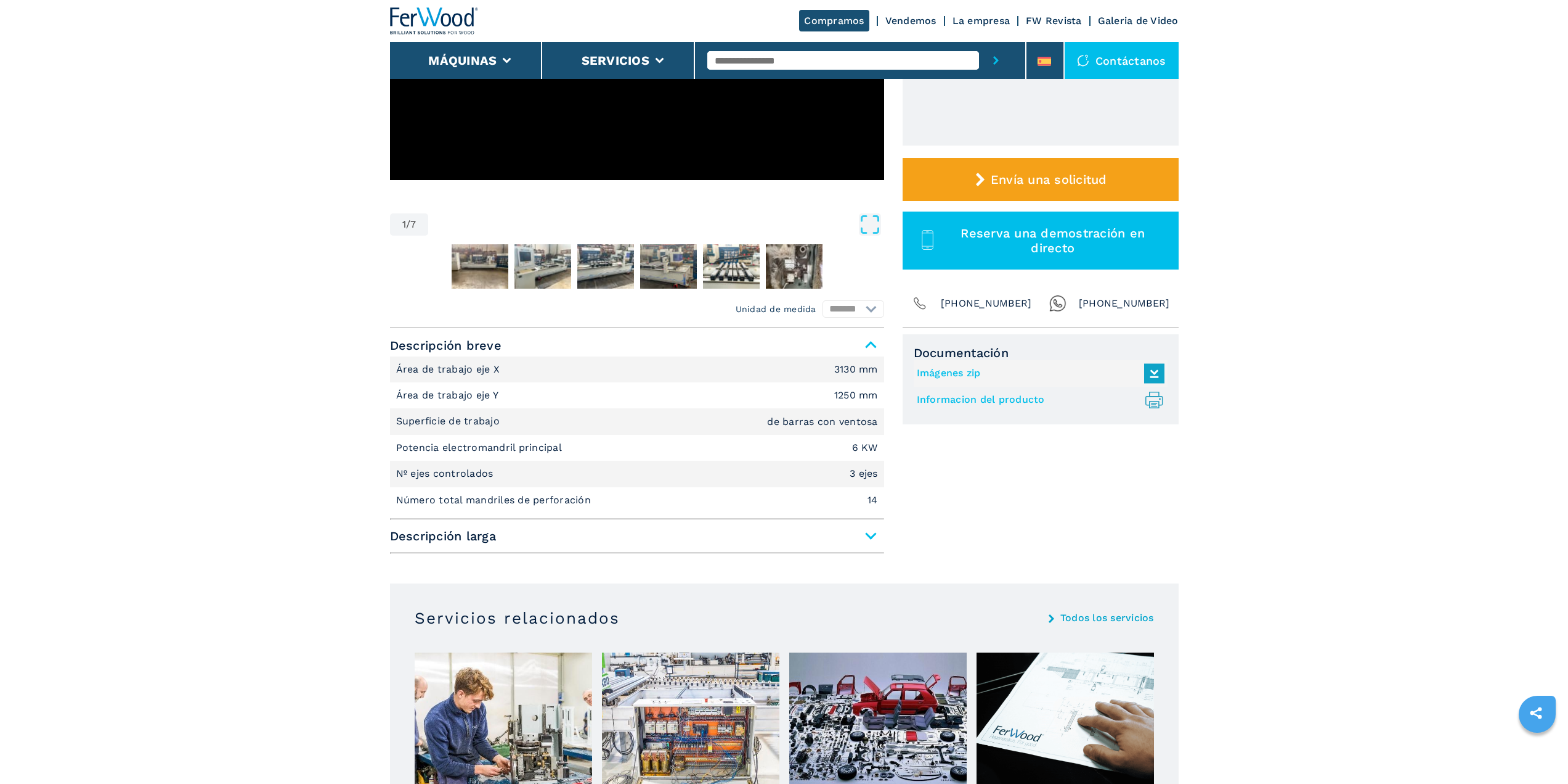
scroll to position [207, 0]
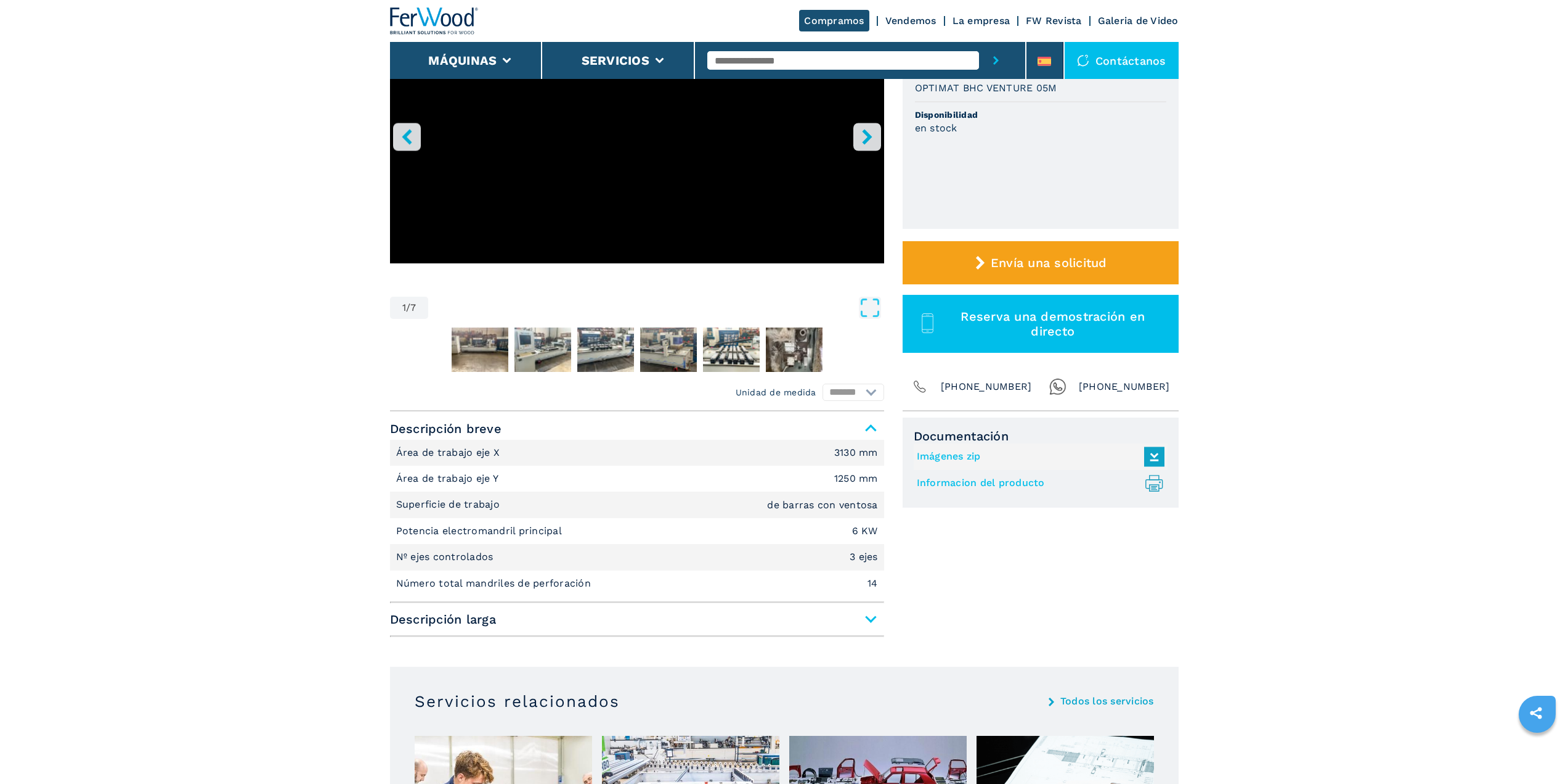
click at [873, 621] on span "Descripción larga" at bounding box center [637, 619] width 494 height 22
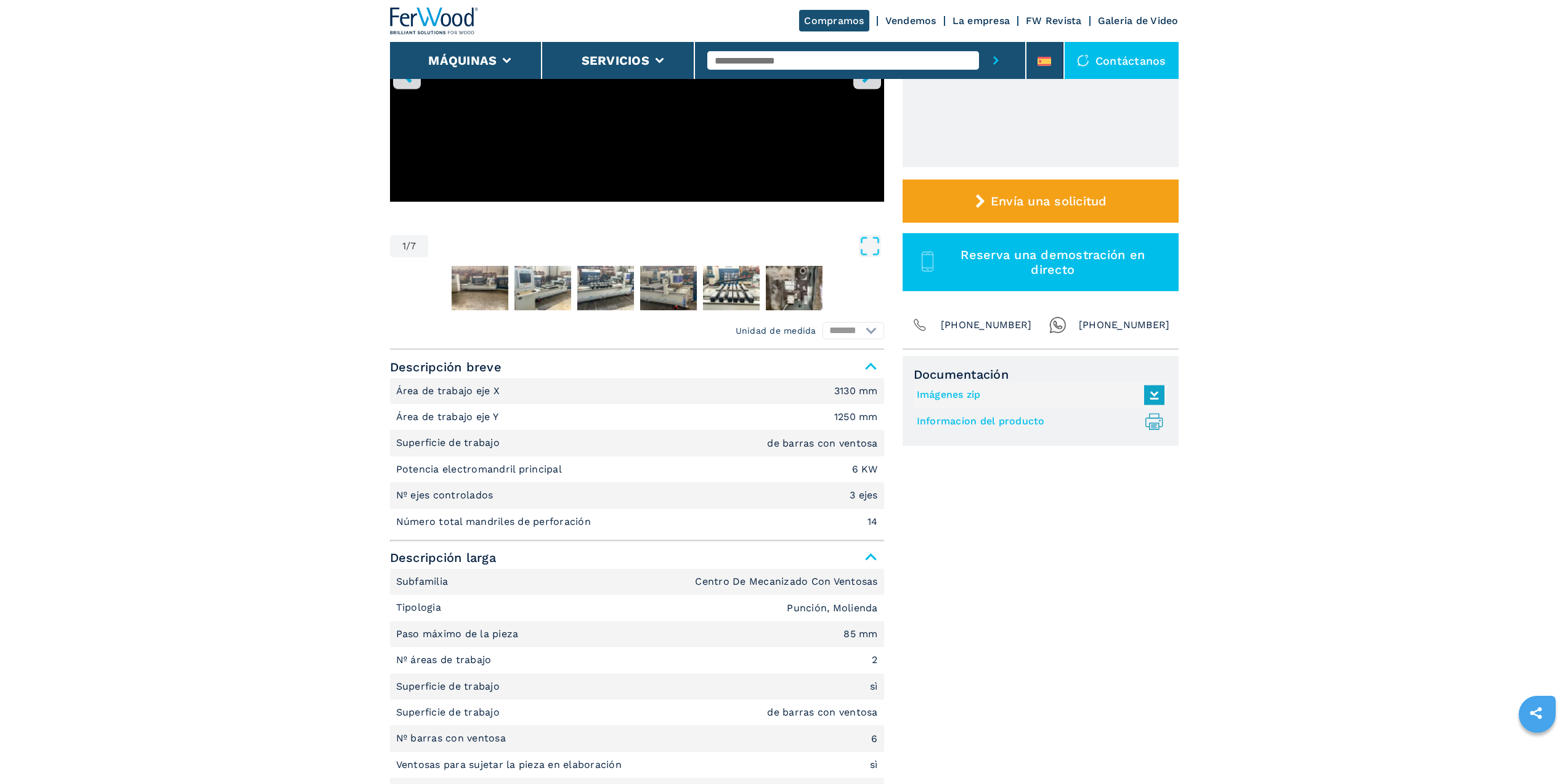
scroll to position [0, 0]
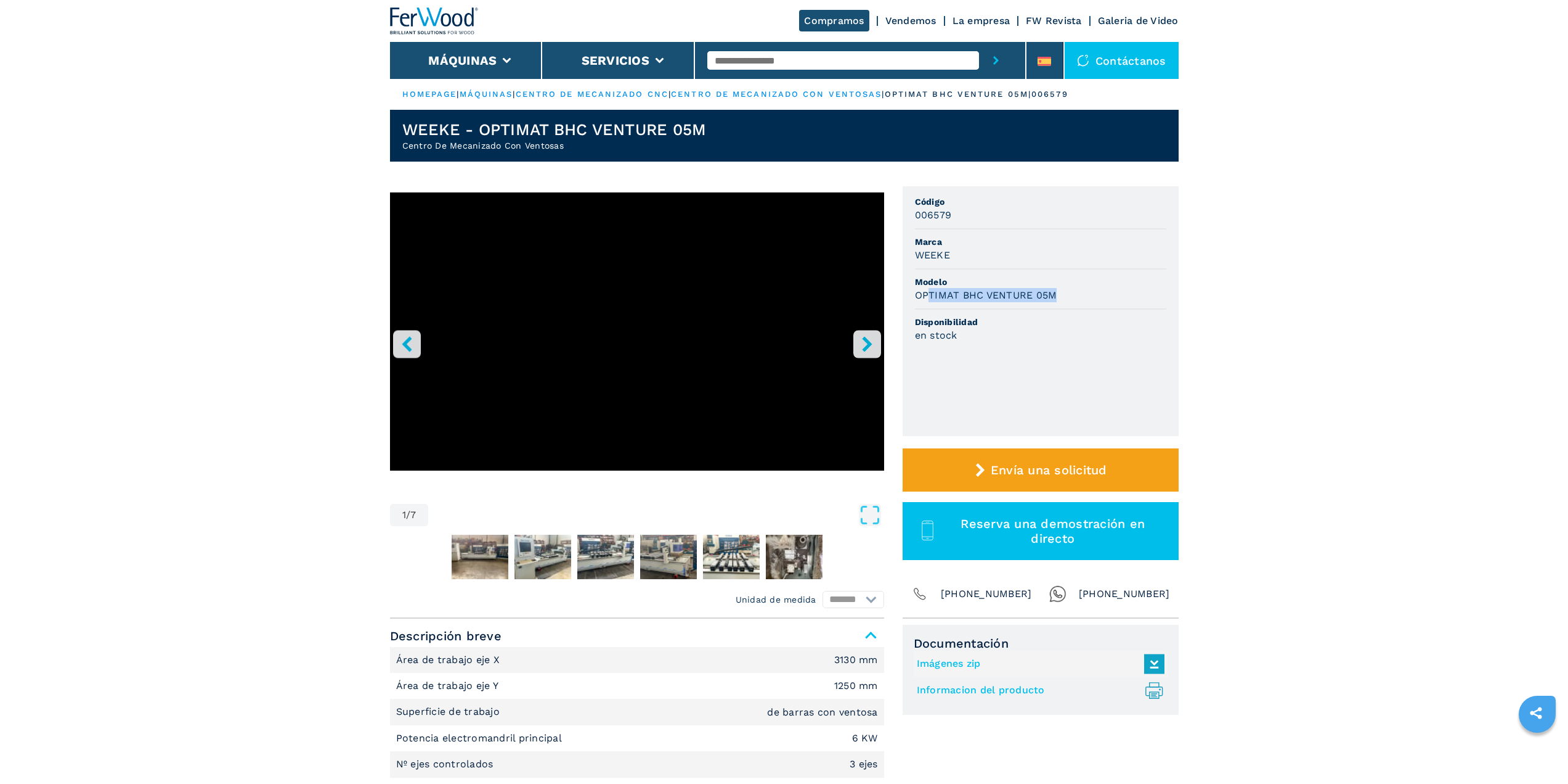
drag, startPoint x: 1022, startPoint y: 298, endPoint x: 1081, endPoint y: 300, distance: 59.0
click at [1081, 300] on div "OPTIMAT BHC VENTURE 05M" at bounding box center [1040, 295] width 251 height 14
drag, startPoint x: 923, startPoint y: 254, endPoint x: 974, endPoint y: 252, distance: 51.0
click at [974, 252] on div "WEEKE" at bounding box center [1040, 255] width 251 height 14
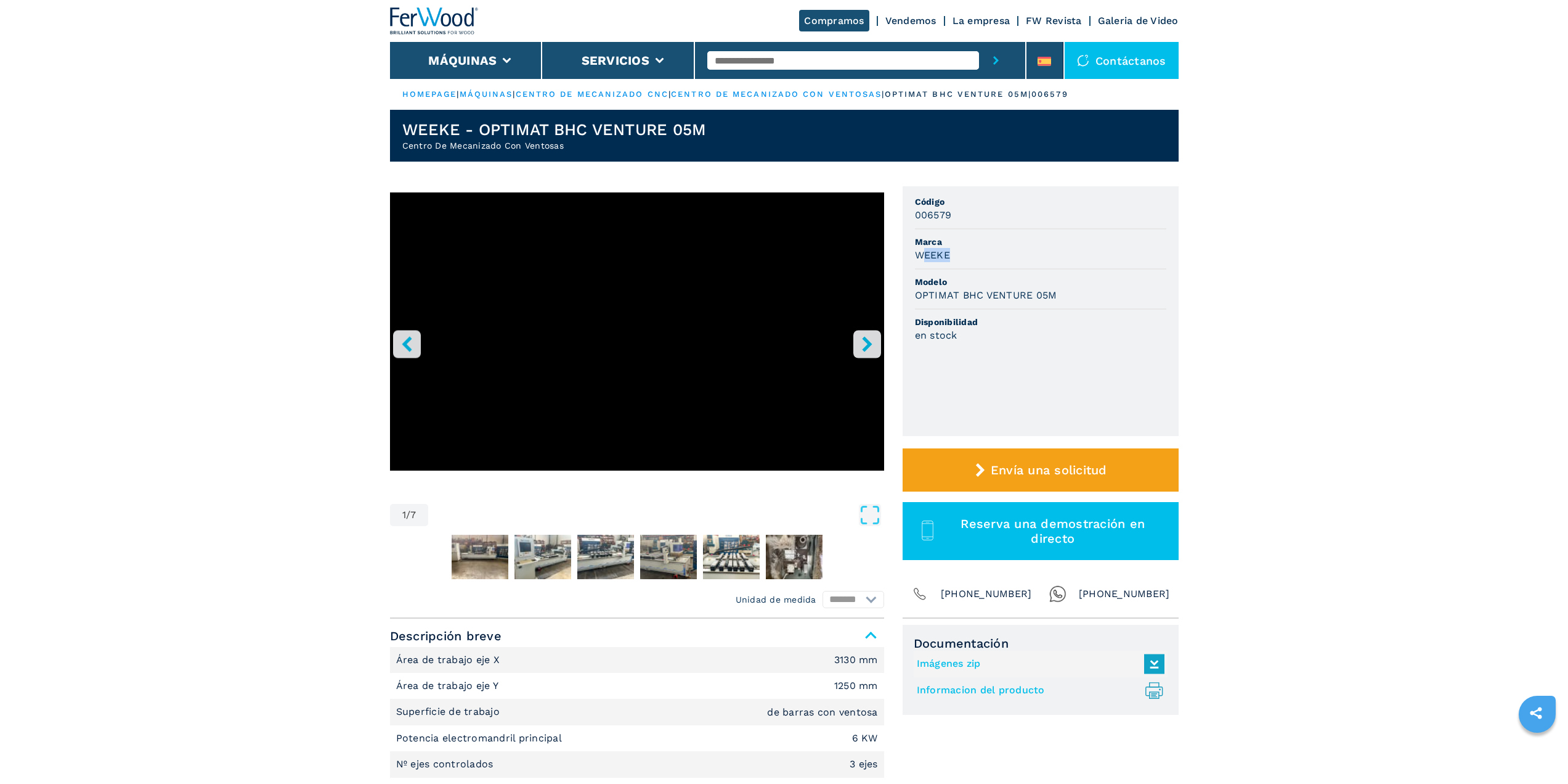
click at [974, 252] on div "WEEKE" at bounding box center [1040, 255] width 251 height 14
drag, startPoint x: 516, startPoint y: 132, endPoint x: 676, endPoint y: 124, distance: 160.2
click at [676, 124] on h1 "WEEKE - OPTIMAT BHC VENTURE 05M" at bounding box center [555, 129] width 304 height 20
click at [613, 551] on img "Go to Slide 4" at bounding box center [606, 556] width 57 height 44
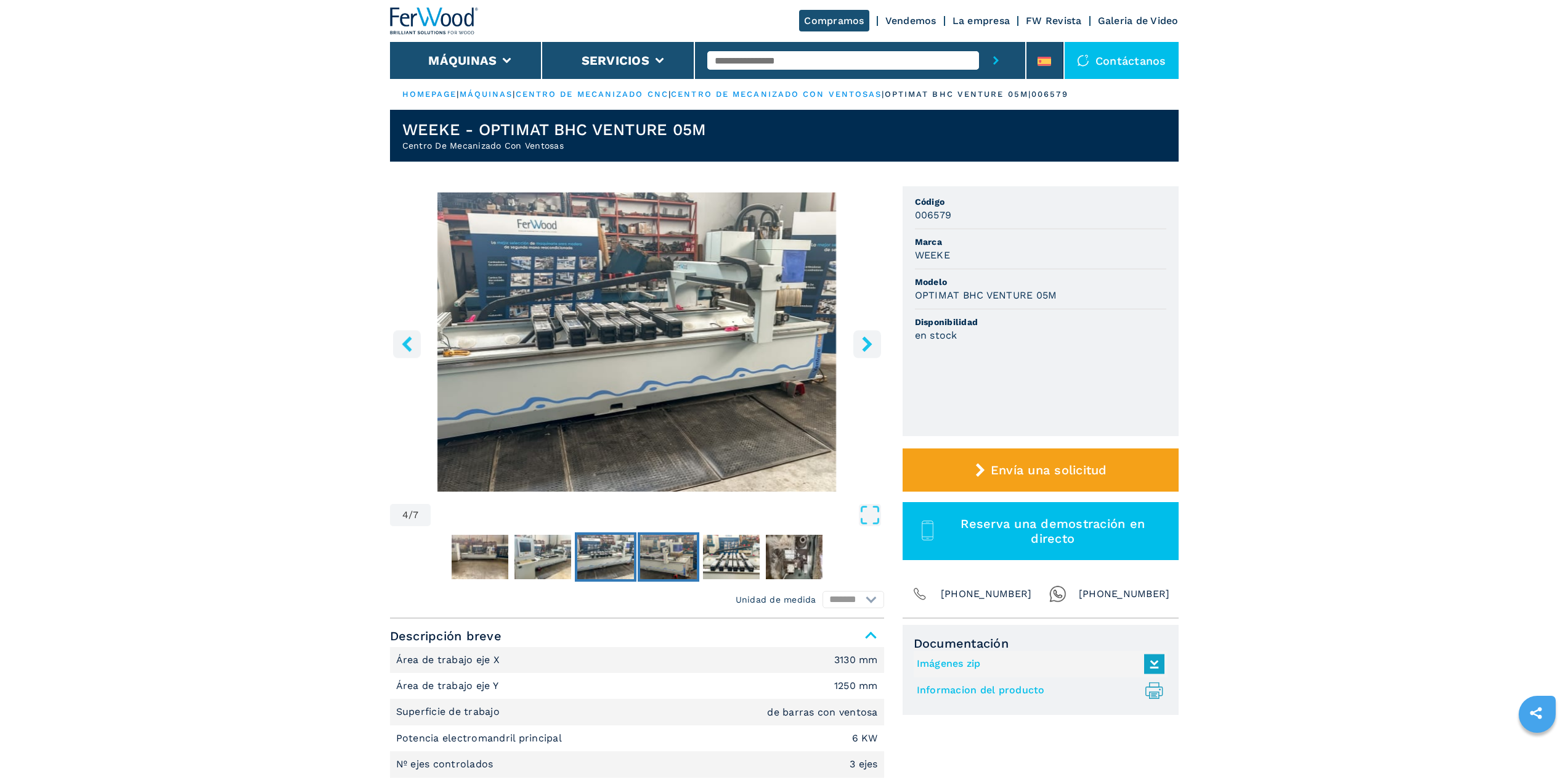
click at [654, 556] on img "Go to Slide 5" at bounding box center [669, 556] width 57 height 44
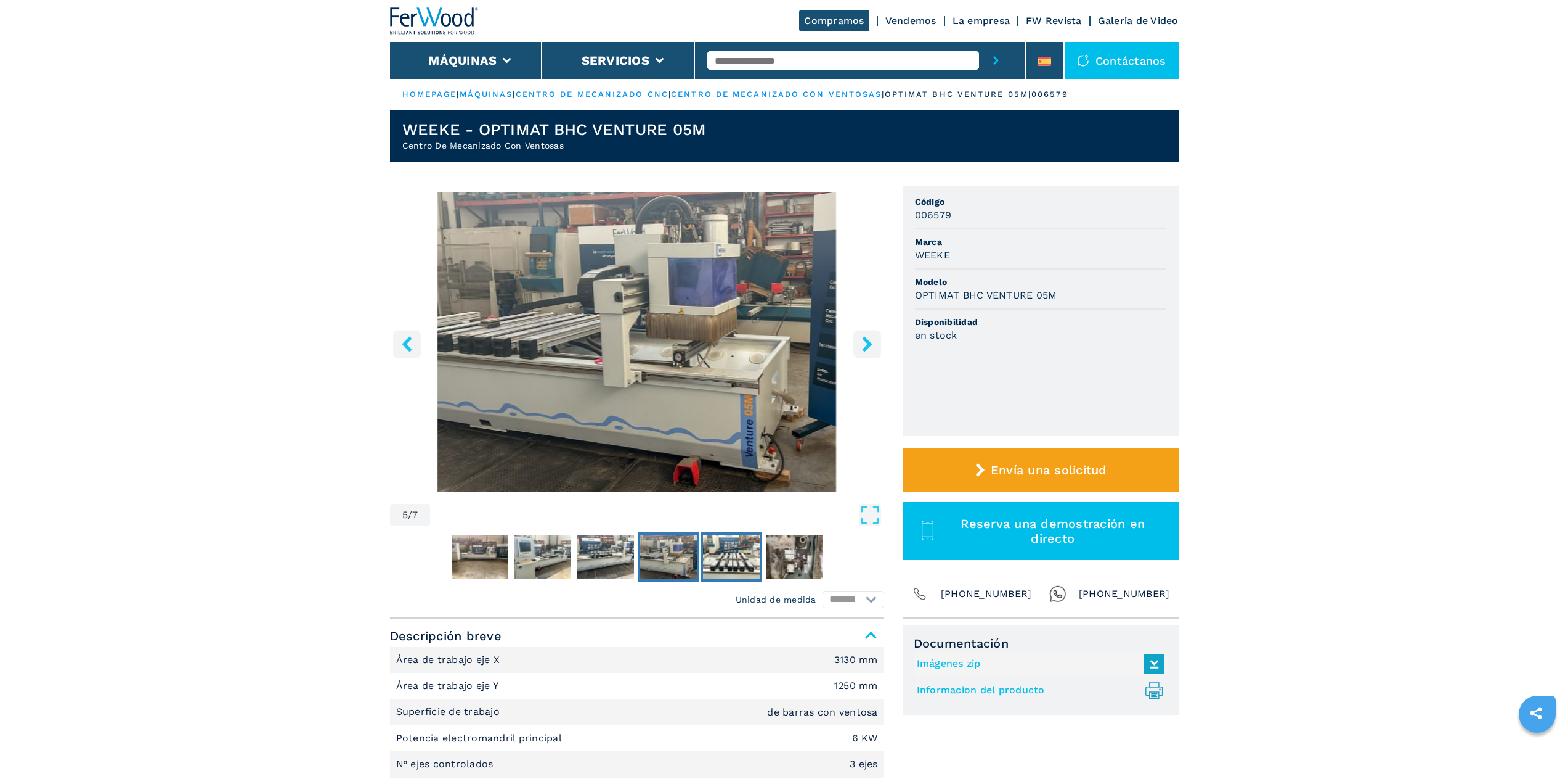
click at [735, 543] on img "Go to Slide 6" at bounding box center [732, 556] width 57 height 44
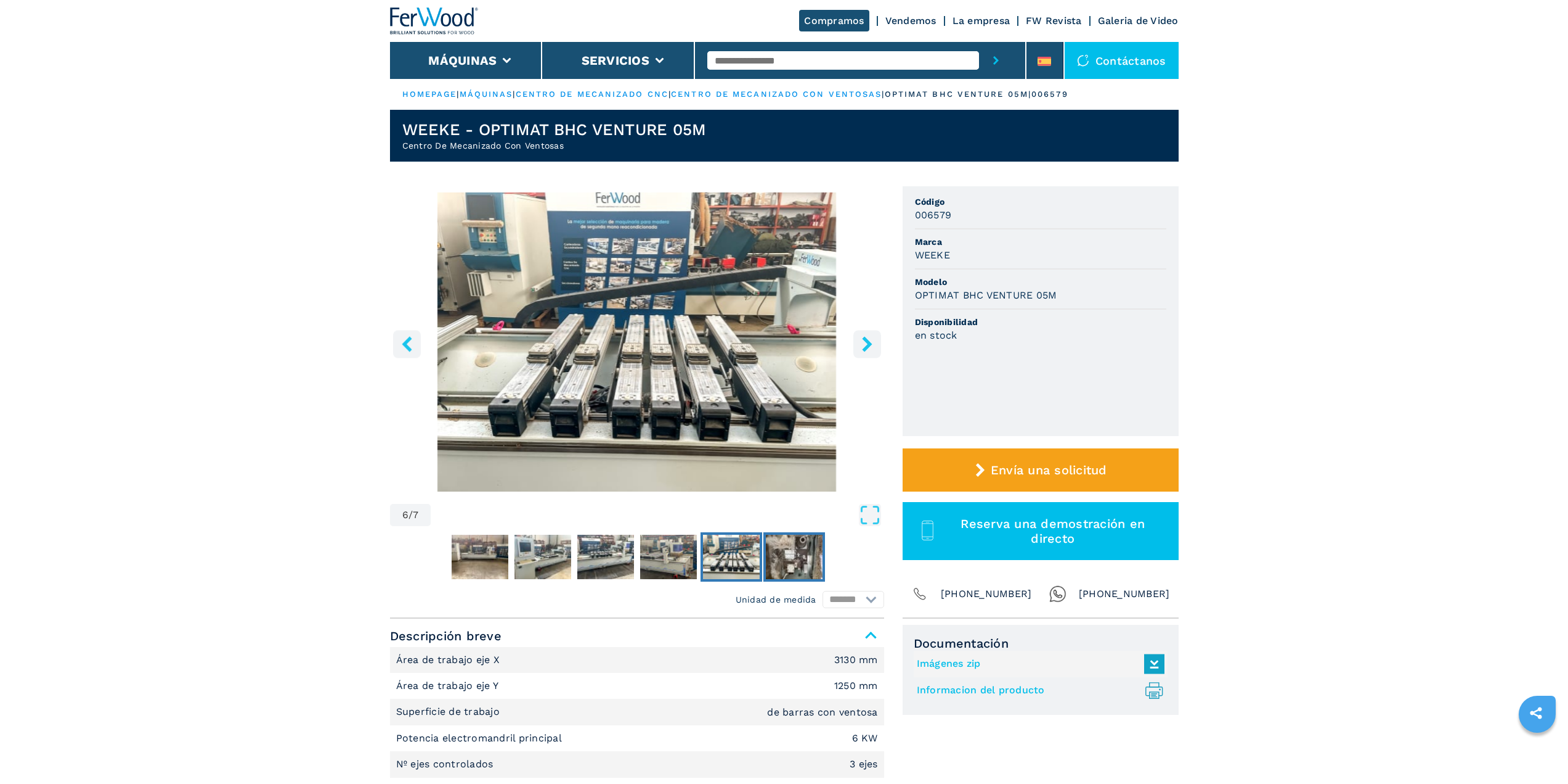
click at [785, 565] on img "Go to Slide 7" at bounding box center [795, 556] width 57 height 44
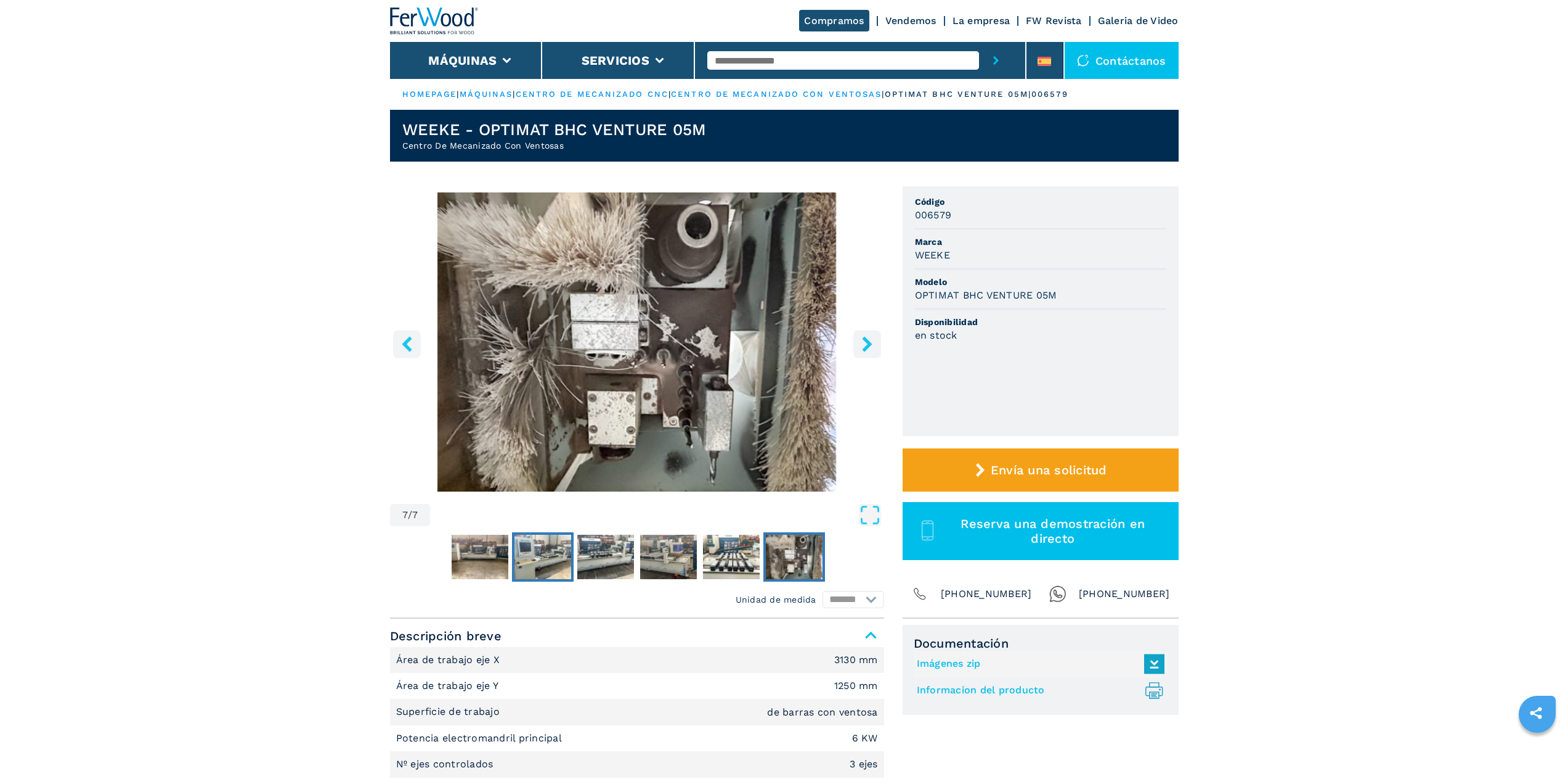
click at [551, 551] on img "Go to Slide 3" at bounding box center [543, 556] width 57 height 44
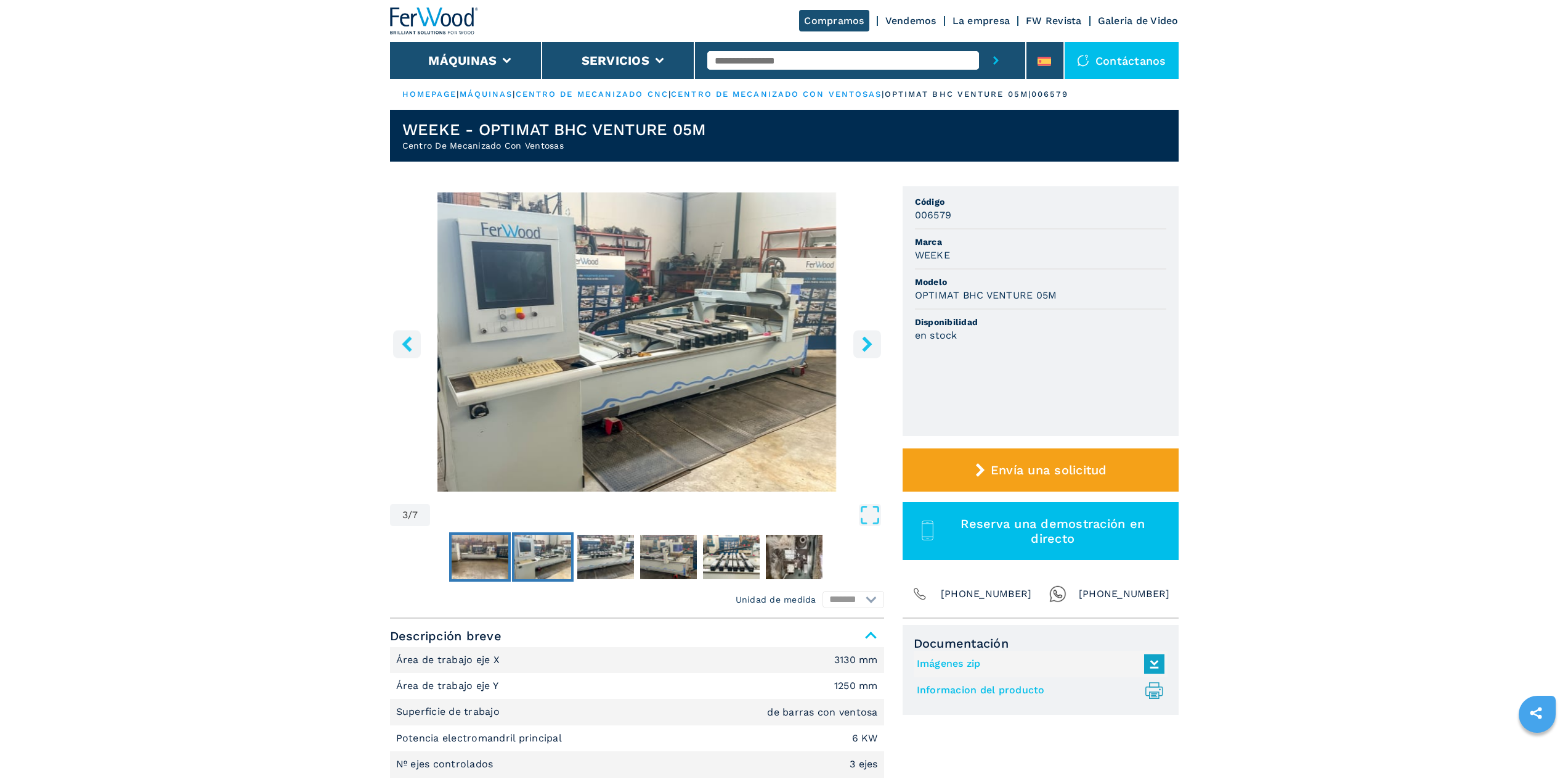
click at [482, 553] on img "Go to Slide 2" at bounding box center [480, 556] width 57 height 44
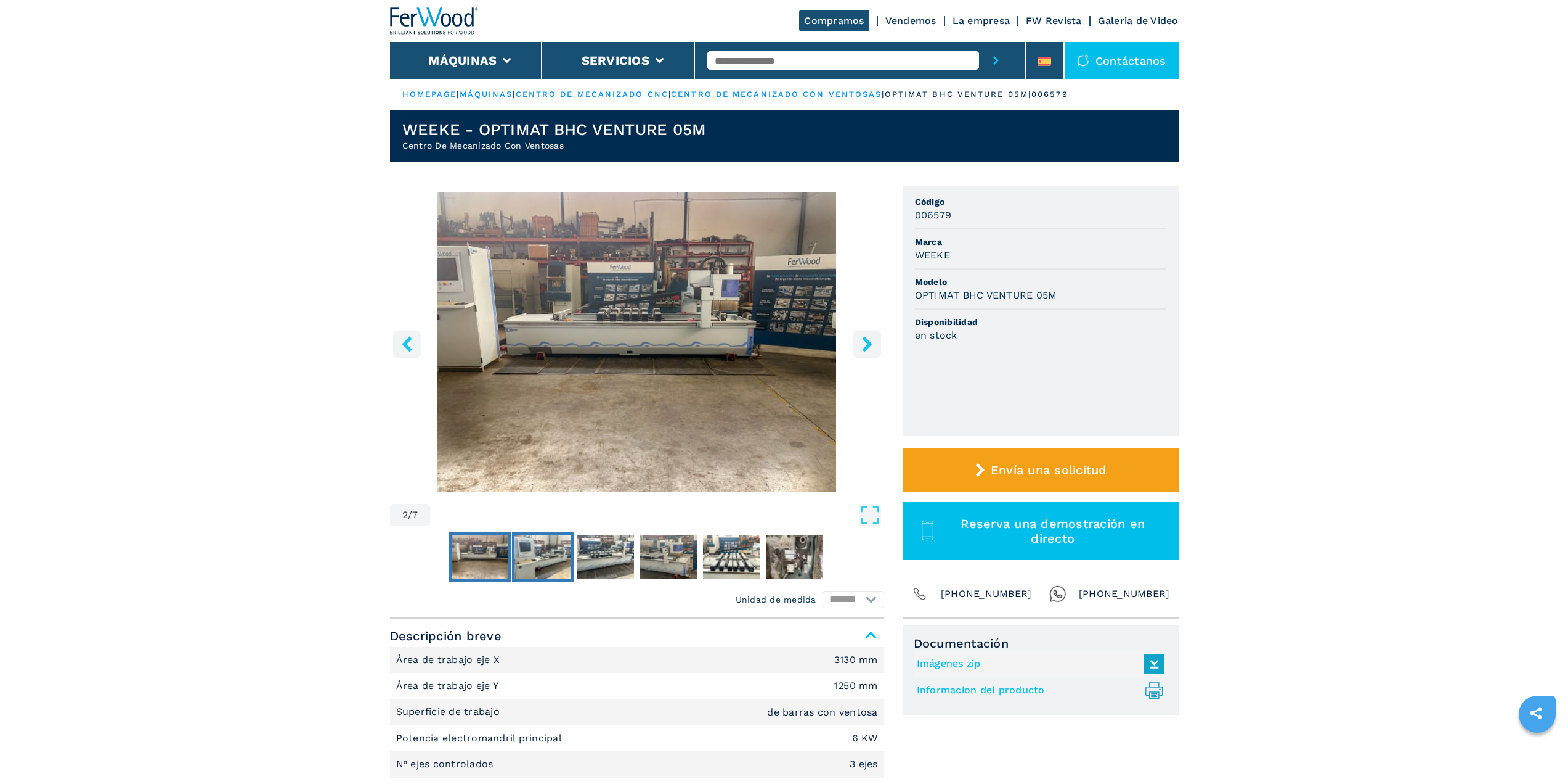
click at [533, 547] on img "Go to Slide 3" at bounding box center [543, 556] width 57 height 44
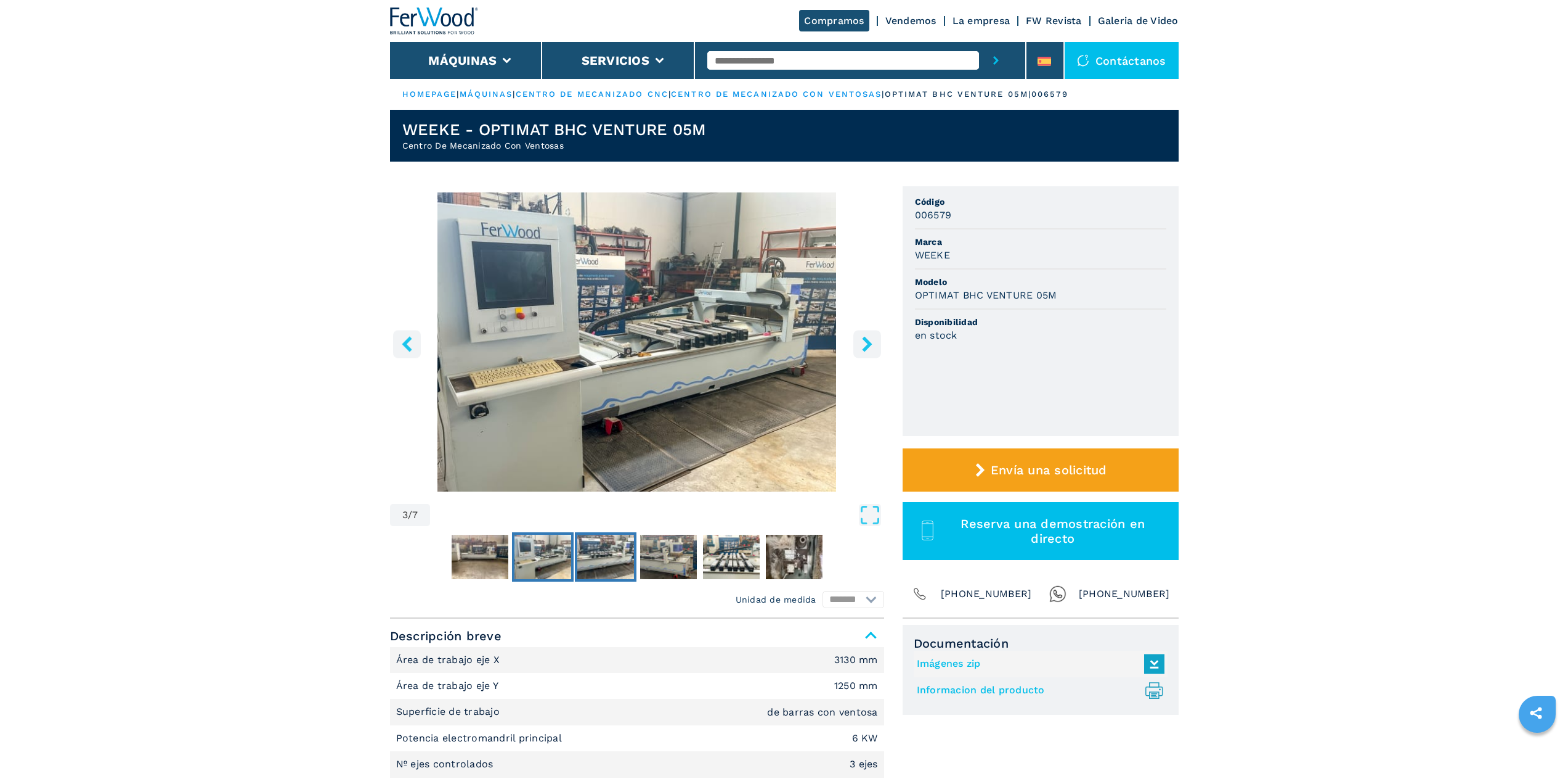
click at [602, 558] on img "Go to Slide 4" at bounding box center [606, 556] width 57 height 44
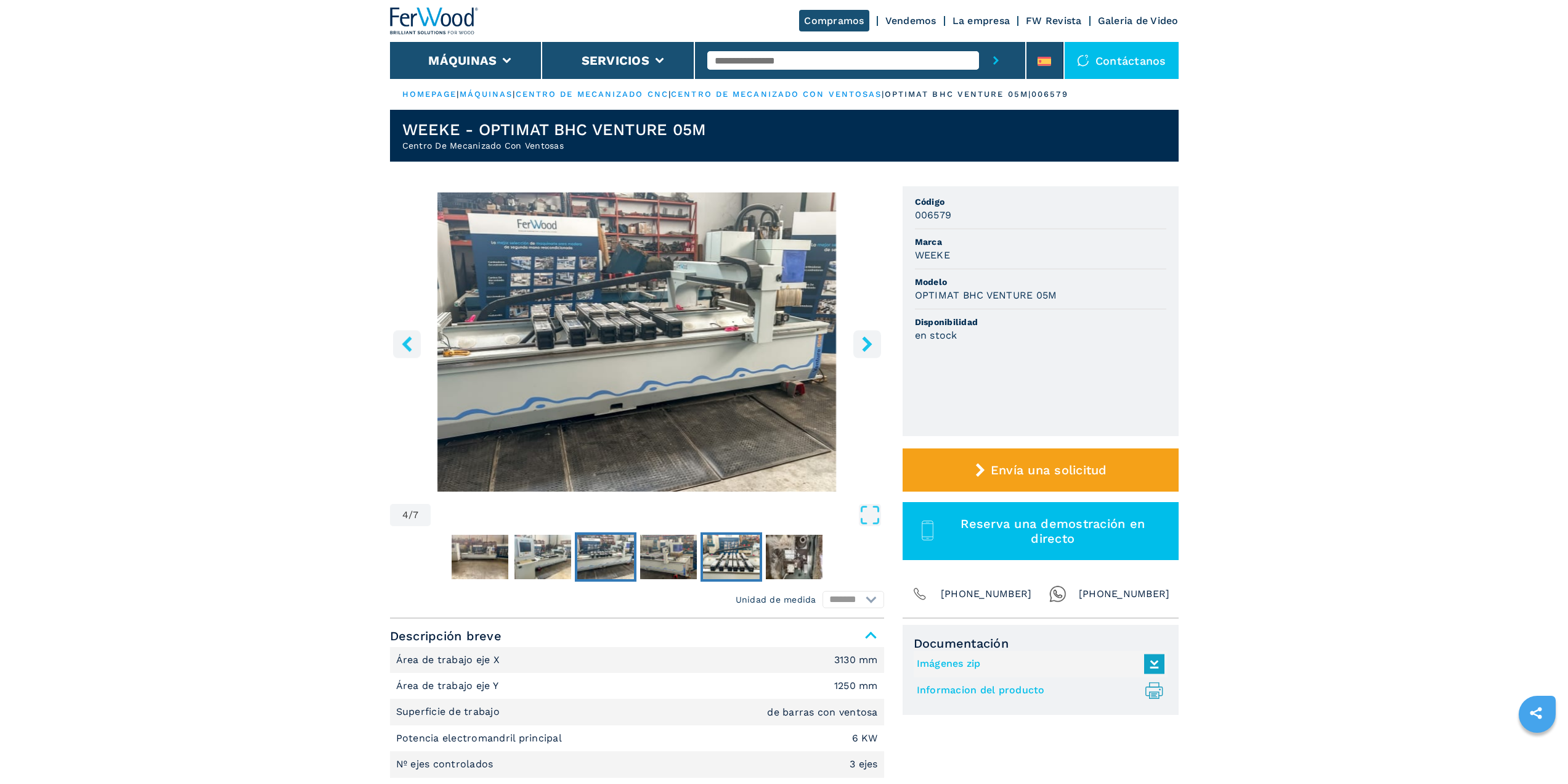
click at [729, 557] on img "Go to Slide 6" at bounding box center [732, 556] width 57 height 44
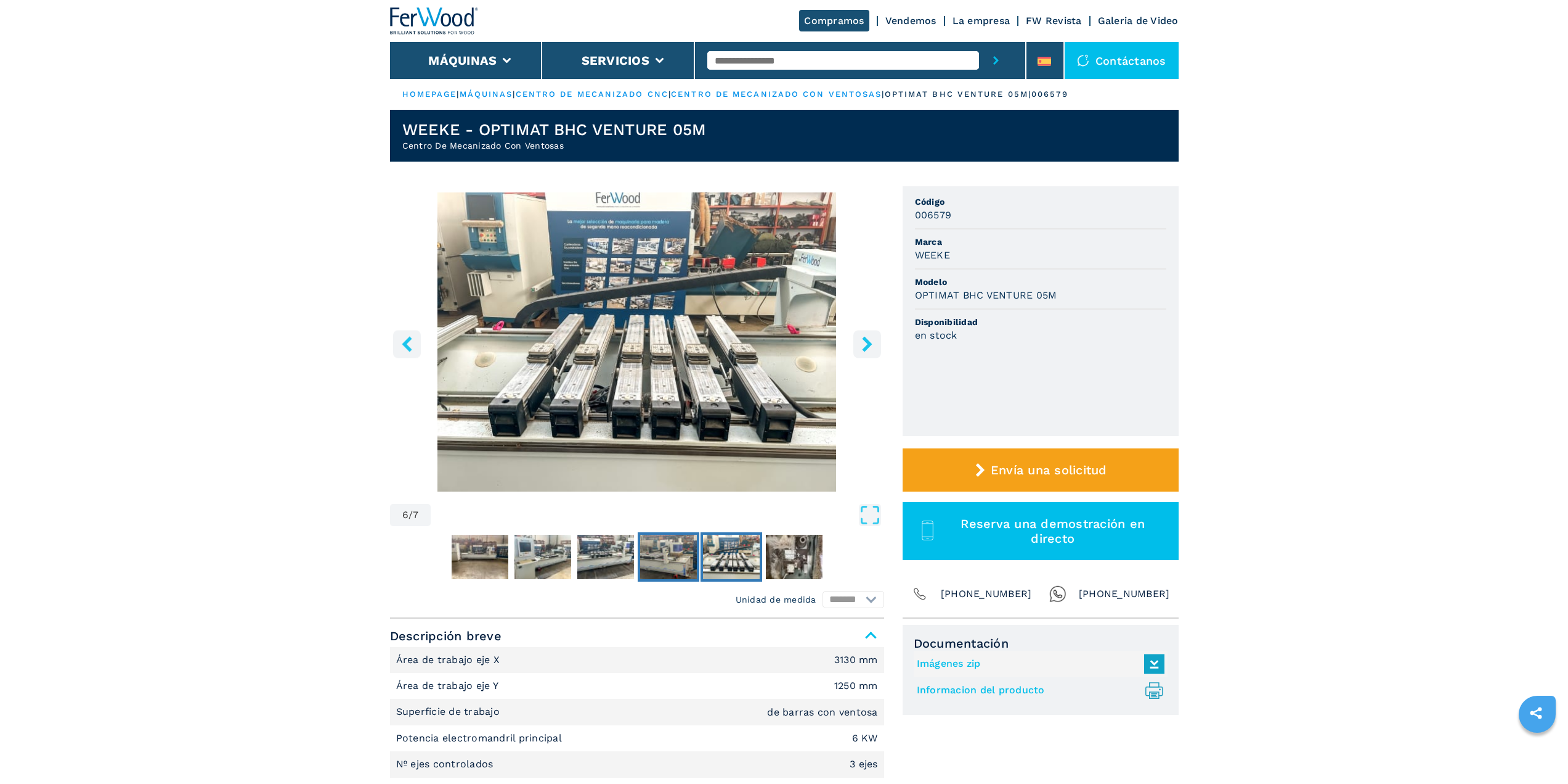
click at [684, 553] on img "Go to Slide 5" at bounding box center [669, 556] width 57 height 44
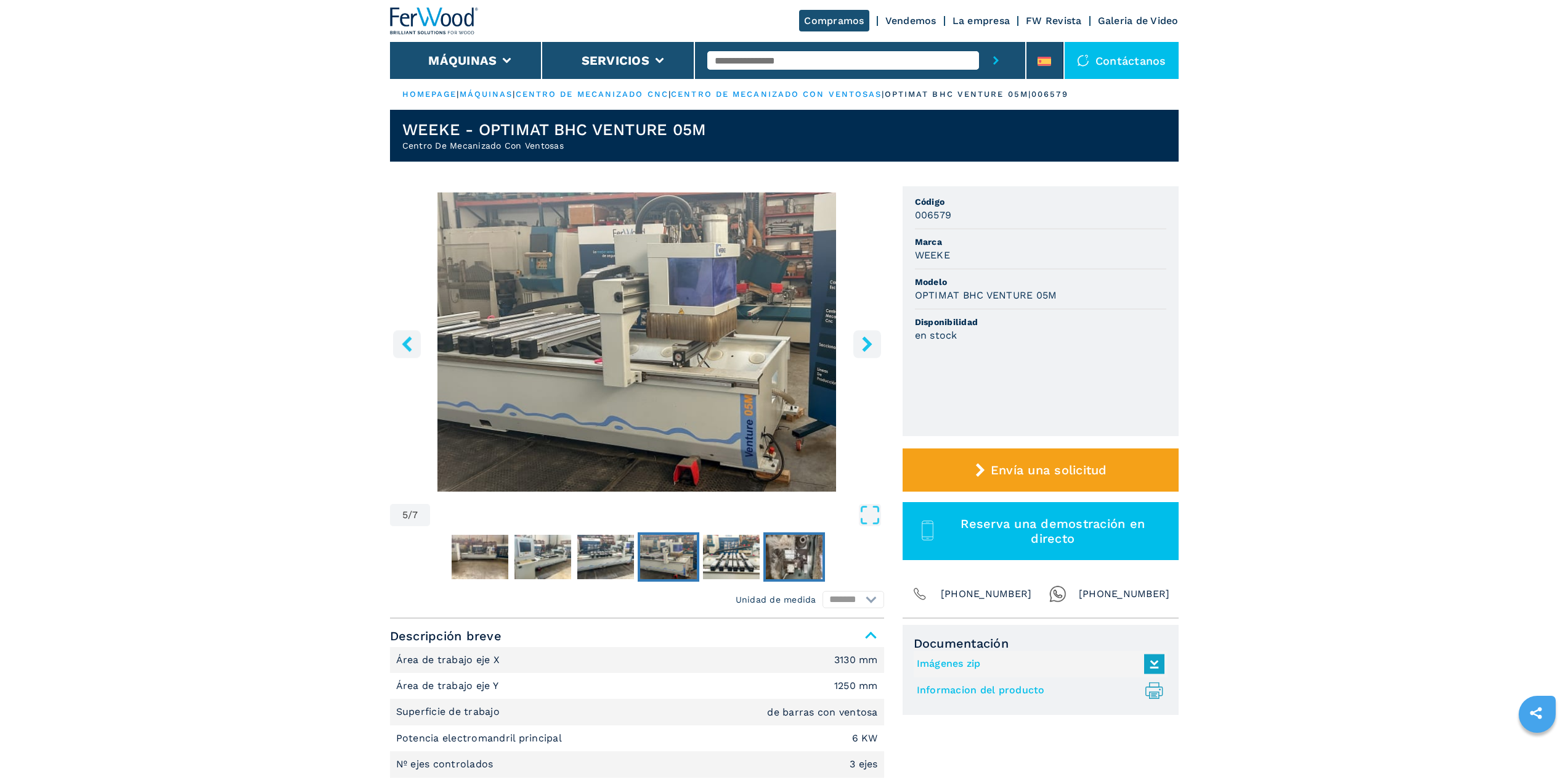
click at [788, 562] on img "Go to Slide 7" at bounding box center [795, 556] width 57 height 44
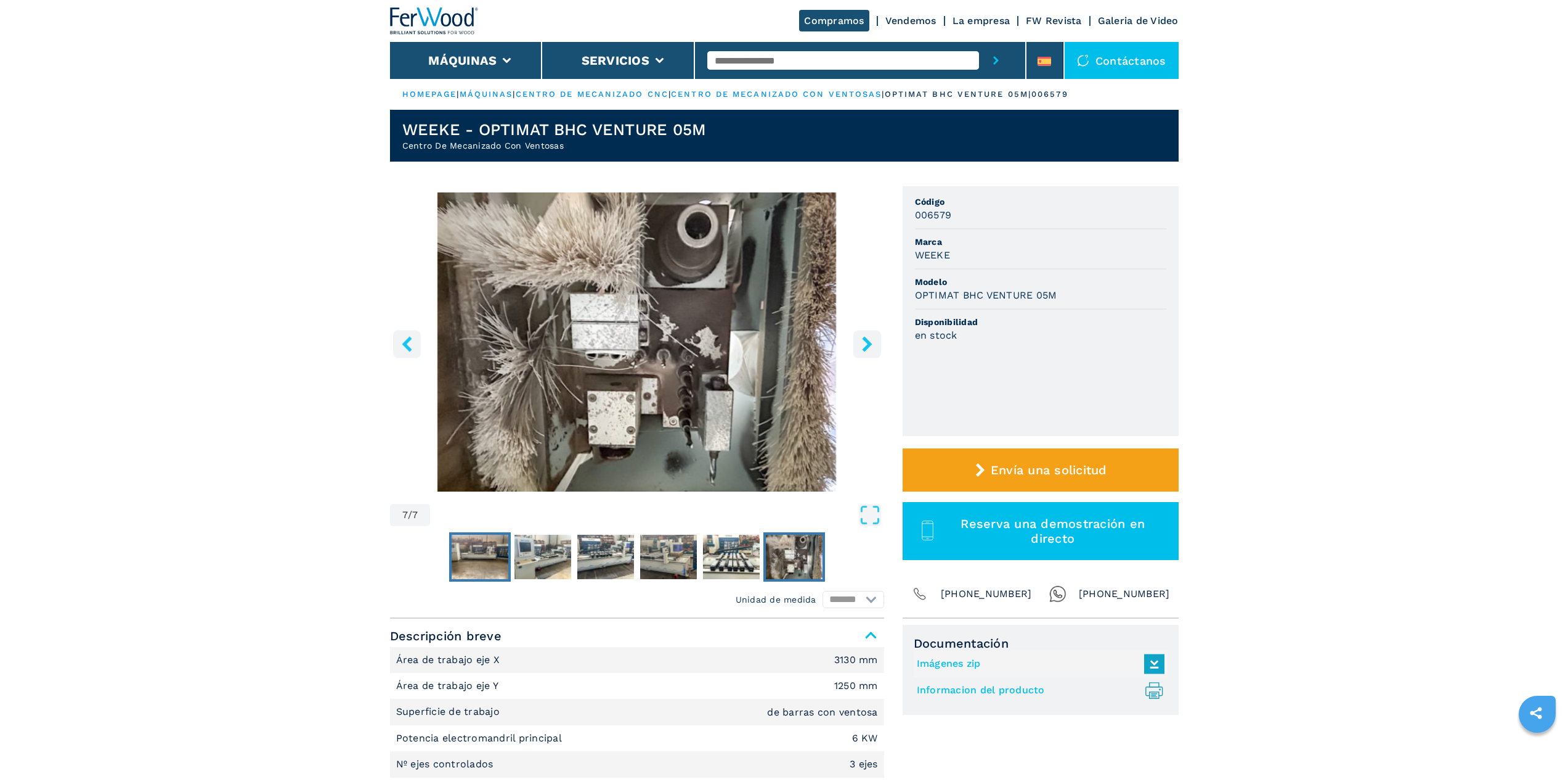
click at [488, 555] on img "Go to Slide 2" at bounding box center [480, 556] width 57 height 44
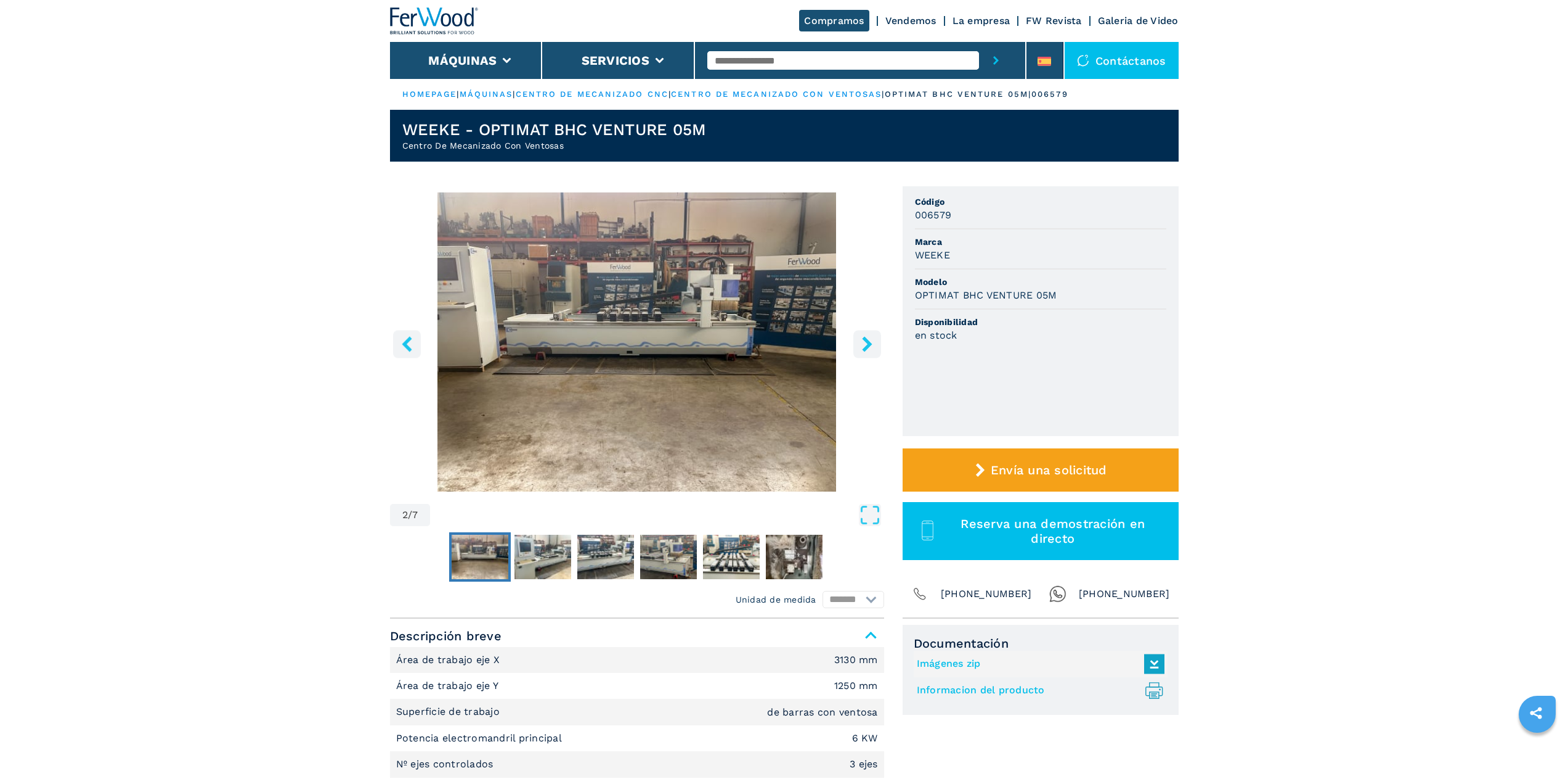
click at [411, 348] on icon "left-button" at bounding box center [407, 344] width 16 height 16
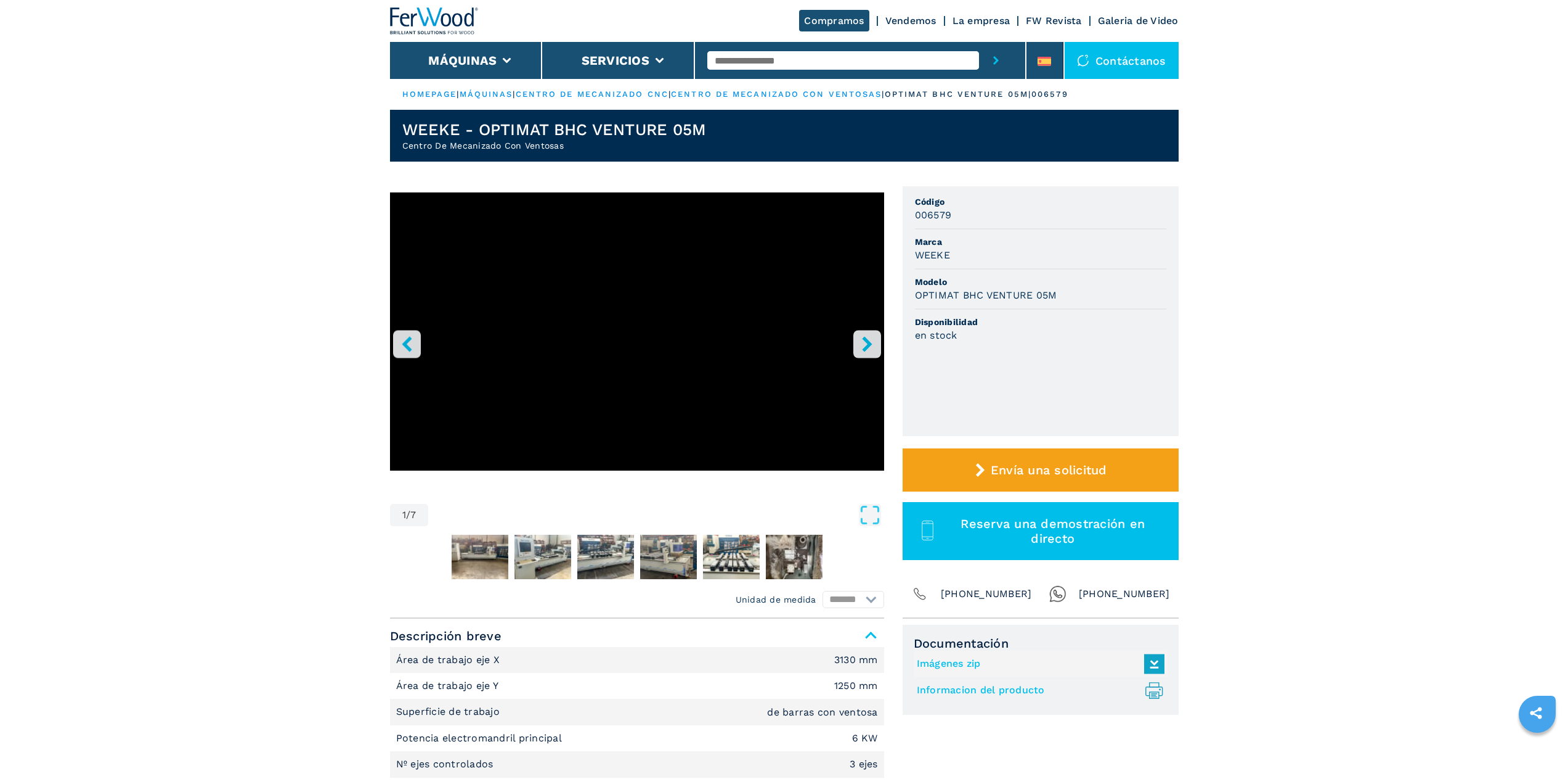
click at [863, 336] on icon "right-button" at bounding box center [867, 344] width 16 height 16
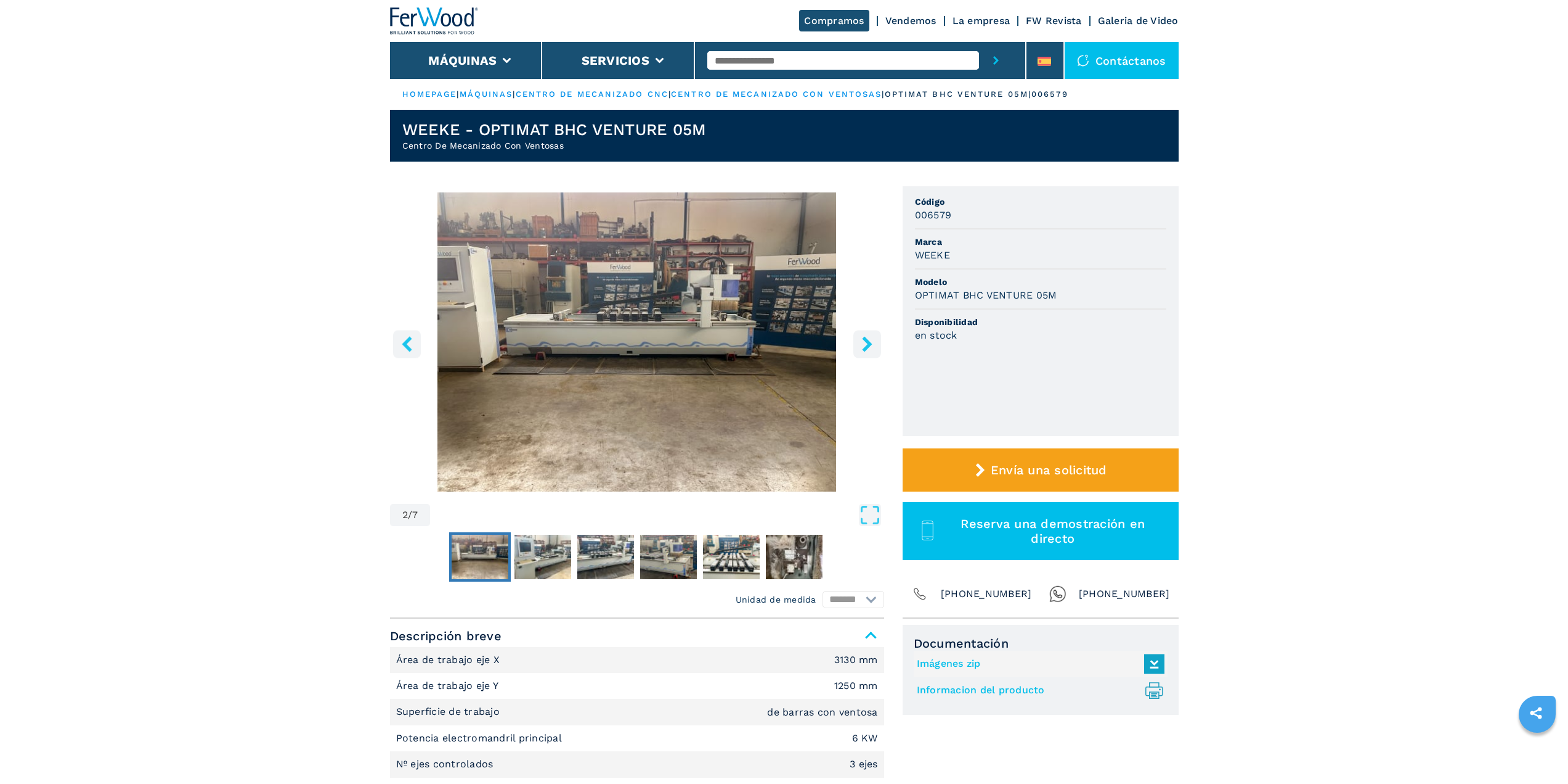
click at [860, 347] on icon "right-button" at bounding box center [867, 344] width 16 height 16
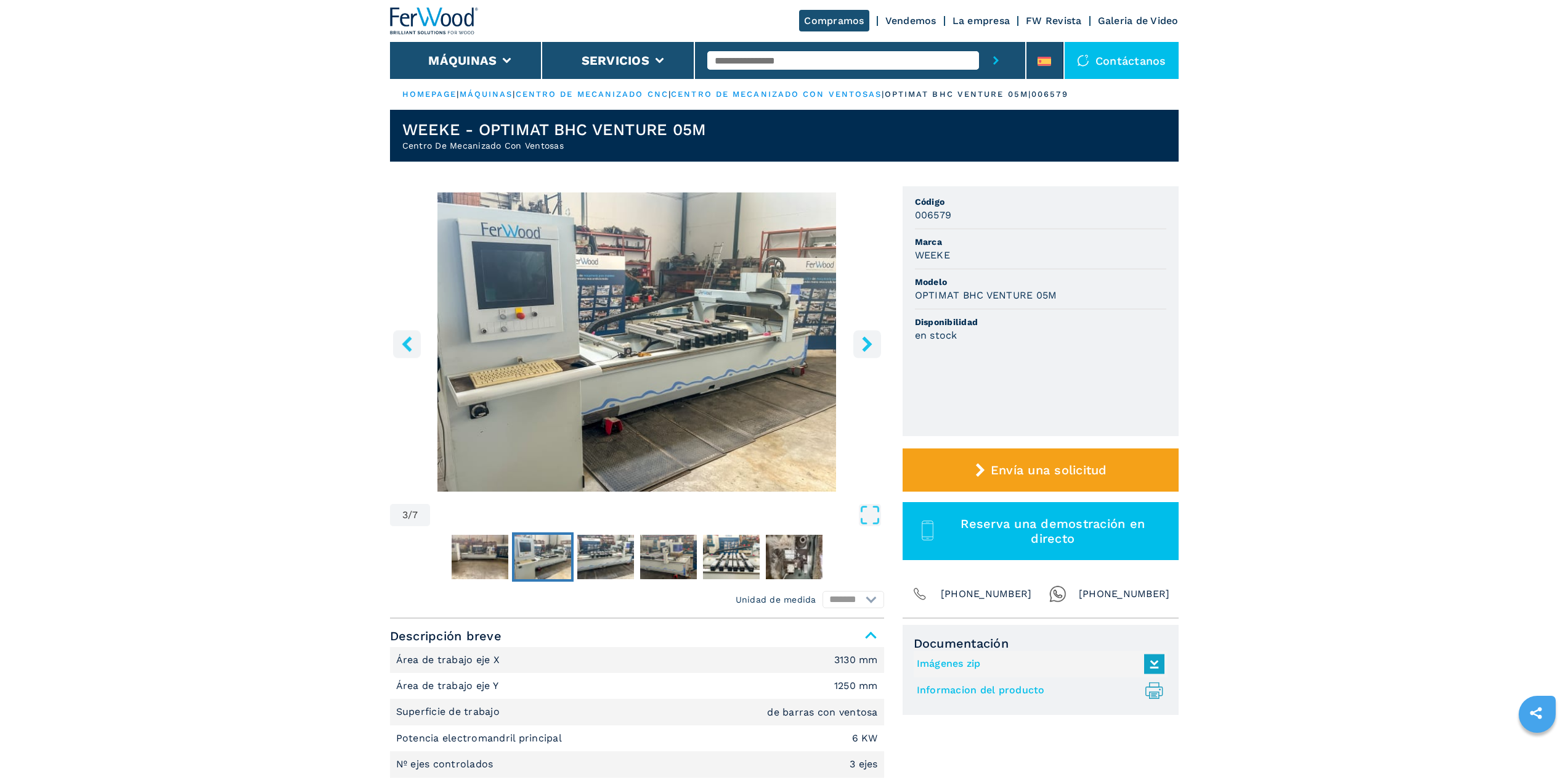
click at [405, 352] on icon "left-button" at bounding box center [407, 344] width 16 height 16
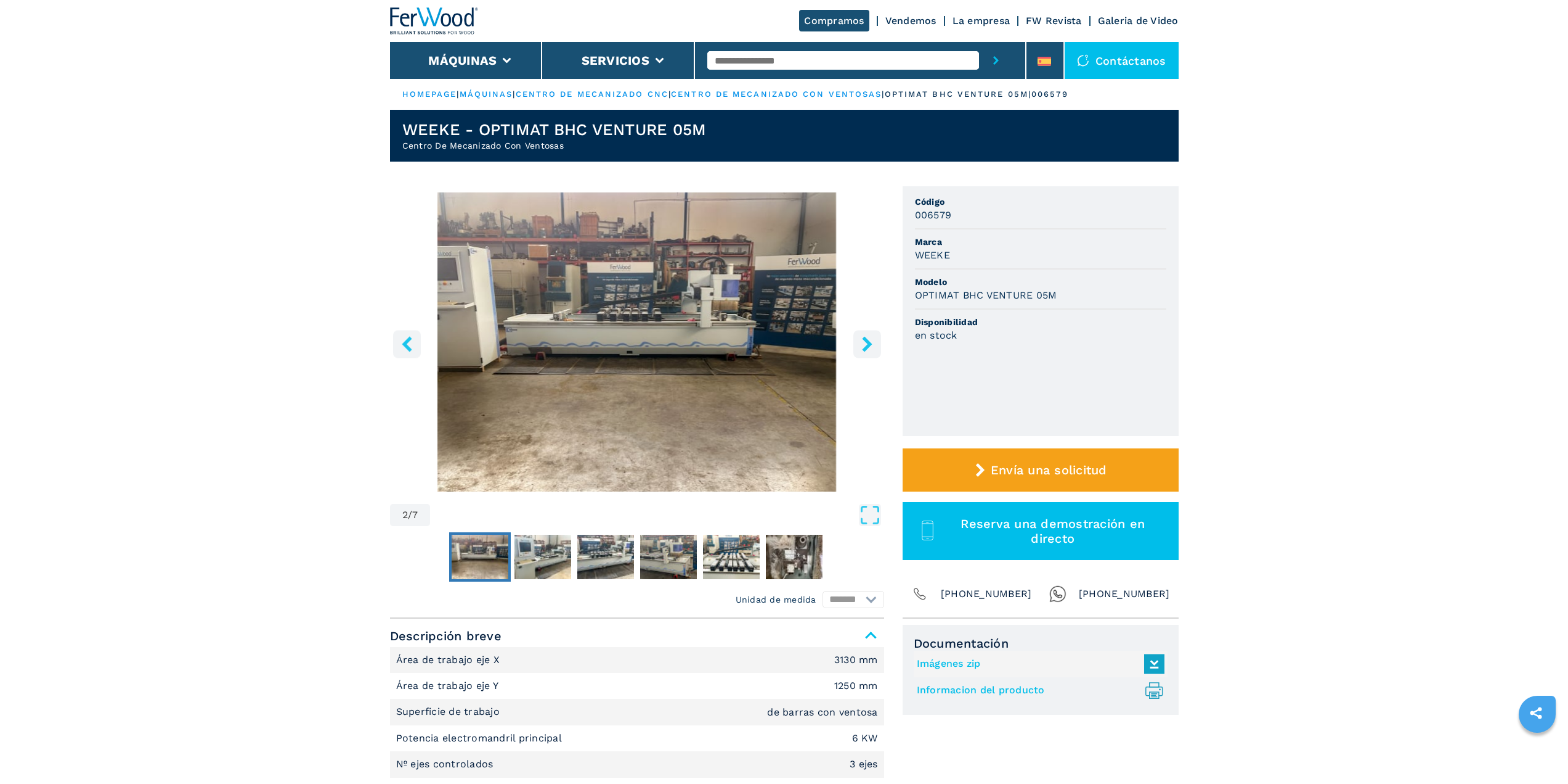
click at [863, 340] on icon "right-button" at bounding box center [867, 344] width 16 height 16
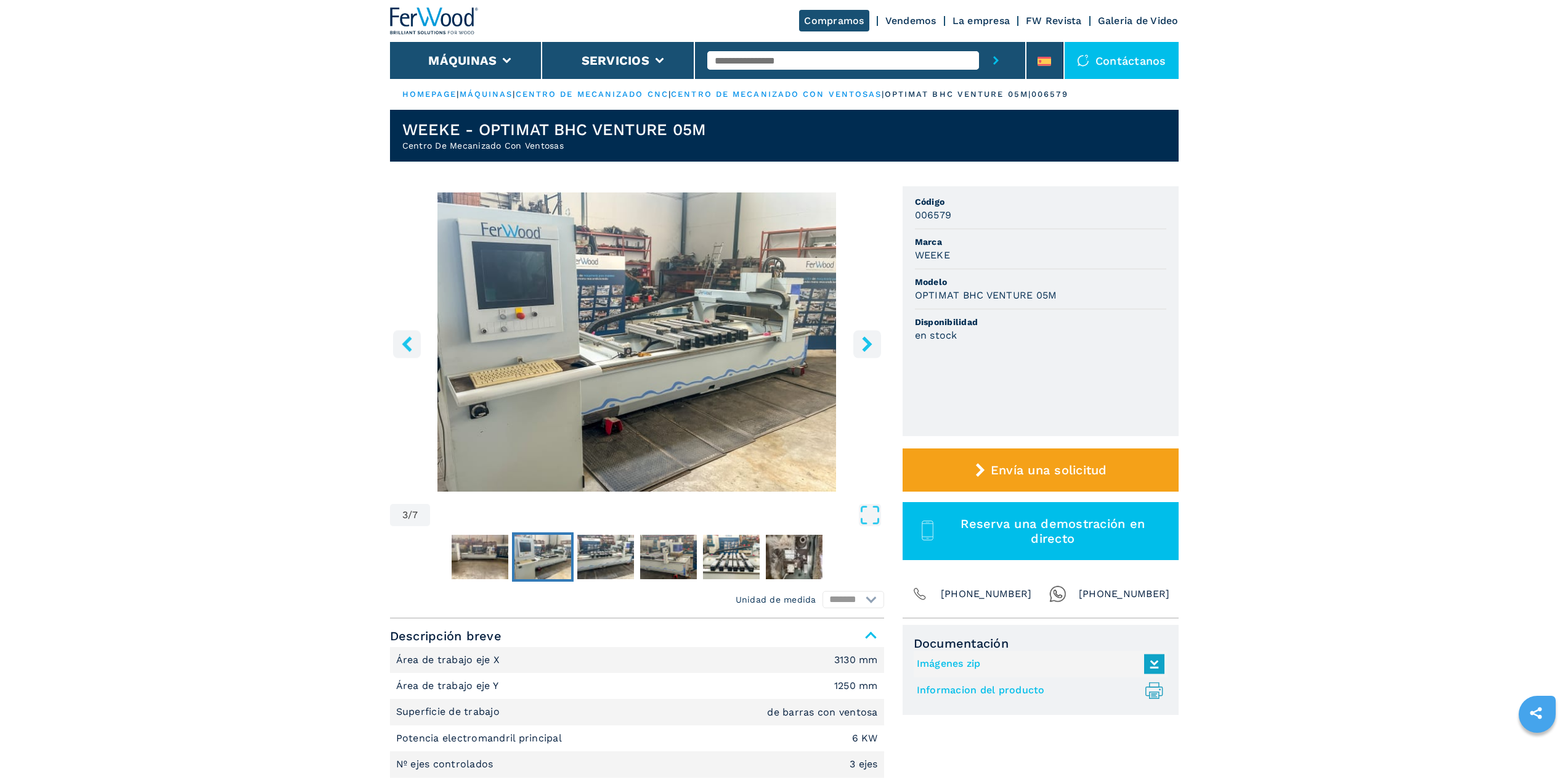
click at [405, 348] on icon "left-button" at bounding box center [407, 344] width 16 height 16
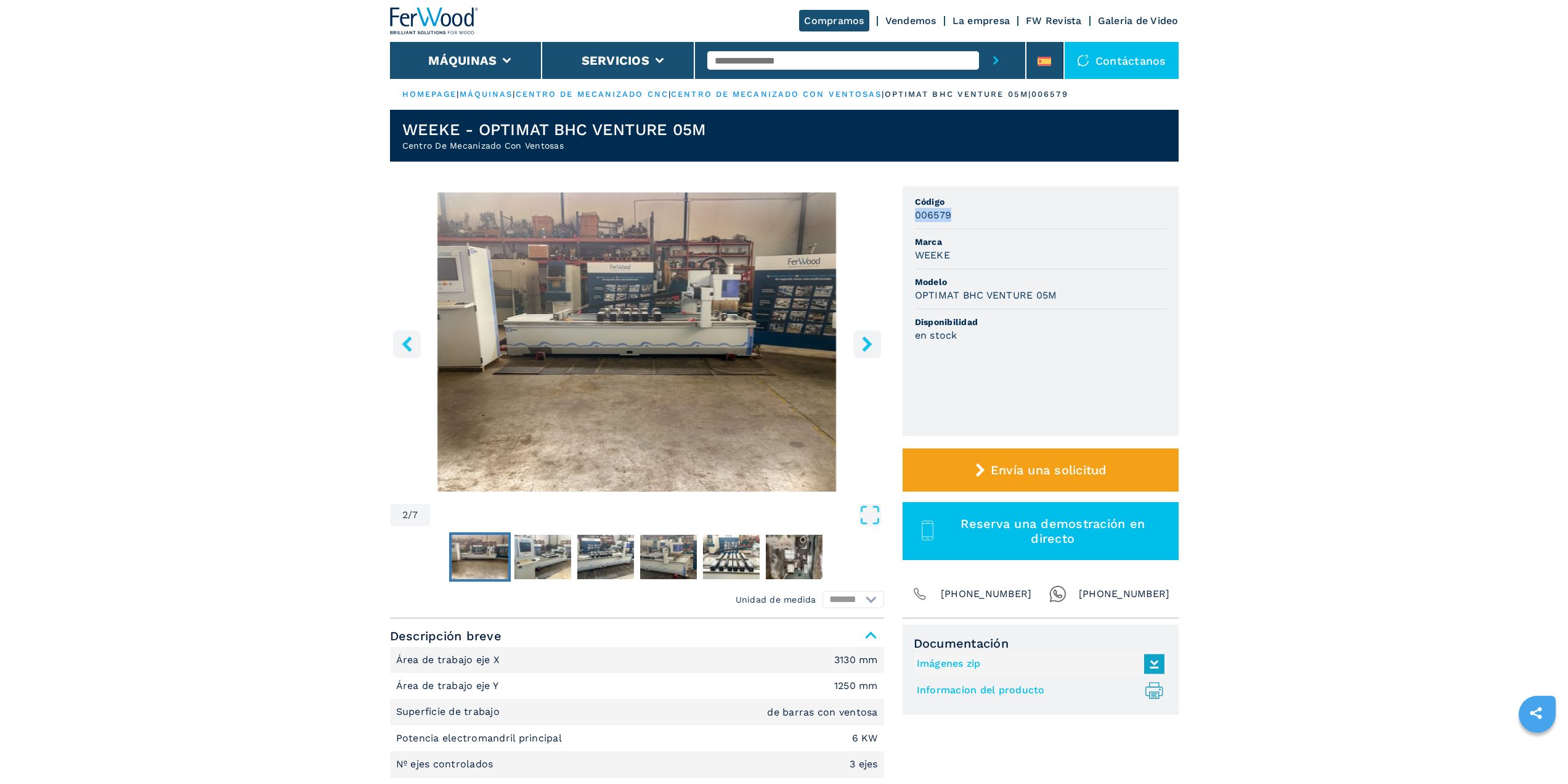
drag, startPoint x: 916, startPoint y: 212, endPoint x: 952, endPoint y: 214, distance: 36.1
click at [952, 214] on div "006579" at bounding box center [1040, 214] width 251 height 14
drag, startPoint x: 918, startPoint y: 254, endPoint x: 960, endPoint y: 254, distance: 42.0
click at [960, 254] on div "WEEKE" at bounding box center [1040, 255] width 251 height 14
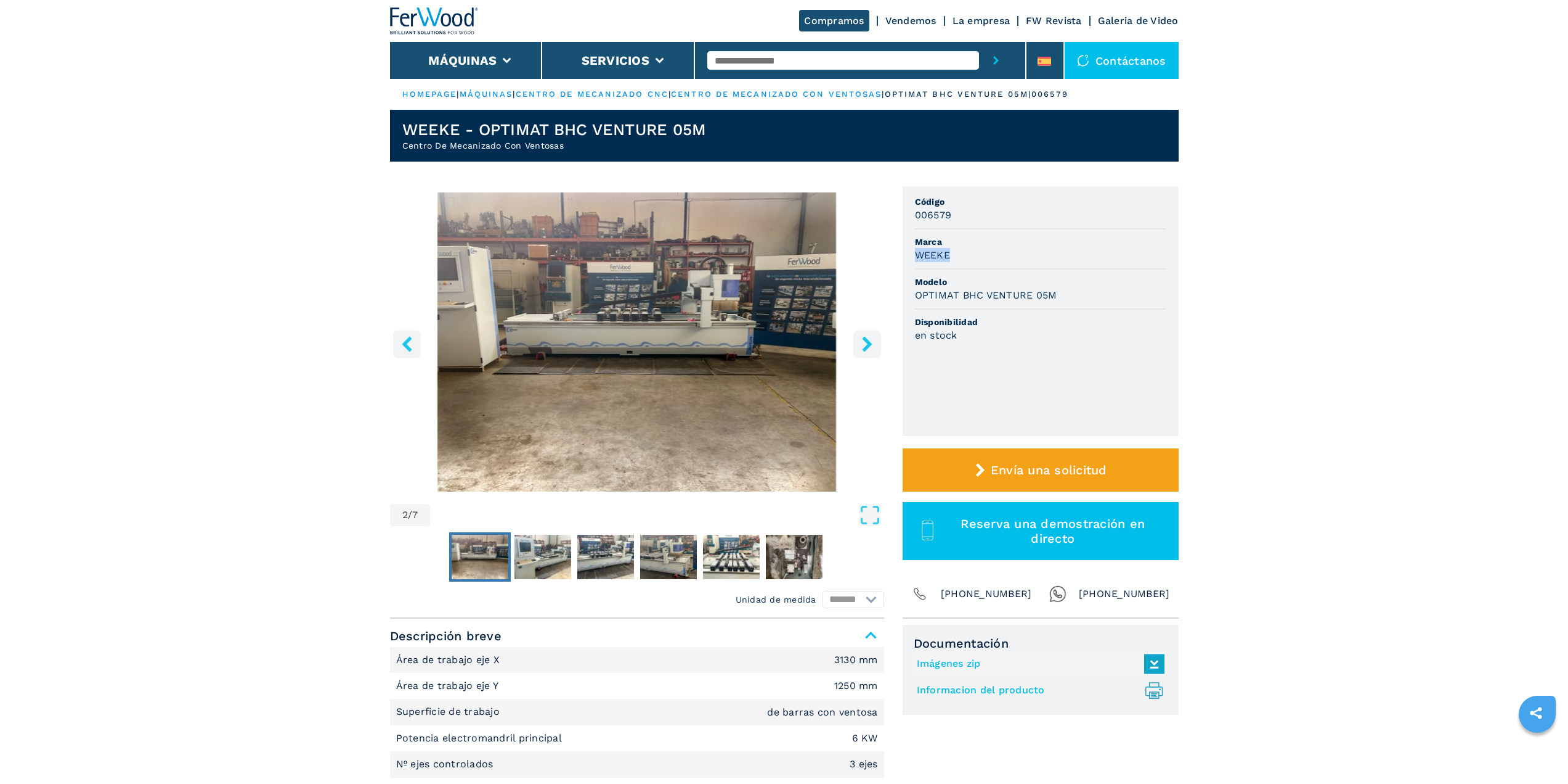
click at [960, 254] on div "WEEKE" at bounding box center [1040, 255] width 251 height 14
drag, startPoint x: 918, startPoint y: 294, endPoint x: 1081, endPoint y: 297, distance: 163.0
click at [1081, 297] on div "OPTIMAT BHC VENTURE 05M" at bounding box center [1040, 295] width 251 height 14
click at [409, 346] on icon "left-button" at bounding box center [407, 344] width 16 height 16
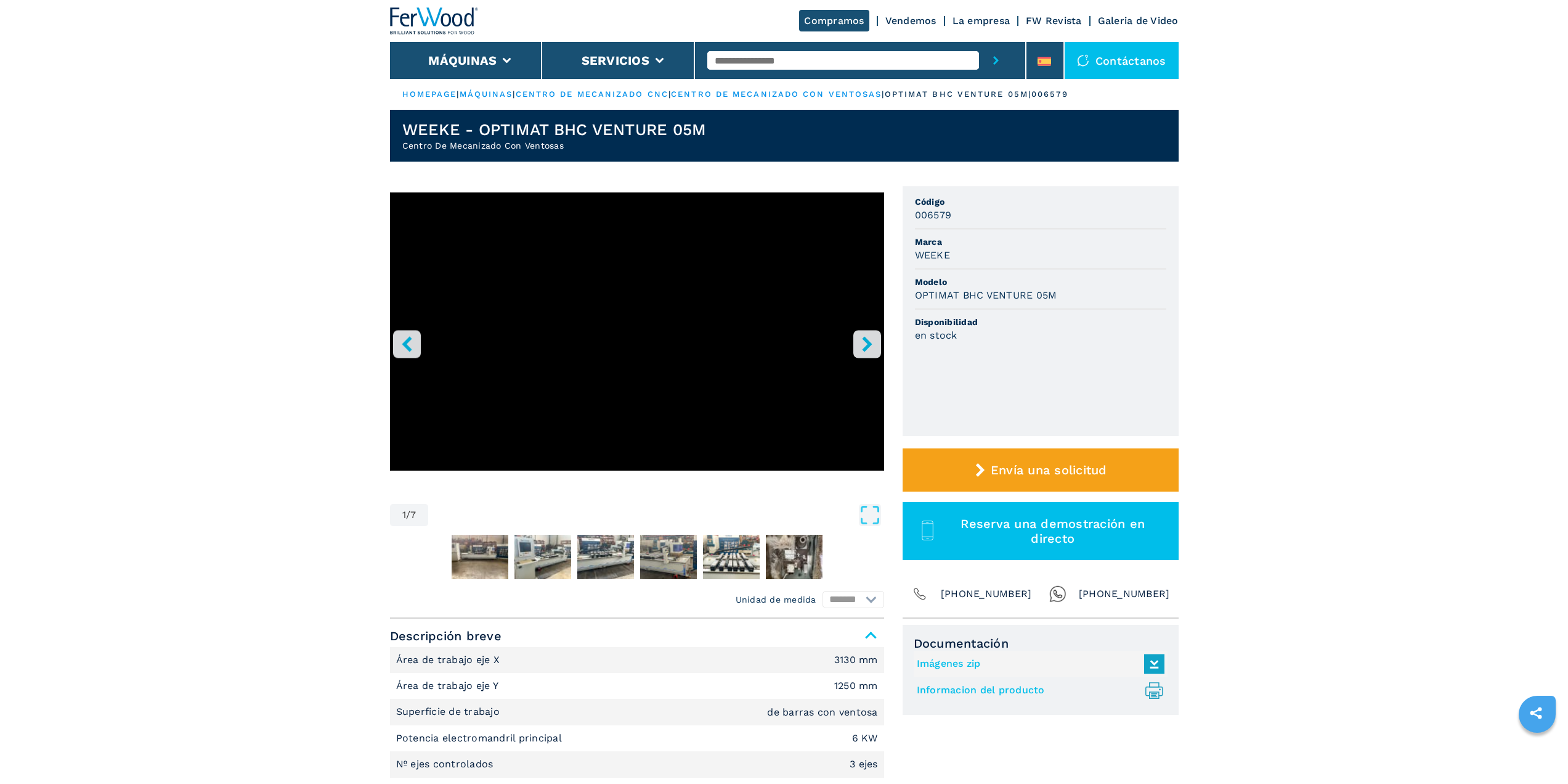
click at [409, 346] on icon "left-button" at bounding box center [407, 344] width 16 height 16
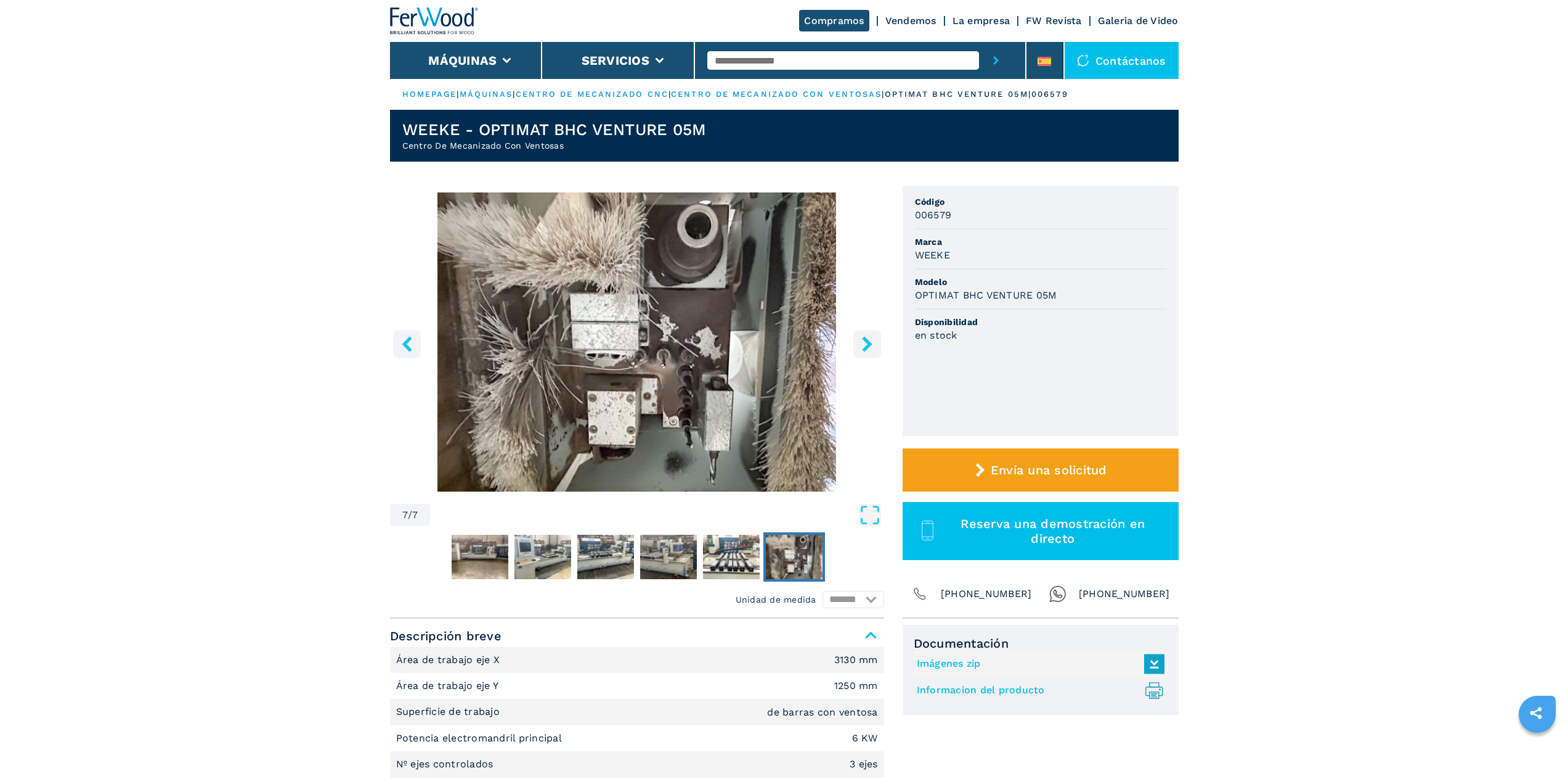
click at [409, 346] on icon "left-button" at bounding box center [407, 344] width 16 height 16
click at [401, 345] on icon "left-button" at bounding box center [407, 344] width 16 height 16
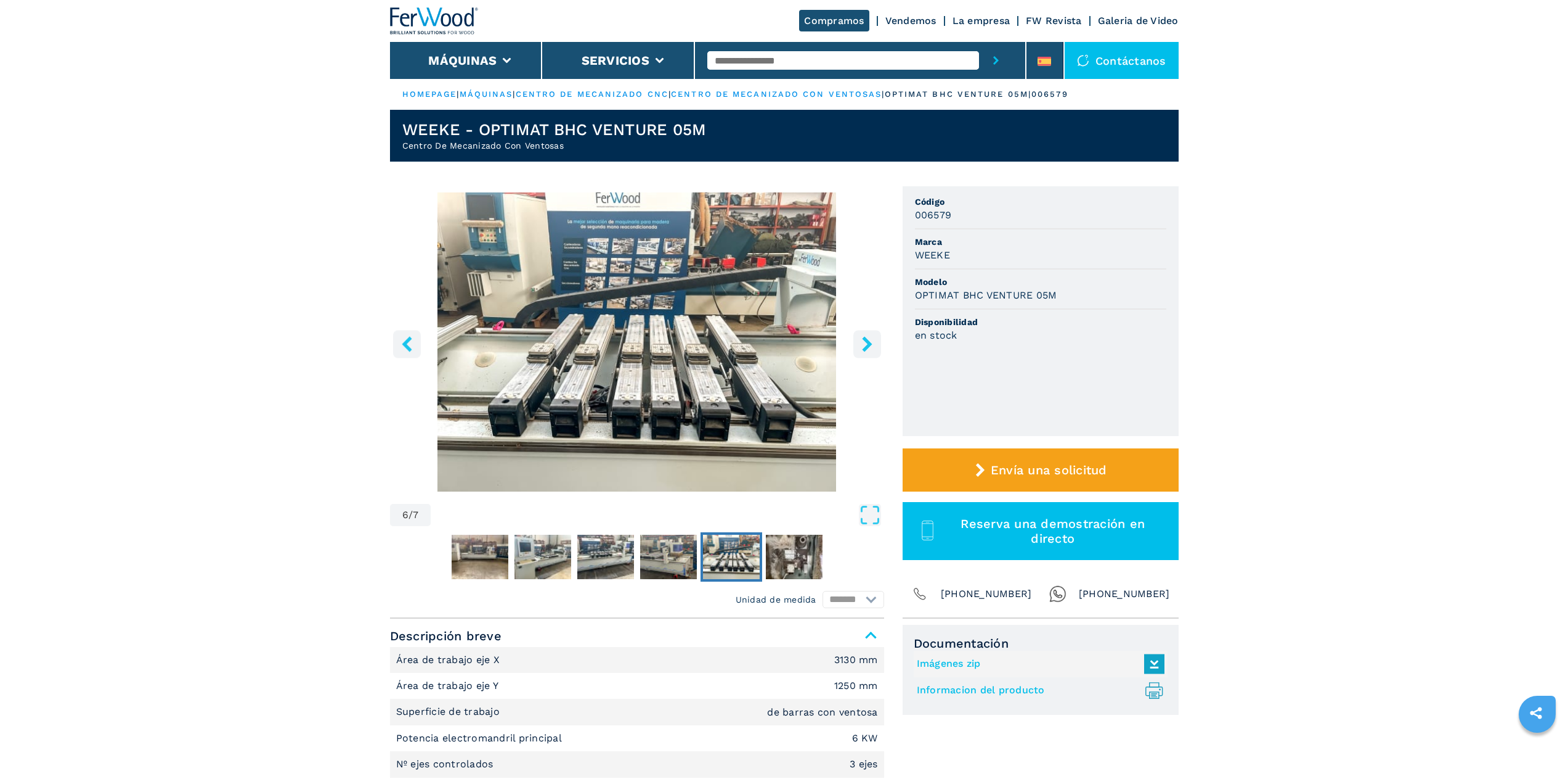
click at [400, 347] on icon "left-button" at bounding box center [407, 344] width 16 height 16
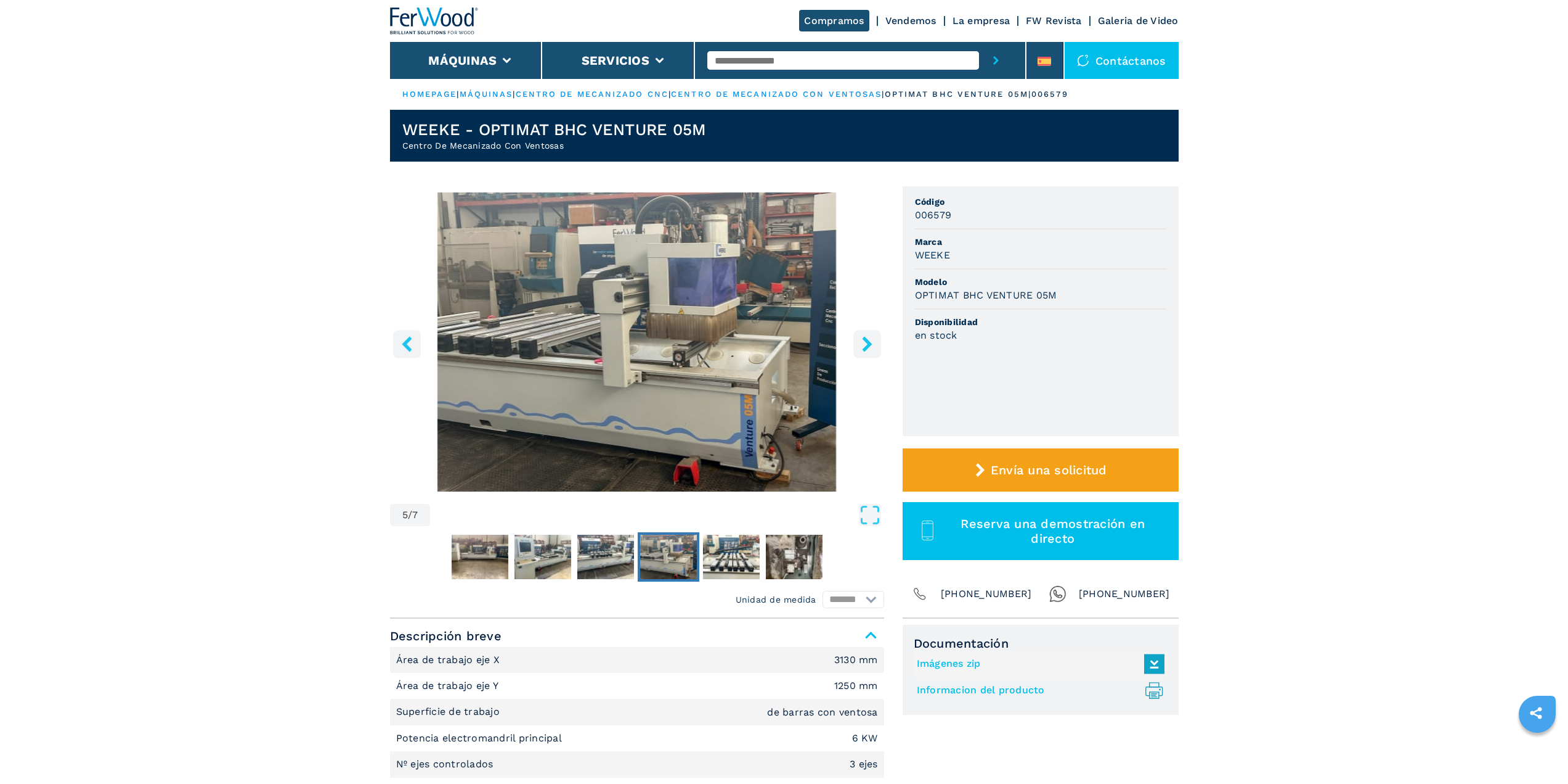
click at [400, 348] on icon "left-button" at bounding box center [407, 344] width 16 height 16
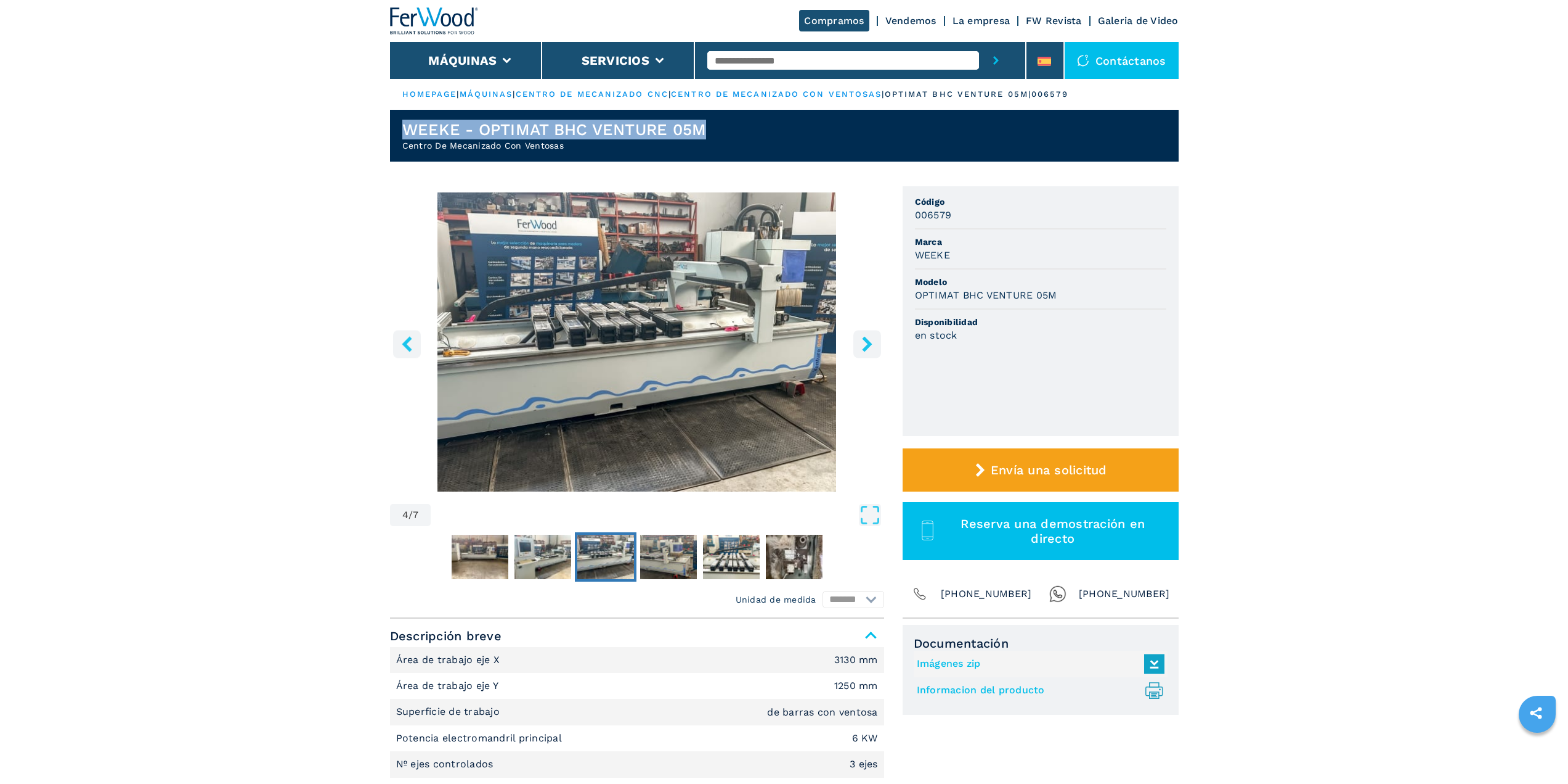
drag, startPoint x: 403, startPoint y: 128, endPoint x: 714, endPoint y: 130, distance: 311.0
click at [714, 130] on header "WEEKE - OPTIMAT BHC VENTURE 05M Centro De Mecanizado Con Ventosas" at bounding box center [784, 136] width 789 height 52
drag, startPoint x: 453, startPoint y: 126, endPoint x: 713, endPoint y: 135, distance: 260.2
click at [713, 135] on header "WEEKE - OPTIMAT BHC VENTURE 05M Centro De Mecanizado Con Ventosas" at bounding box center [784, 136] width 789 height 52
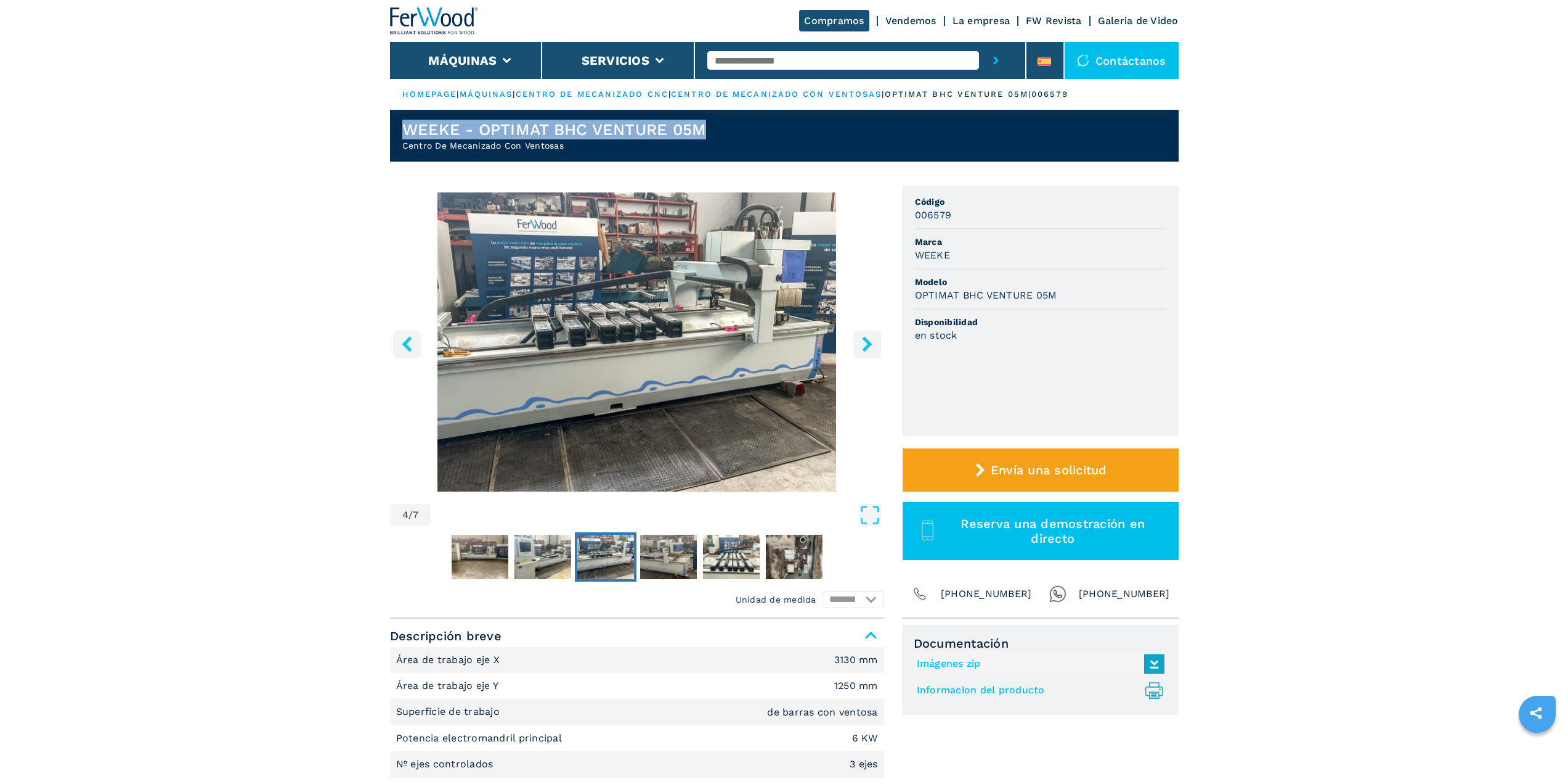
click at [713, 135] on header "WEEKE - OPTIMAT BHC VENTURE 05M Centro De Mecanizado Con Ventosas" at bounding box center [784, 136] width 789 height 52
drag, startPoint x: 416, startPoint y: 143, endPoint x: 610, endPoint y: 150, distance: 194.1
click at [610, 150] on h2 "Centro De Mecanizado Con Ventosas" at bounding box center [555, 145] width 304 height 12
click at [411, 354] on button "left-button" at bounding box center [407, 344] width 28 height 28
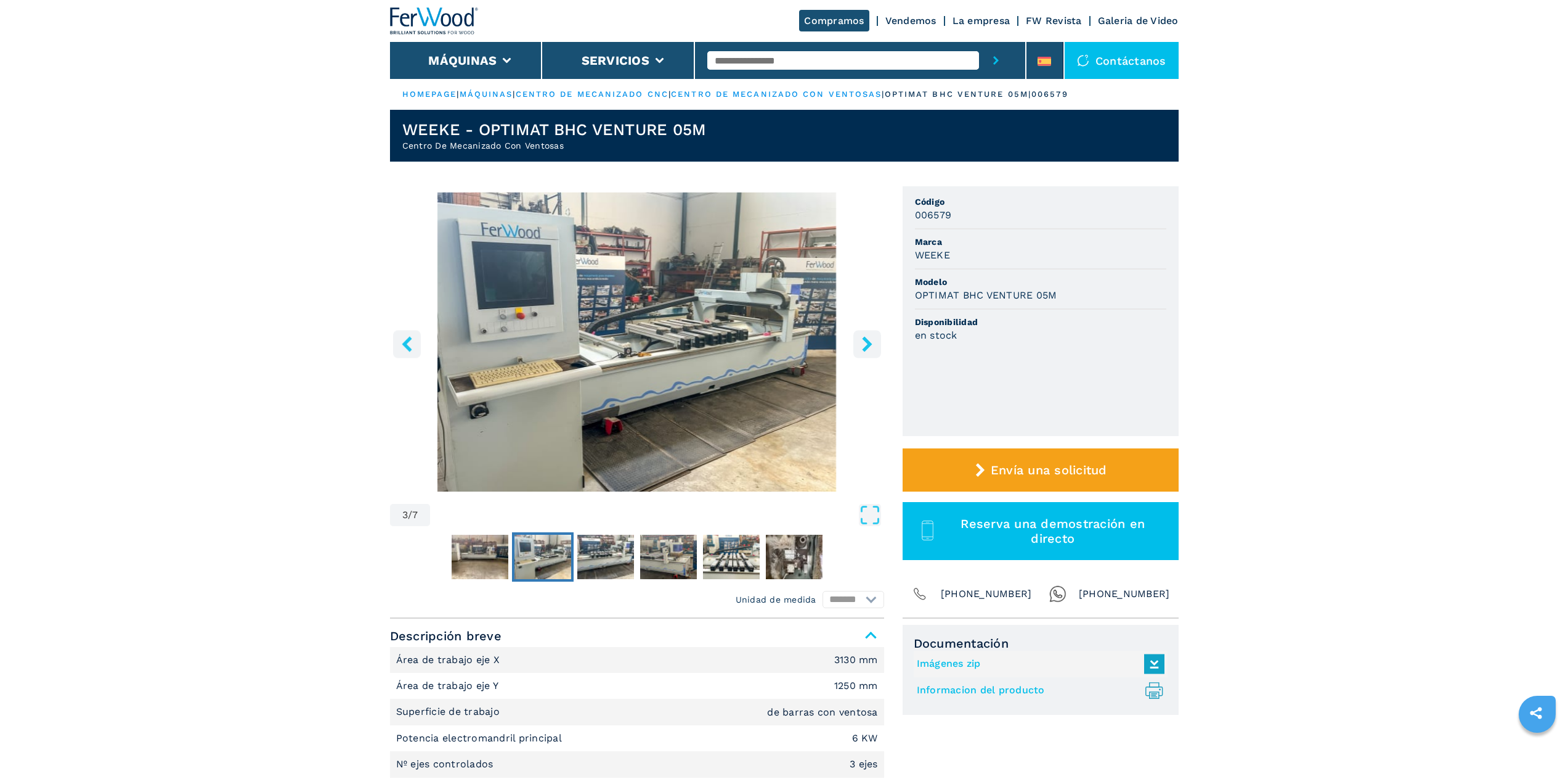
click at [406, 355] on button "left-button" at bounding box center [407, 344] width 28 height 28
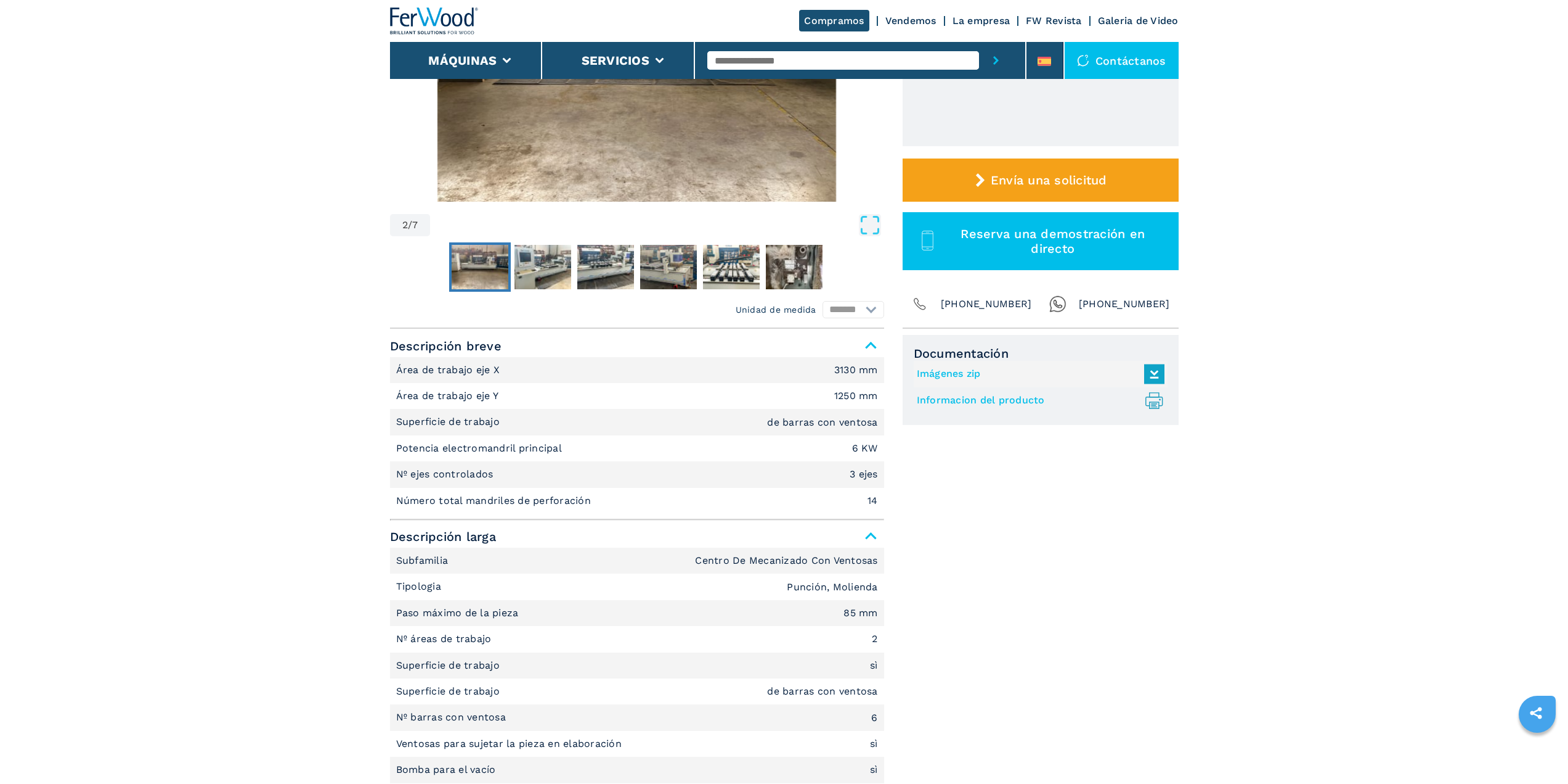
scroll to position [494, 0]
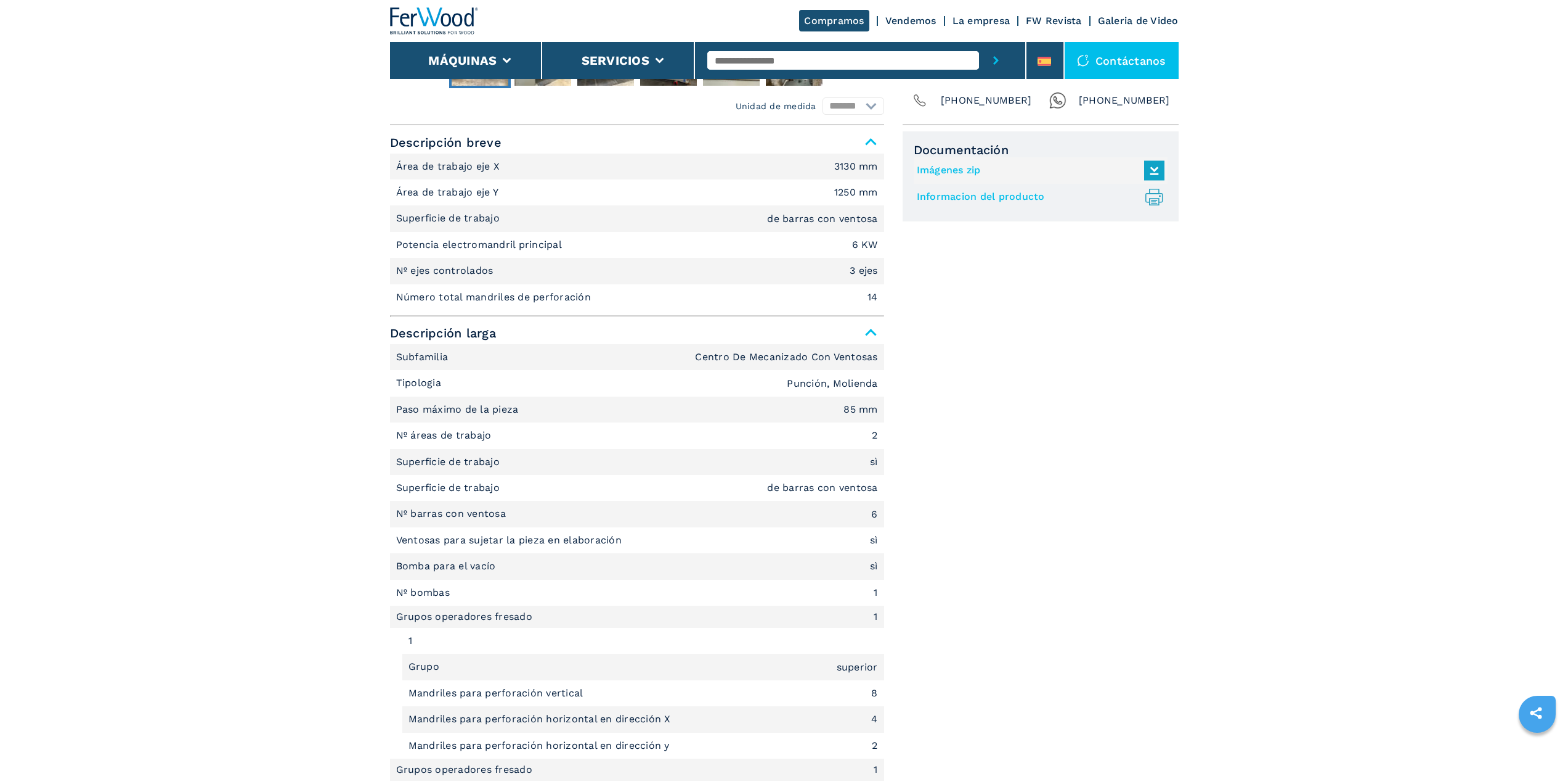
click at [421, 25] on img at bounding box center [434, 21] width 89 height 27
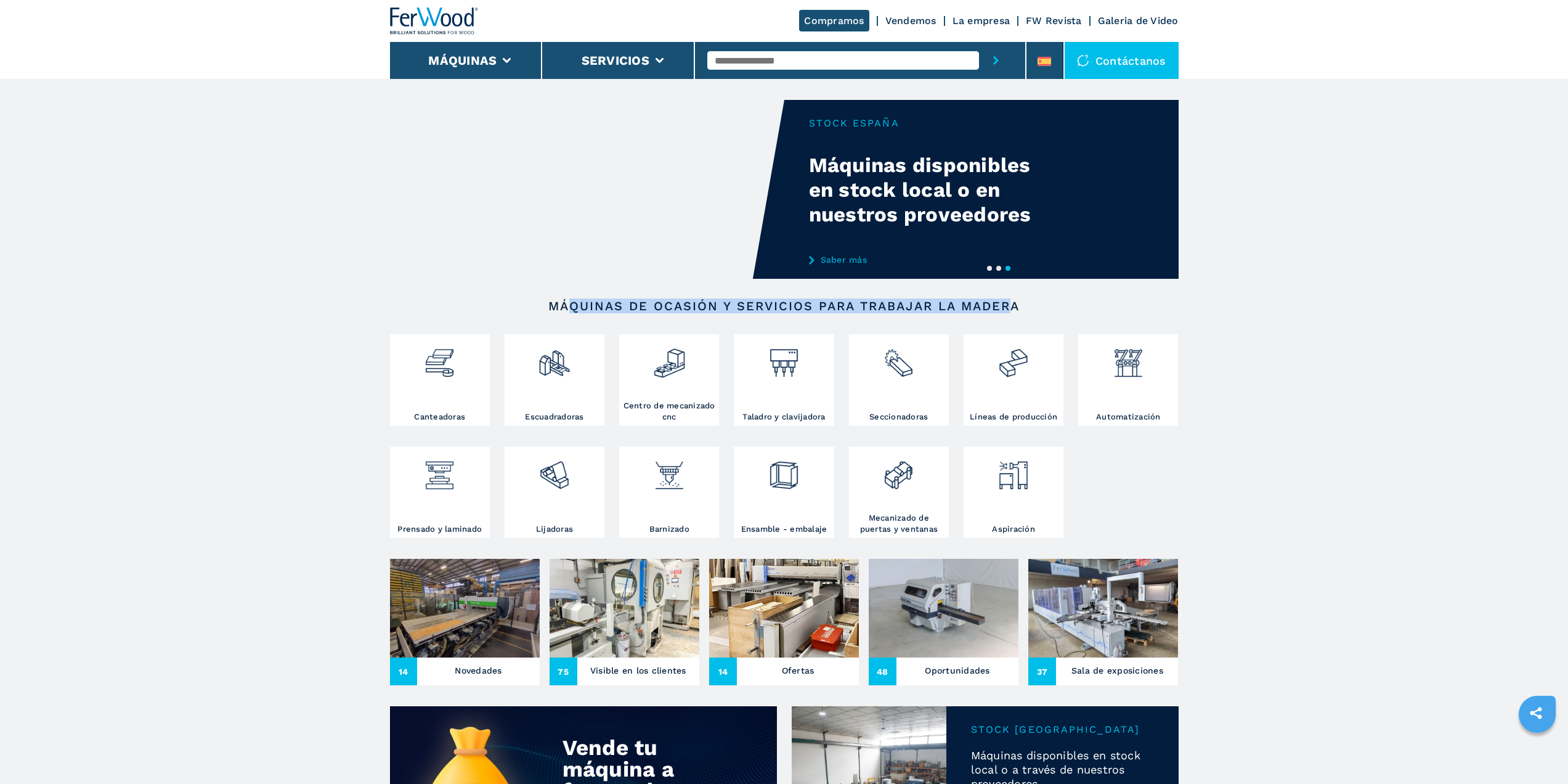
drag, startPoint x: 579, startPoint y: 309, endPoint x: 1011, endPoint y: 310, distance: 432.0
click at [1011, 310] on h2 "Máquinas de ocasión y servicios para trabajar la madera" at bounding box center [784, 305] width 710 height 15
click at [602, 310] on h2 "Máquinas de ocasión y servicios para trabajar la madera" at bounding box center [784, 305] width 710 height 15
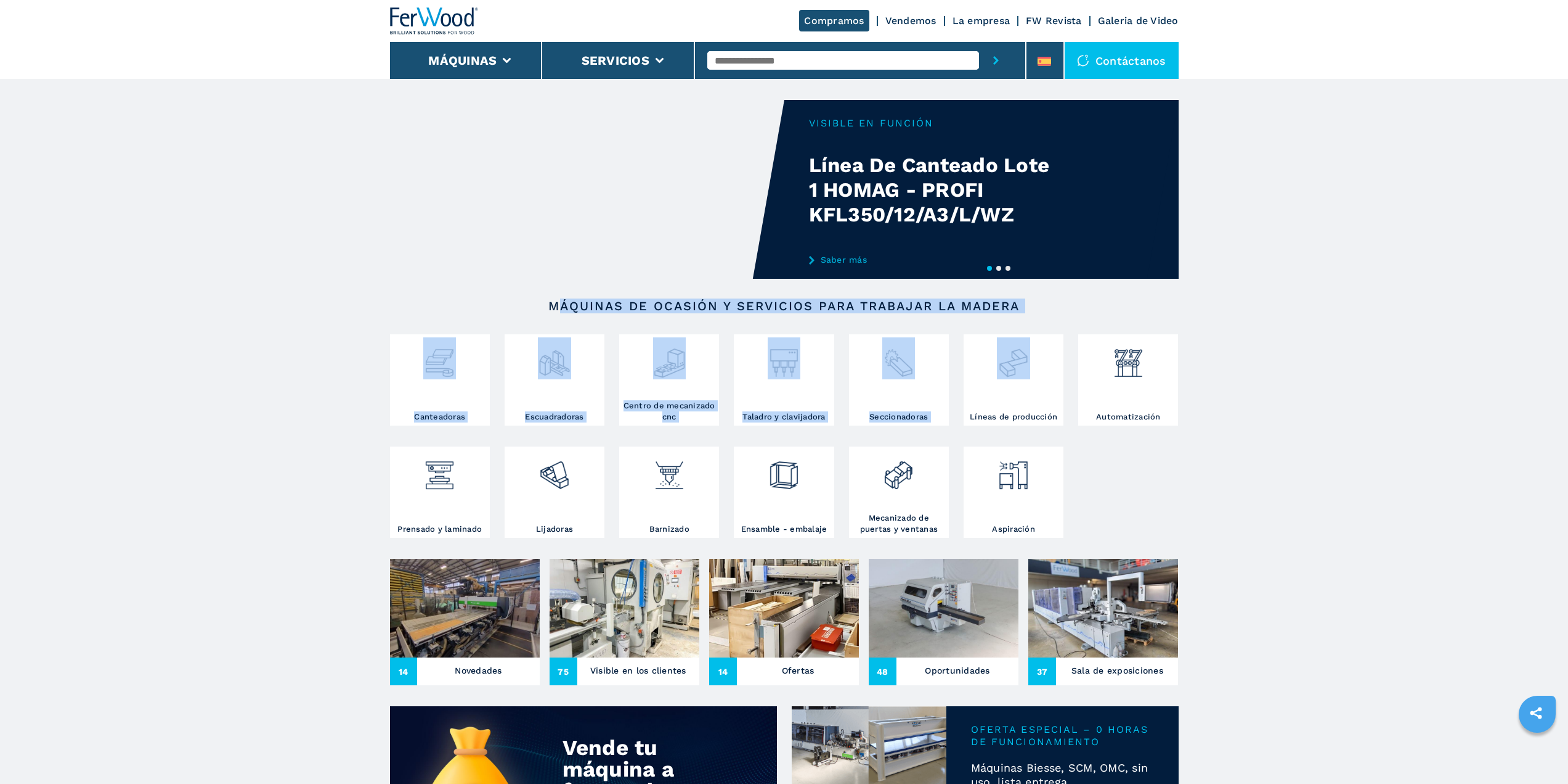
drag, startPoint x: 566, startPoint y: 304, endPoint x: 1069, endPoint y: 316, distance: 503.1
click at [1069, 316] on section "Máquinas de ocasión y servicios para trabajar la madera Canteadoras Escuadrador…" at bounding box center [784, 428] width 789 height 260
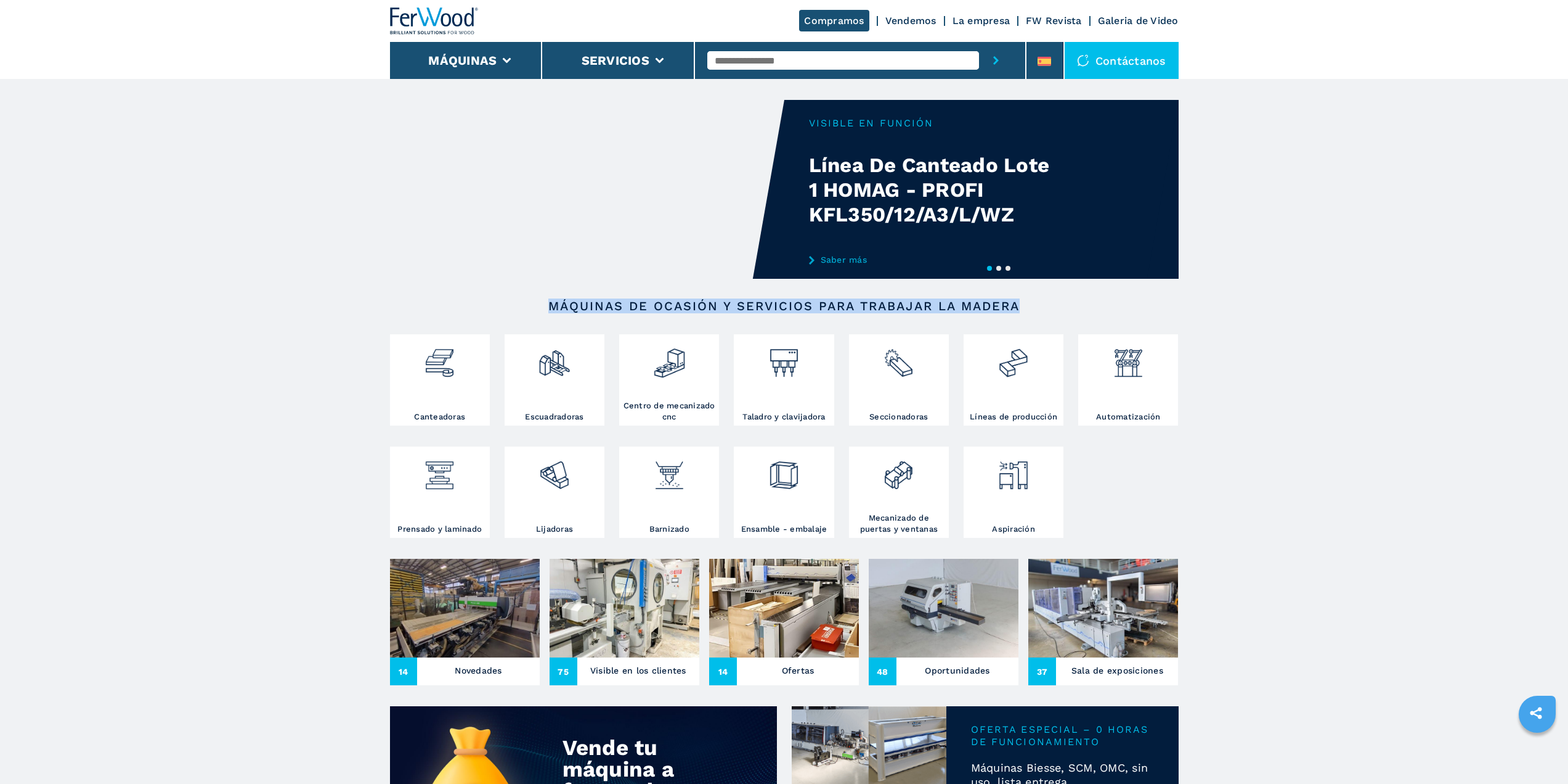
drag, startPoint x: 552, startPoint y: 307, endPoint x: 1026, endPoint y: 309, distance: 474.0
click at [1026, 309] on h2 "Máquinas de ocasión y servicios para trabajar la madera" at bounding box center [784, 305] width 710 height 15
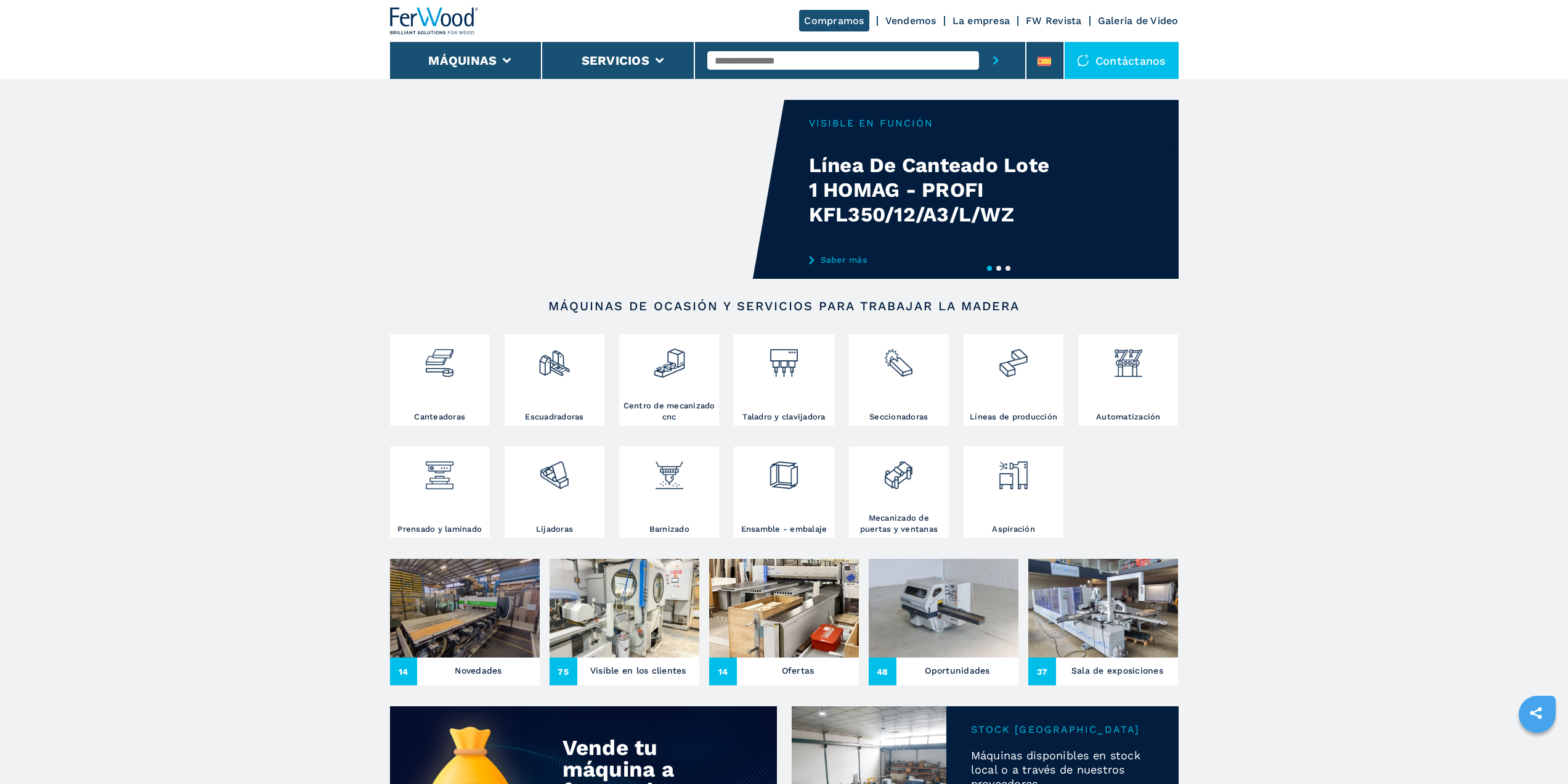
click at [459, 20] on img at bounding box center [434, 21] width 89 height 27
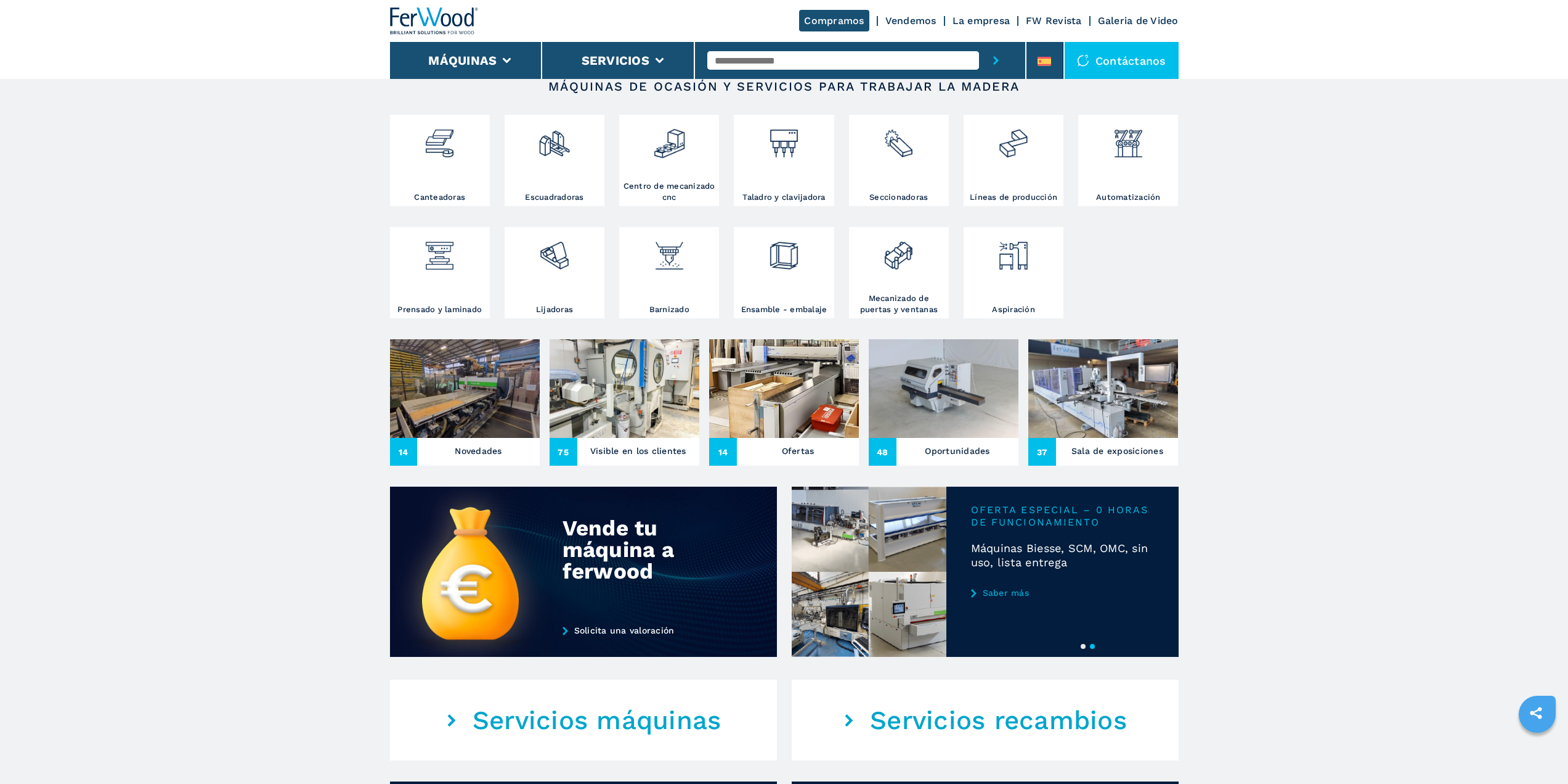
scroll to position [370, 0]
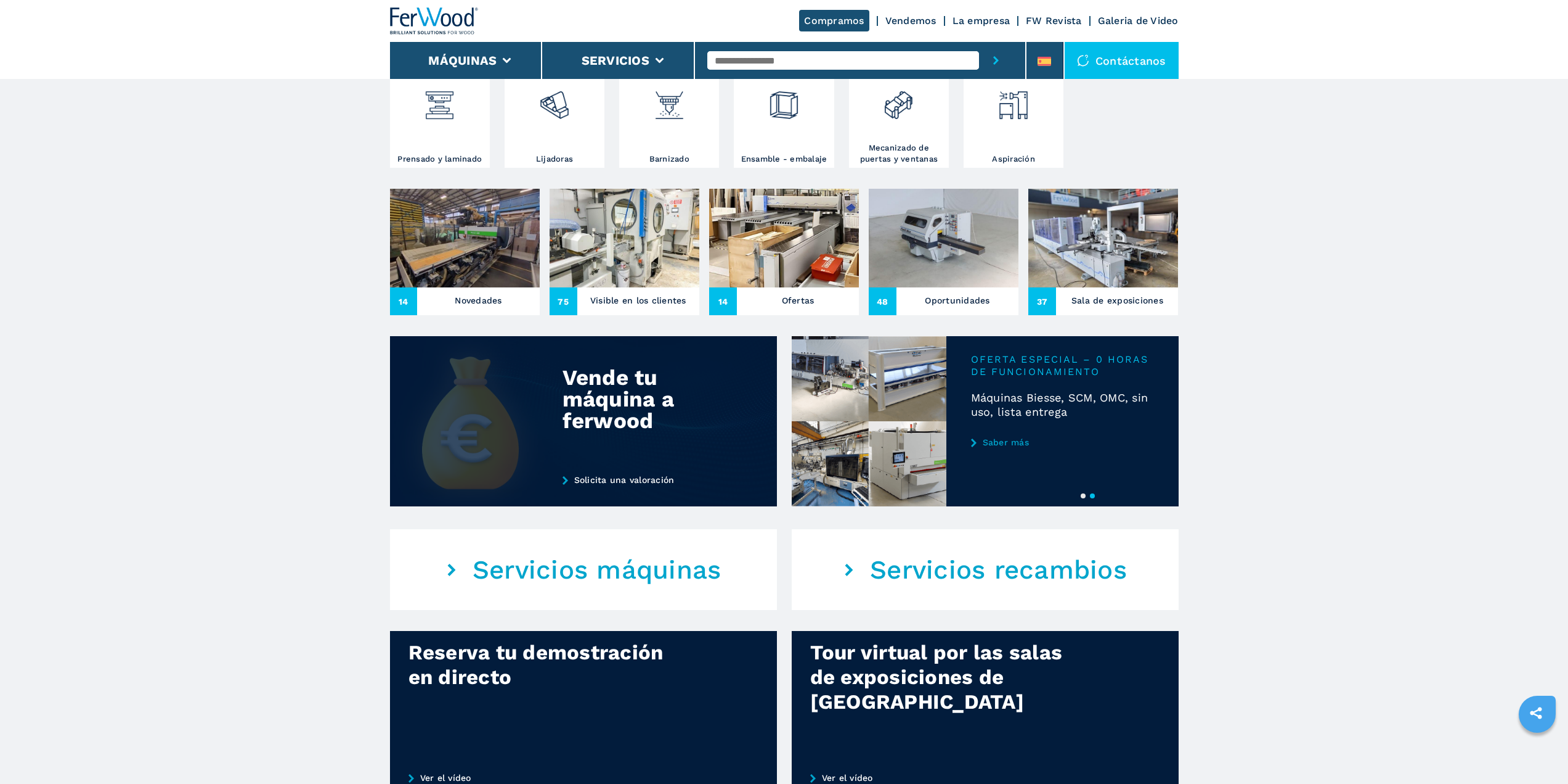
click at [600, 477] on link "Solicita una valoración" at bounding box center [647, 479] width 170 height 10
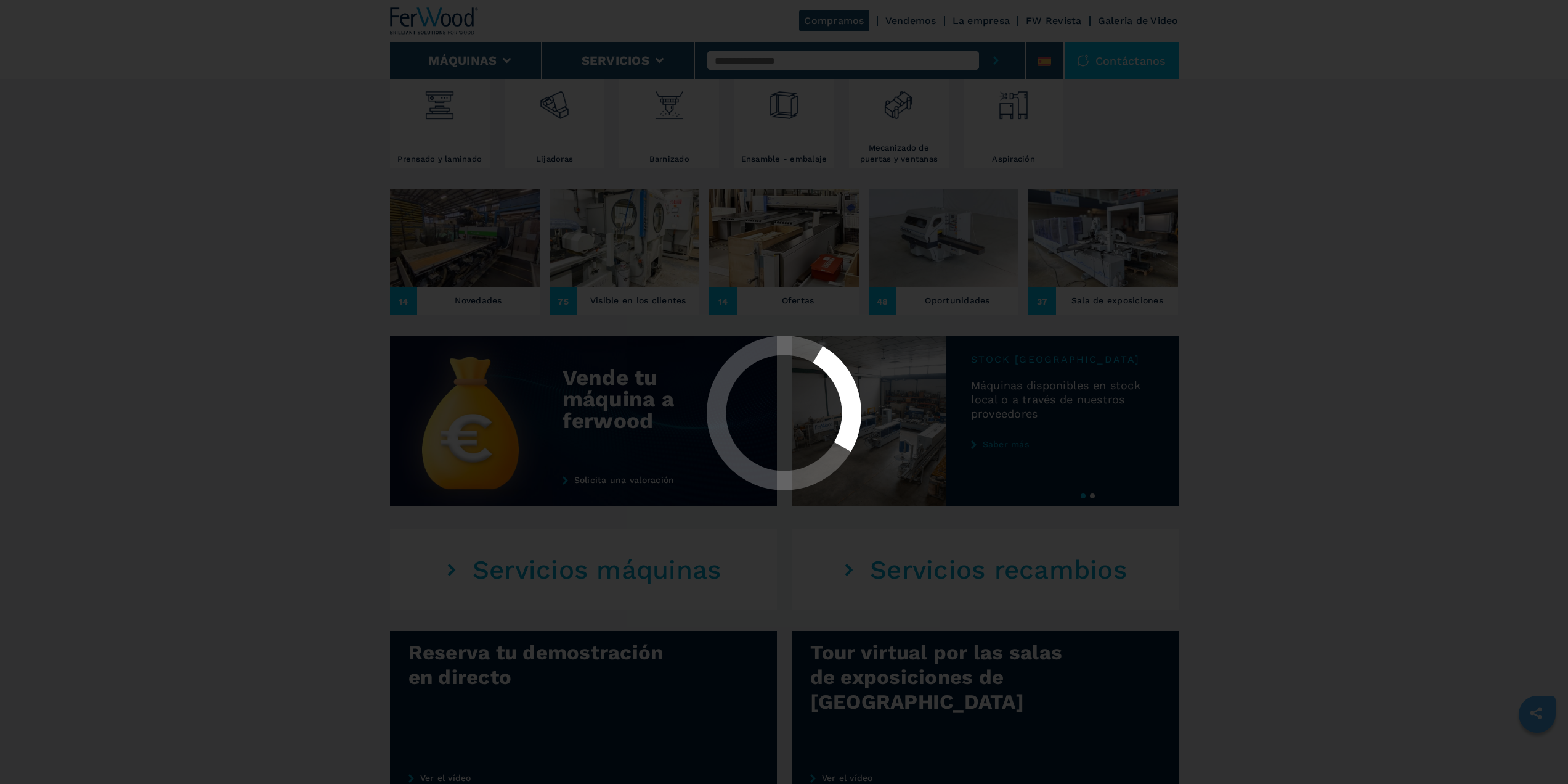
scroll to position [0, 0]
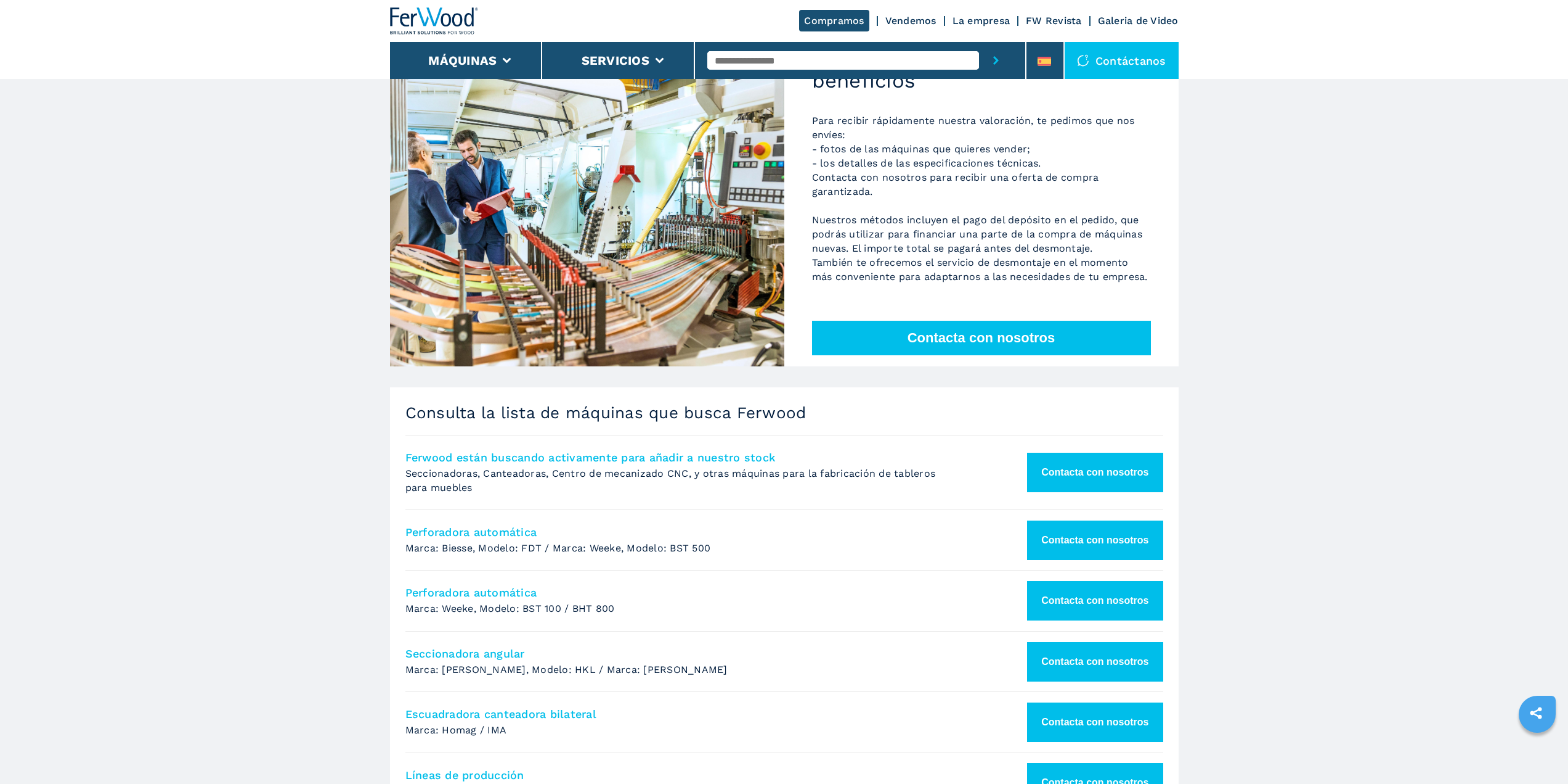
scroll to position [370, 0]
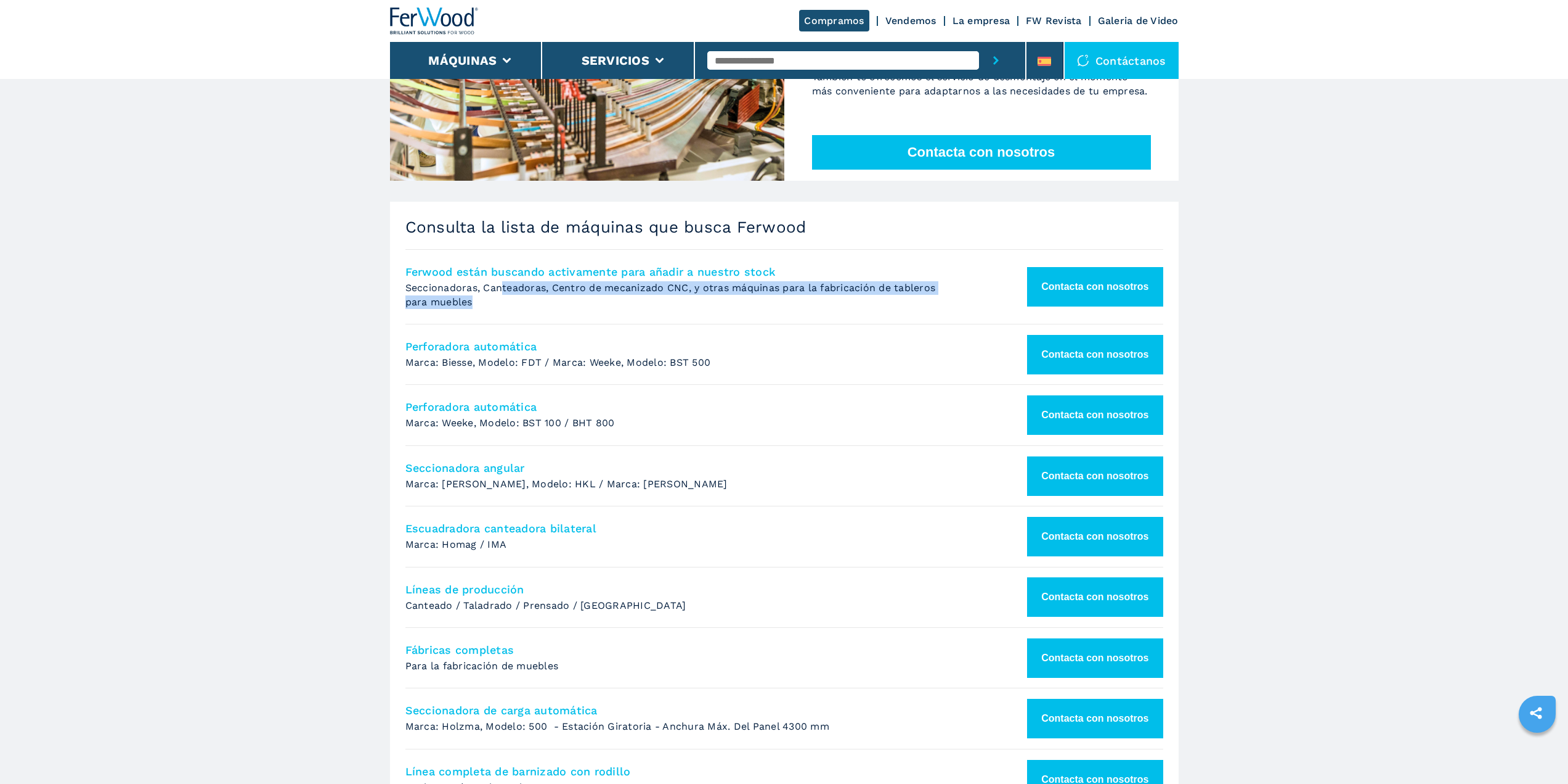
drag, startPoint x: 503, startPoint y: 303, endPoint x: 850, endPoint y: 309, distance: 347.1
click at [850, 309] on p "Seccionadoras, Canteadoras, Centro de mecanizado CNC, y otras máquinas para la …" at bounding box center [678, 295] width 547 height 28
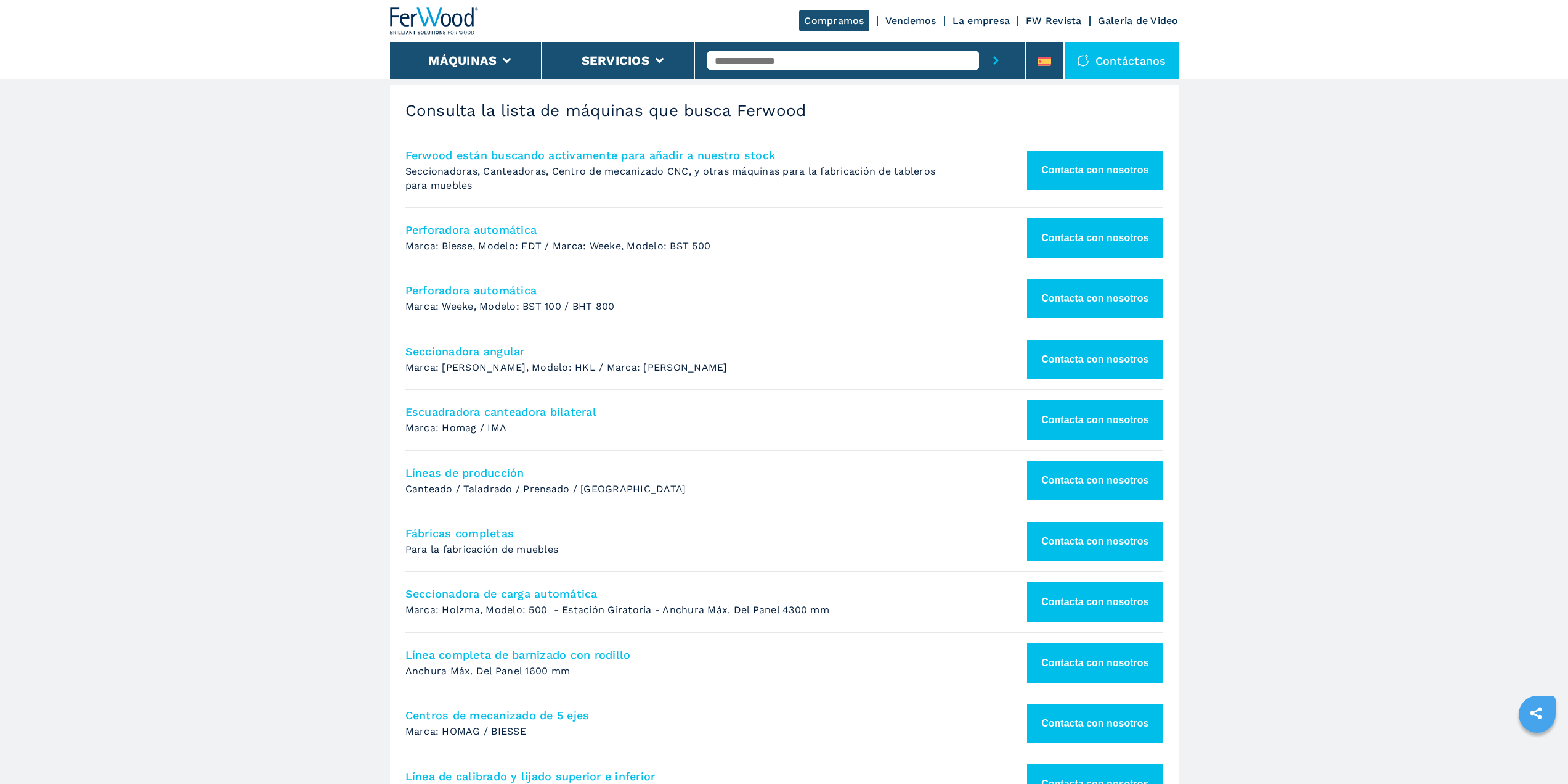
scroll to position [356, 0]
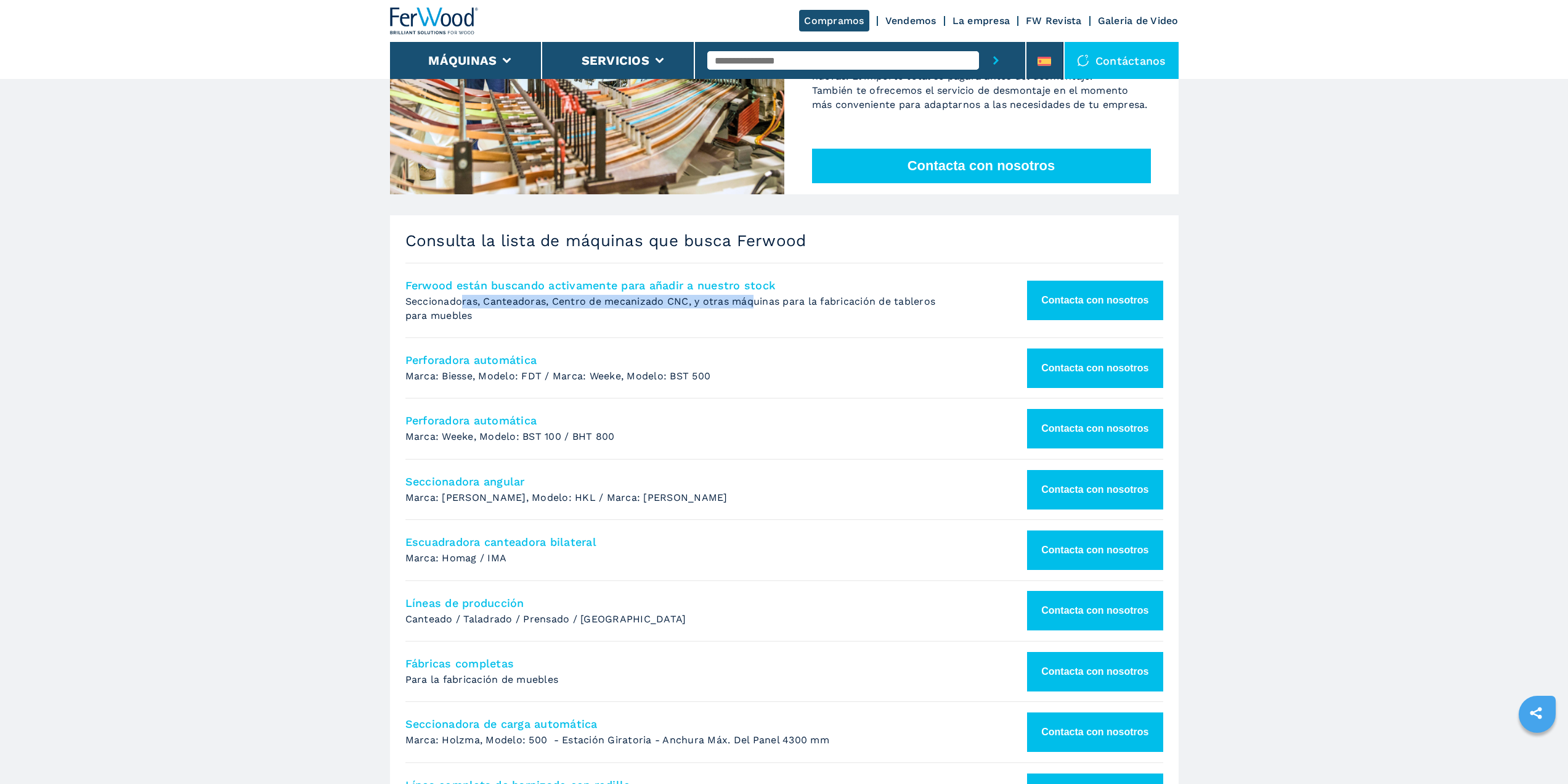
drag, startPoint x: 463, startPoint y: 318, endPoint x: 753, endPoint y: 322, distance: 290.0
click at [753, 322] on p "Seccionadoras, Canteadoras, Centro de mecanizado CNC, y otras máquinas para la …" at bounding box center [678, 309] width 547 height 28
drag, startPoint x: 607, startPoint y: 318, endPoint x: 843, endPoint y: 318, distance: 236.0
click at [843, 318] on p "Seccionadoras, Canteadoras, Centro de mecanizado CNC, y otras máquinas para la …" at bounding box center [678, 309] width 547 height 28
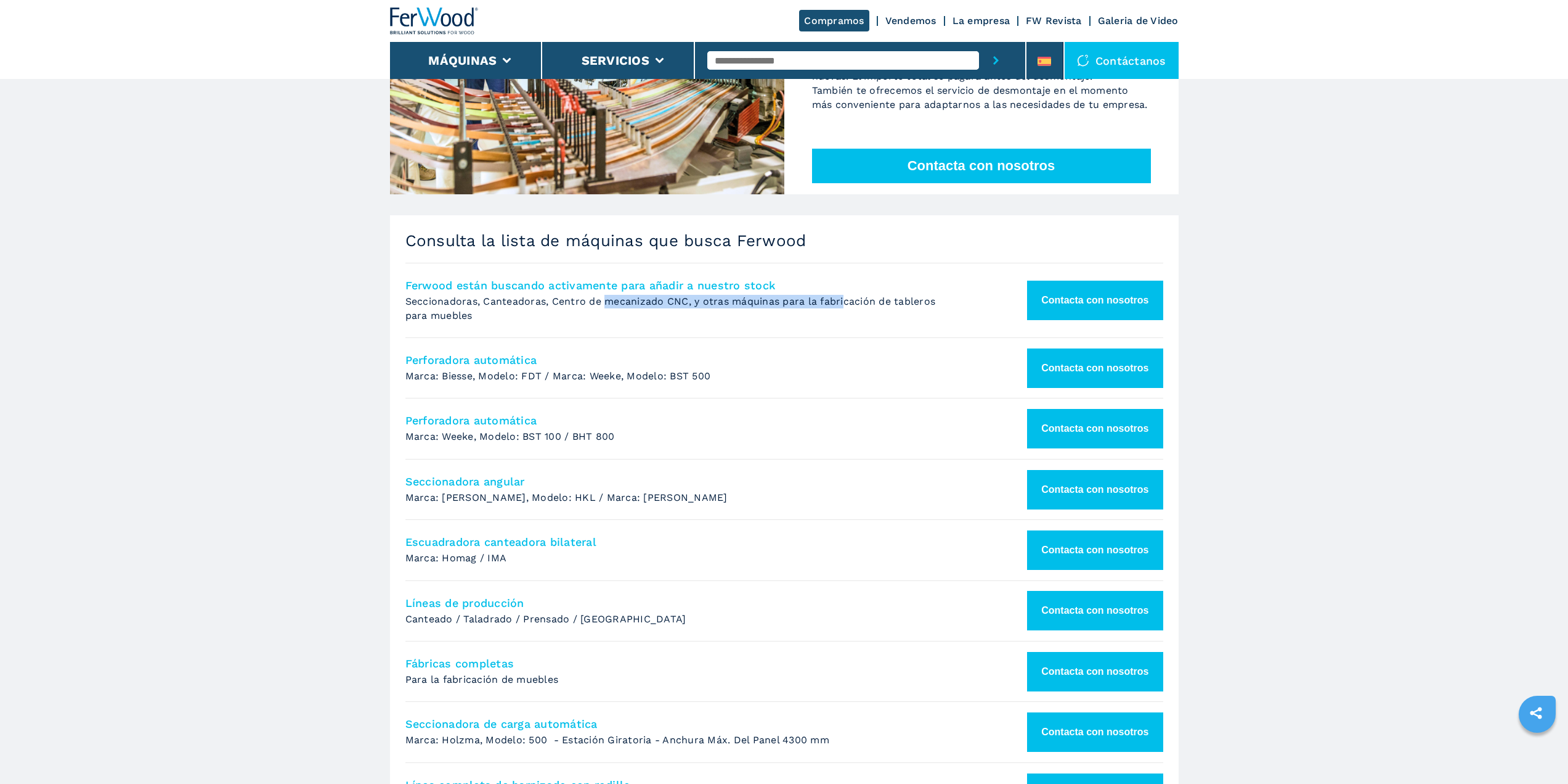
click at [843, 318] on p "Seccionadoras, Canteadoras, Centro de mecanizado CNC, y otras máquinas para la …" at bounding box center [678, 309] width 547 height 28
drag, startPoint x: 414, startPoint y: 332, endPoint x: 492, endPoint y: 335, distance: 78.1
click at [492, 322] on p "Seccionadoras, Canteadoras, Centro de mecanizado CNC, y otras máquinas para la …" at bounding box center [678, 309] width 547 height 28
drag, startPoint x: 422, startPoint y: 315, endPoint x: 940, endPoint y: 317, distance: 518.0
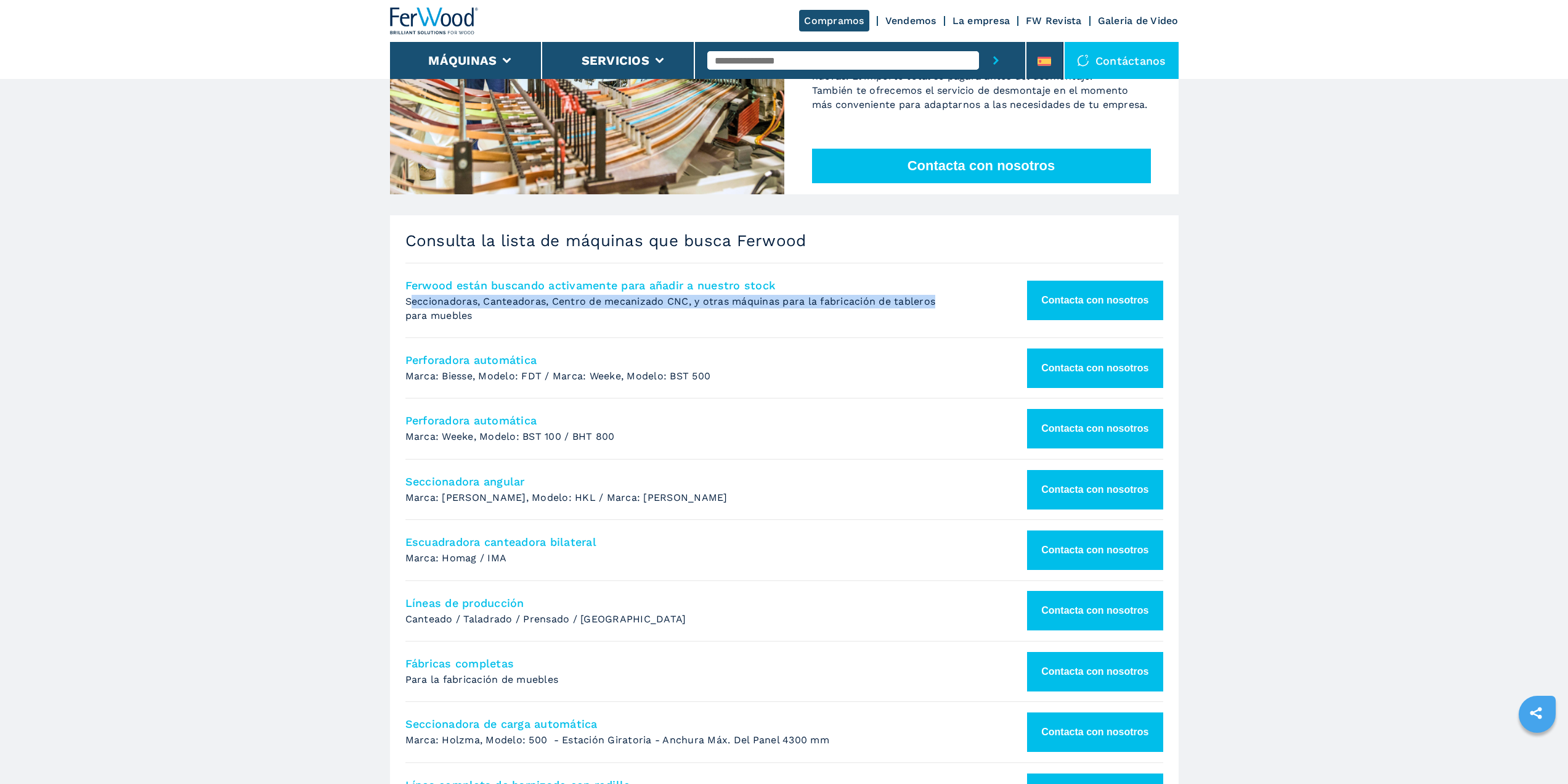
click at [940, 317] on p "Seccionadoras, Canteadoras, Centro de mecanizado CNC, y otras máquinas para la …" at bounding box center [678, 309] width 547 height 28
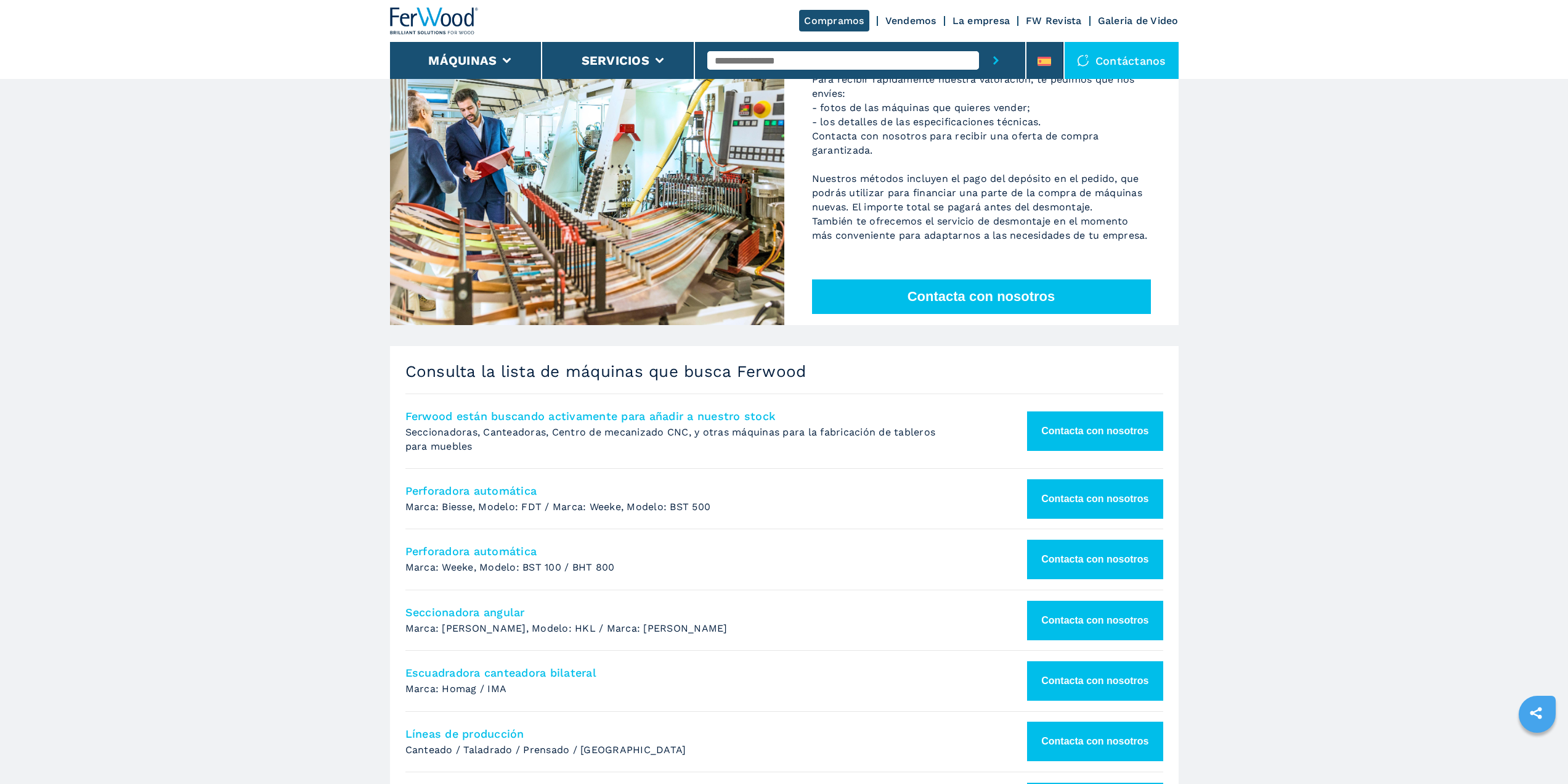
scroll to position [110, 0]
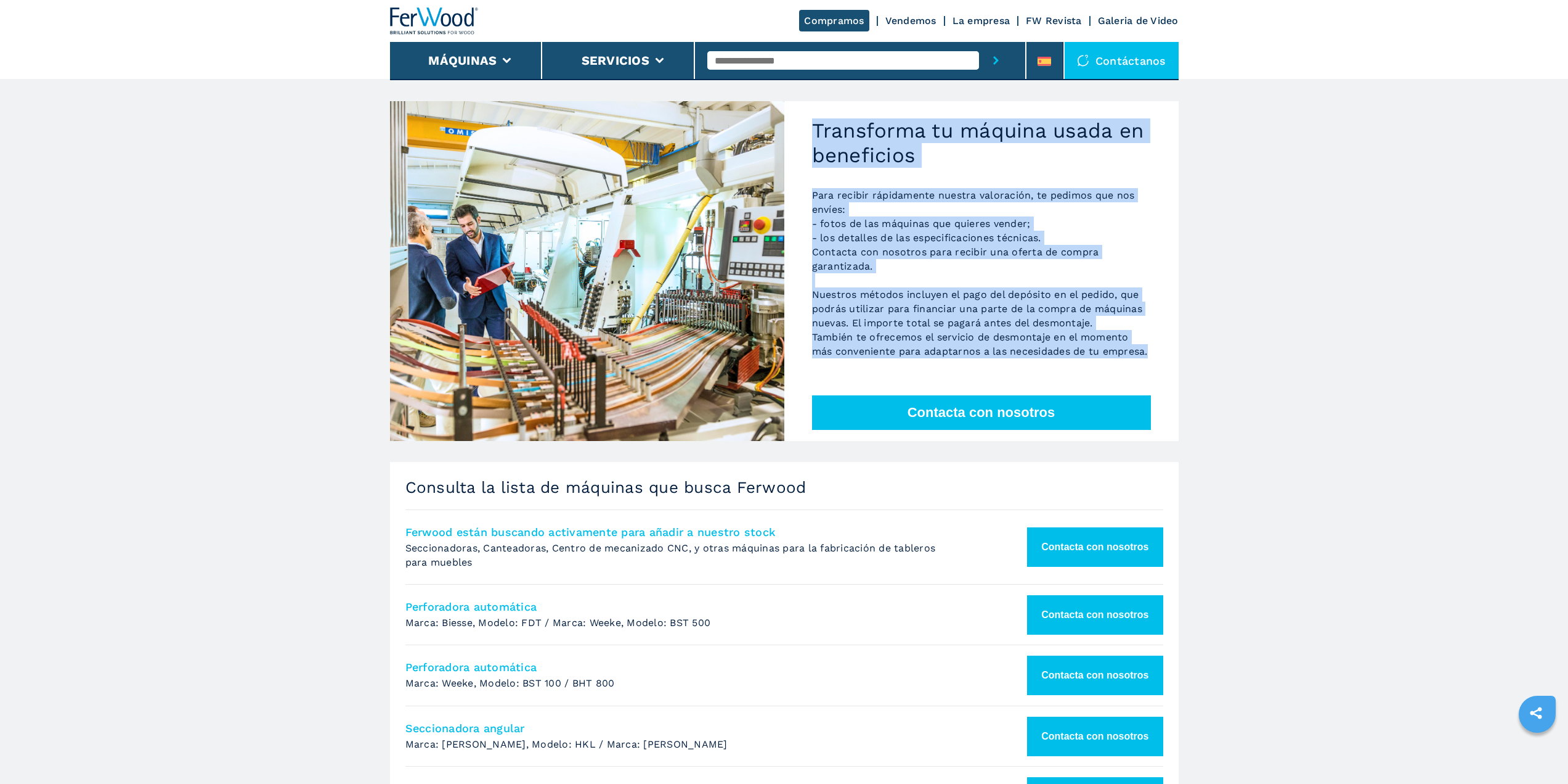
drag, startPoint x: 826, startPoint y: 127, endPoint x: 1086, endPoint y: 362, distance: 350.5
click at [1086, 362] on div "Transforma tu máquina usada en beneficios Para recibir rápidamente nuestra valo…" at bounding box center [981, 271] width 394 height 340
click at [979, 311] on p "Para recibir rápidamente nuestra valoración, te pedimos que nos envíes: - fotos…" at bounding box center [981, 273] width 339 height 170
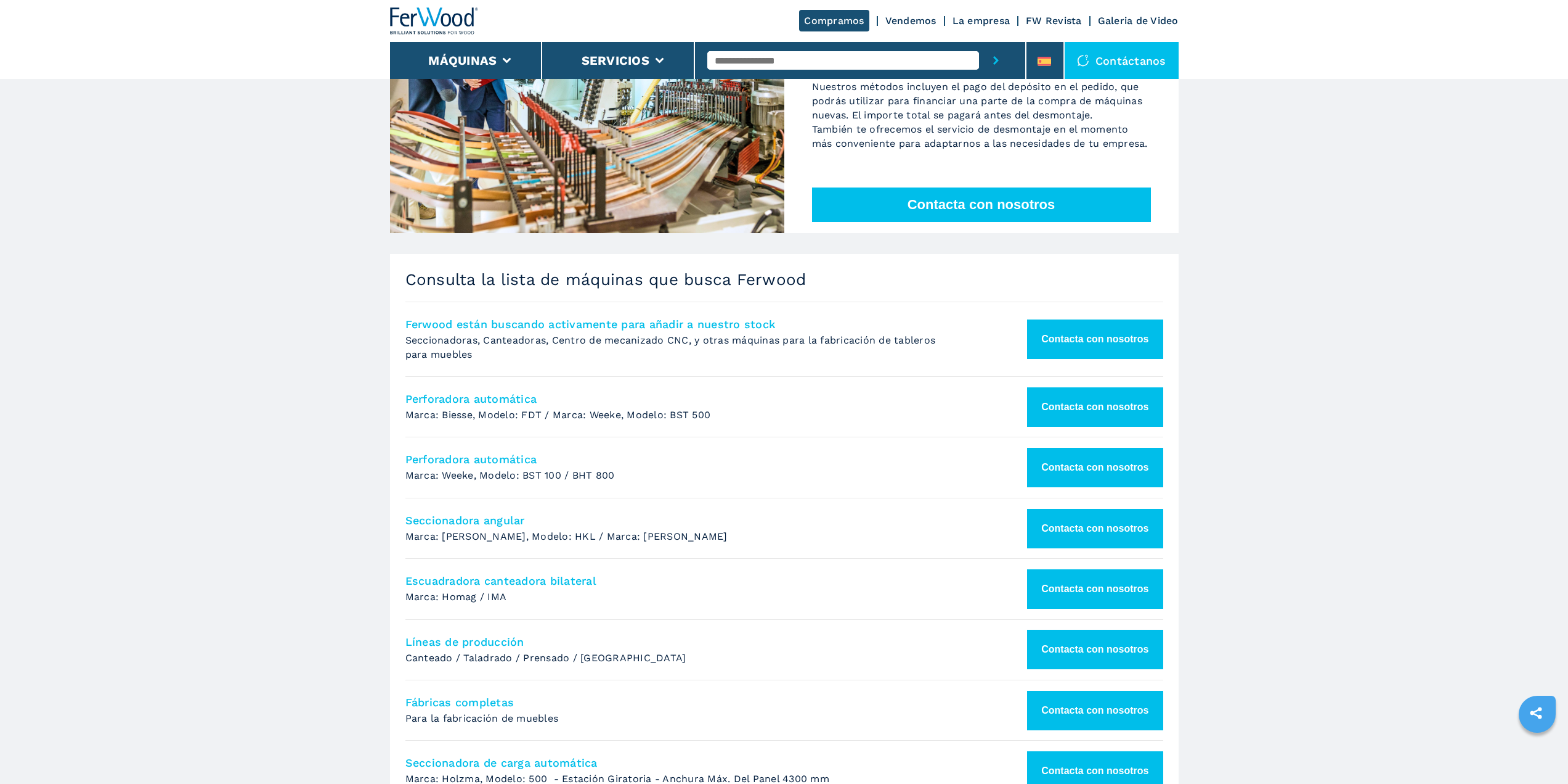
scroll to position [0, 0]
